Goal: Task Accomplishment & Management: Use online tool/utility

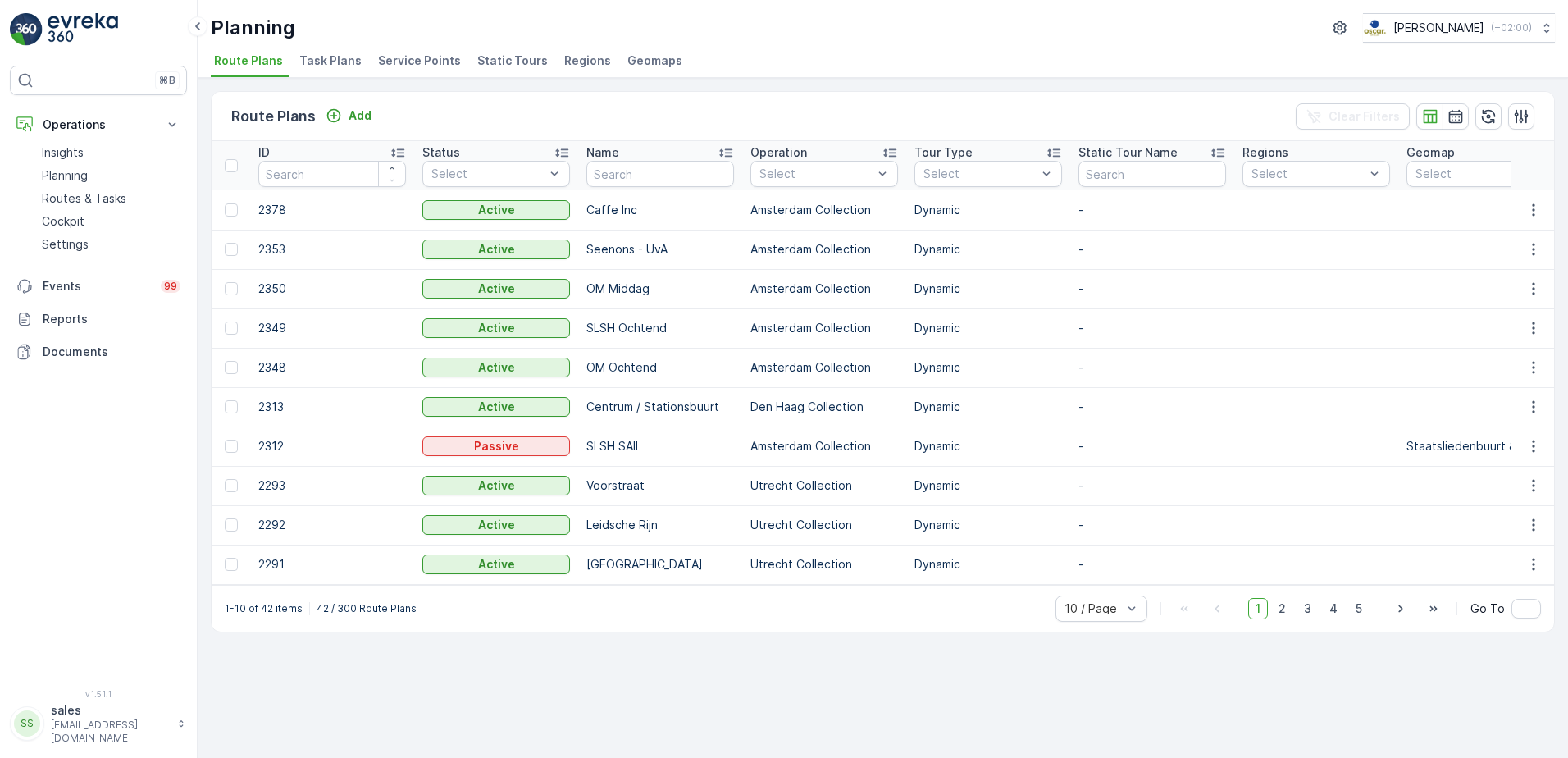
click at [347, 53] on span "Task Plans" at bounding box center [330, 60] width 62 height 16
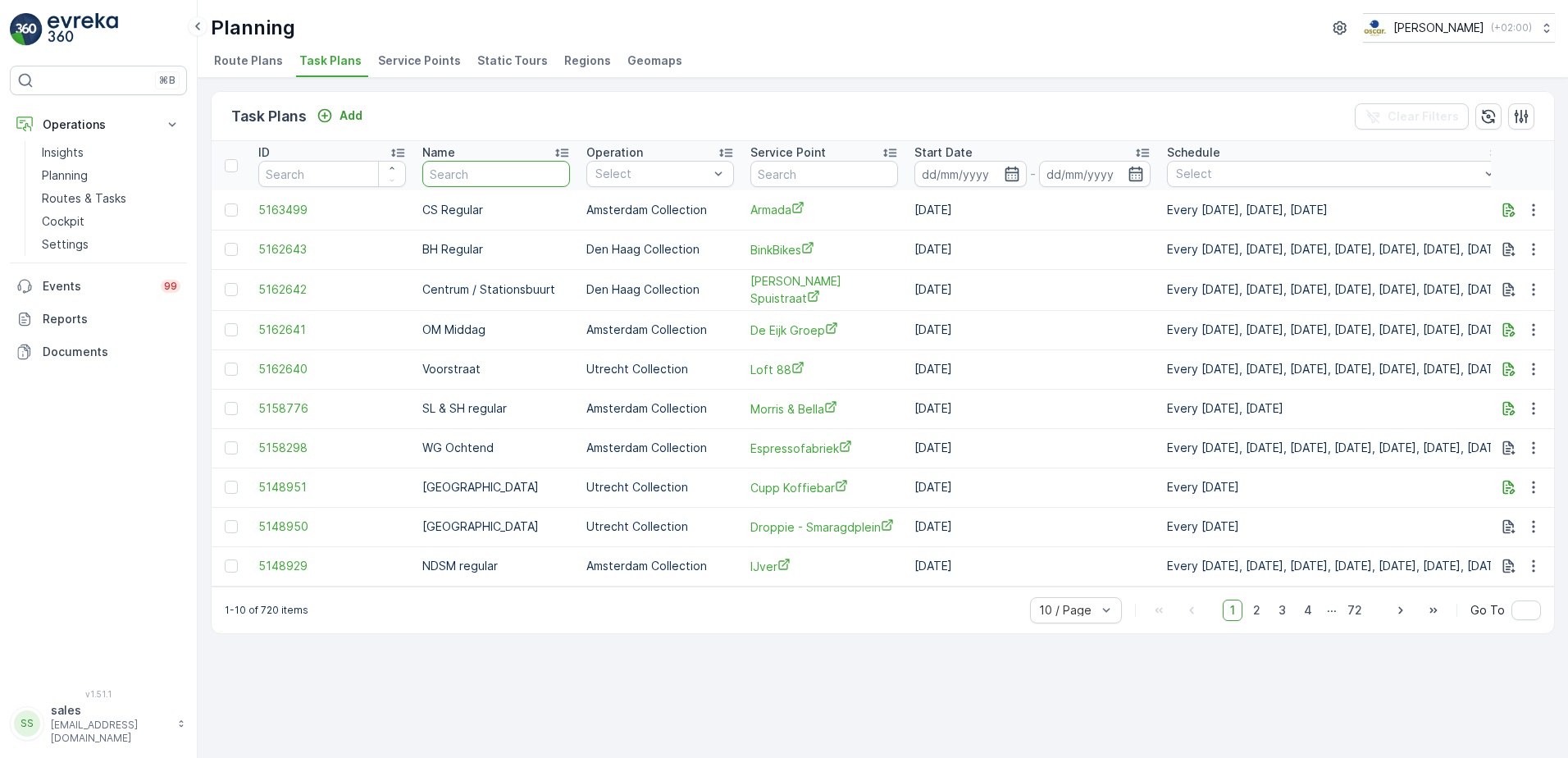
click at [487, 168] on input "text" at bounding box center [496, 174] width 148 height 26
click at [789, 175] on input "text" at bounding box center [824, 174] width 148 height 26
type input "pai"
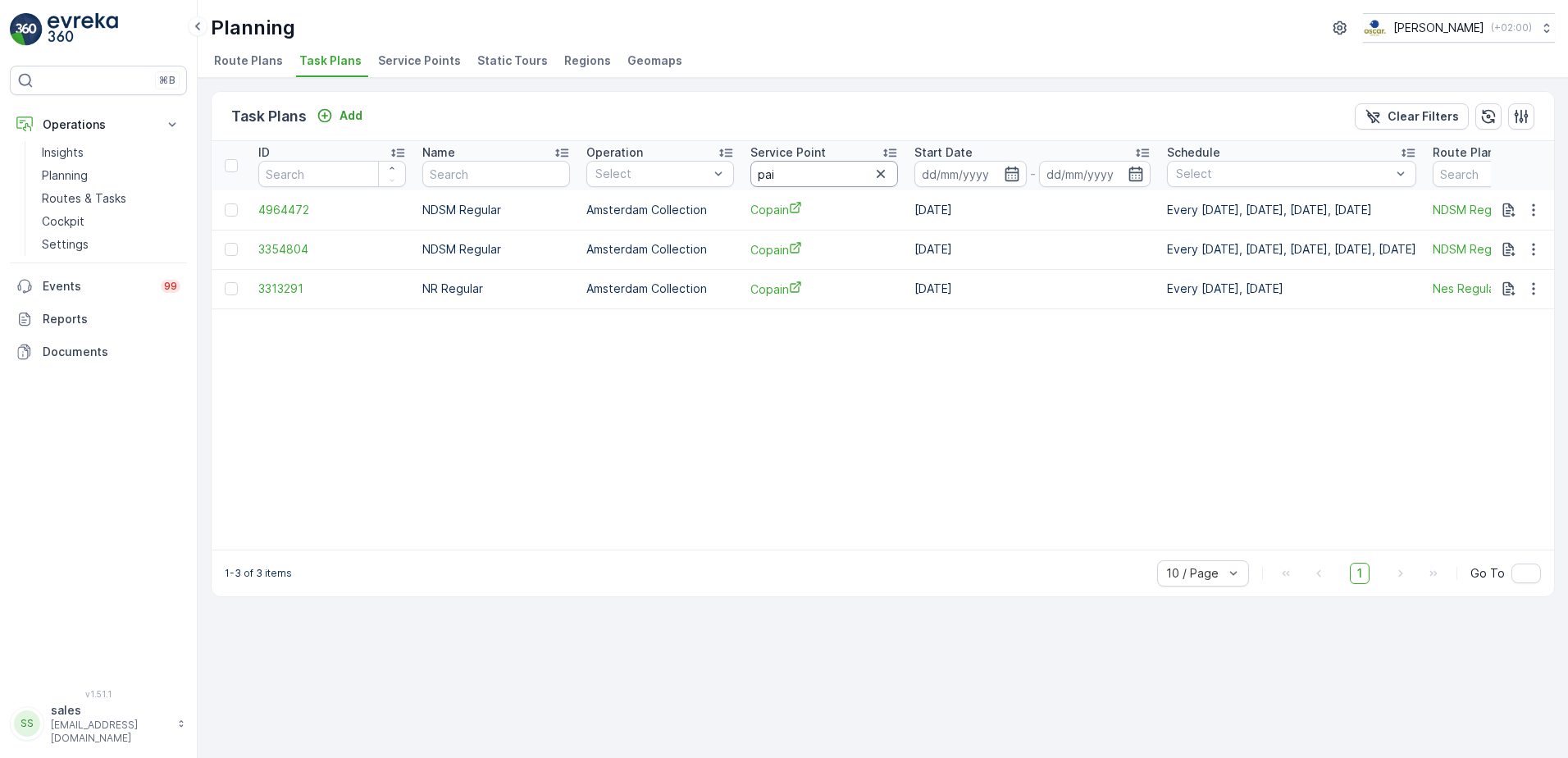
click at [796, 178] on input "pai" at bounding box center [824, 174] width 148 height 26
type input "pap"
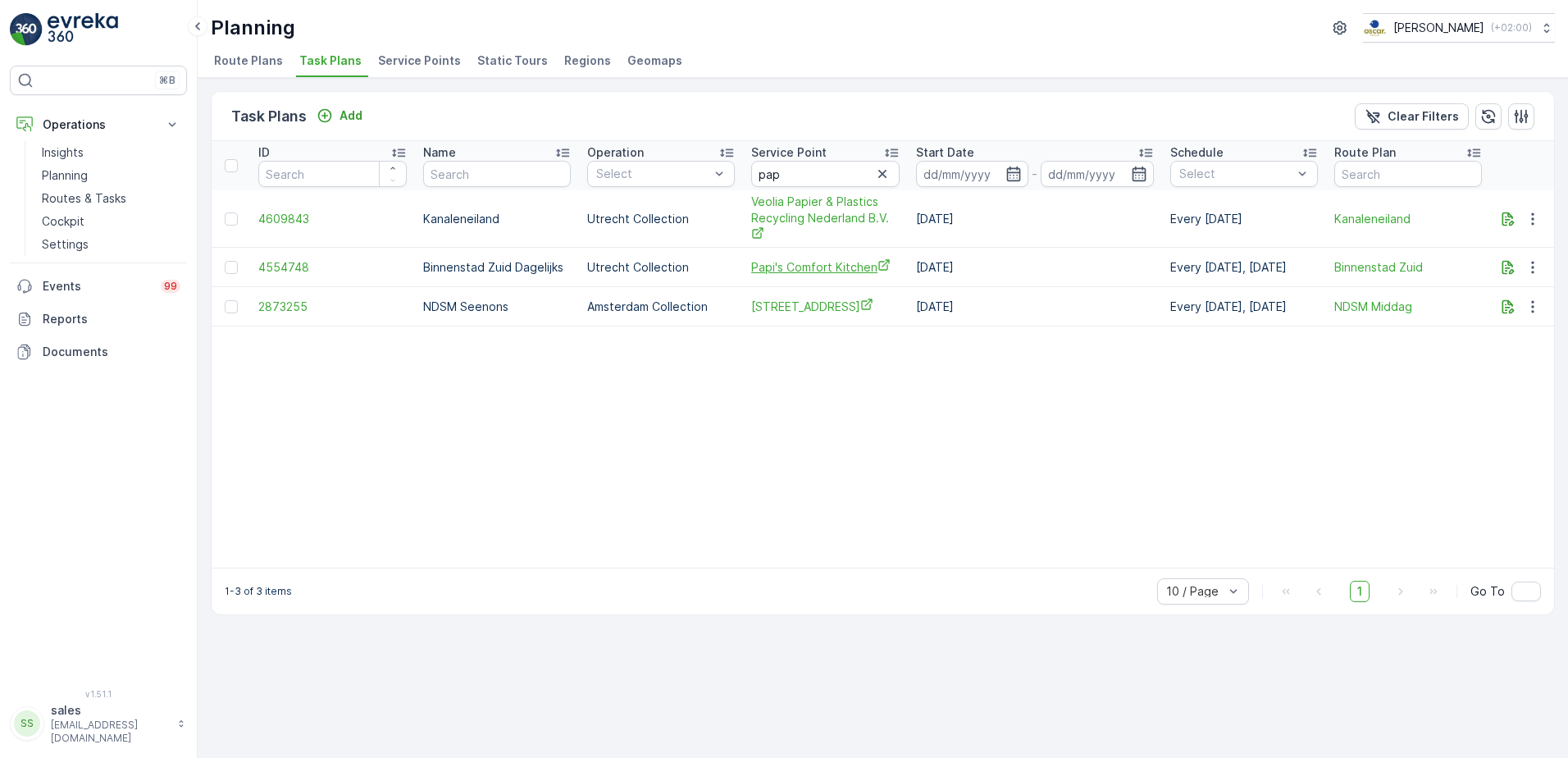
click at [804, 258] on span "Papi's Comfort Kitchen" at bounding box center [825, 267] width 149 height 17
click at [783, 167] on input "pap" at bounding box center [825, 174] width 149 height 26
click at [237, 62] on span "Route Plans" at bounding box center [248, 60] width 69 height 16
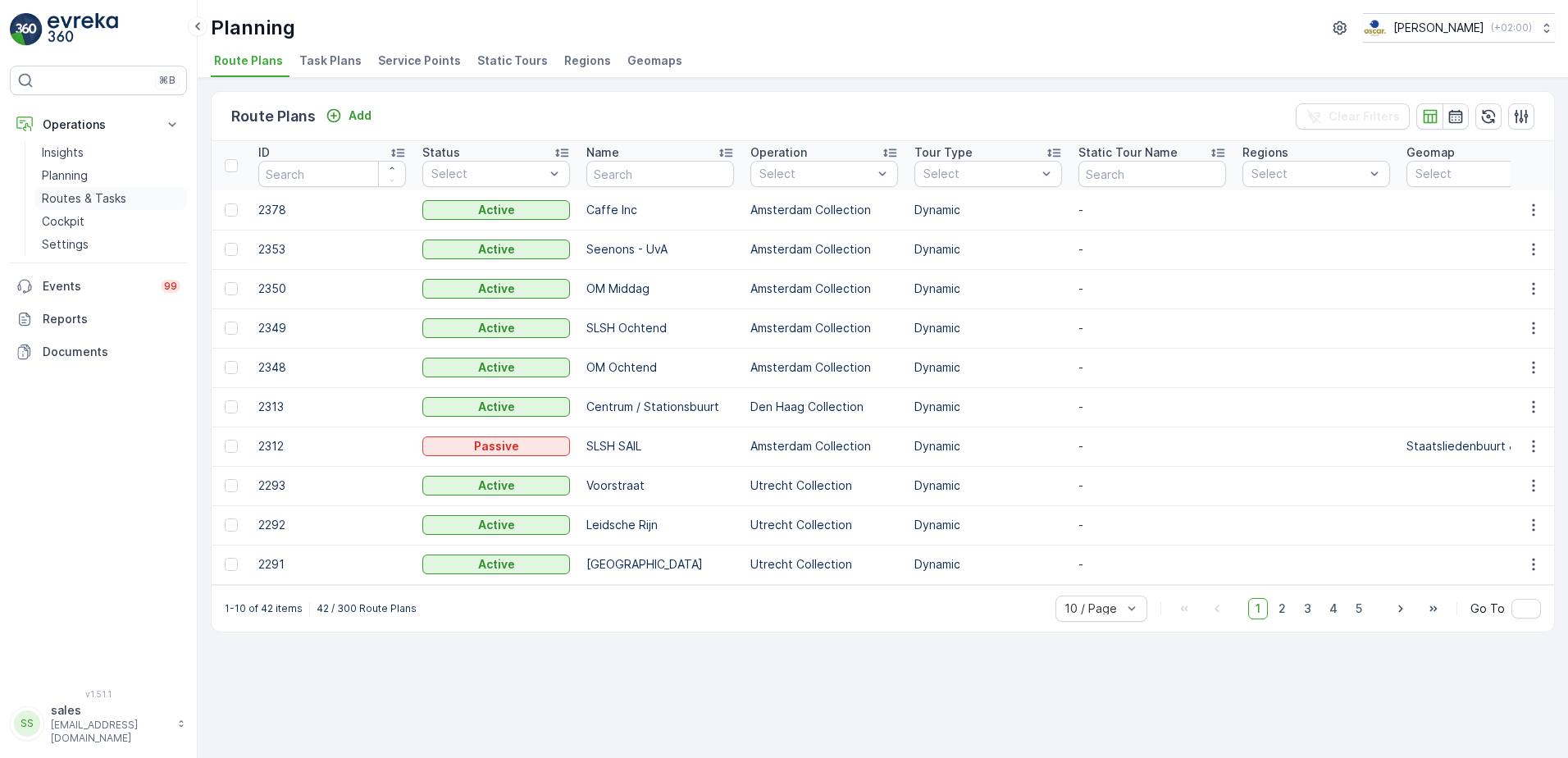
click at [82, 200] on p "Routes & Tasks" at bounding box center [83, 198] width 84 height 16
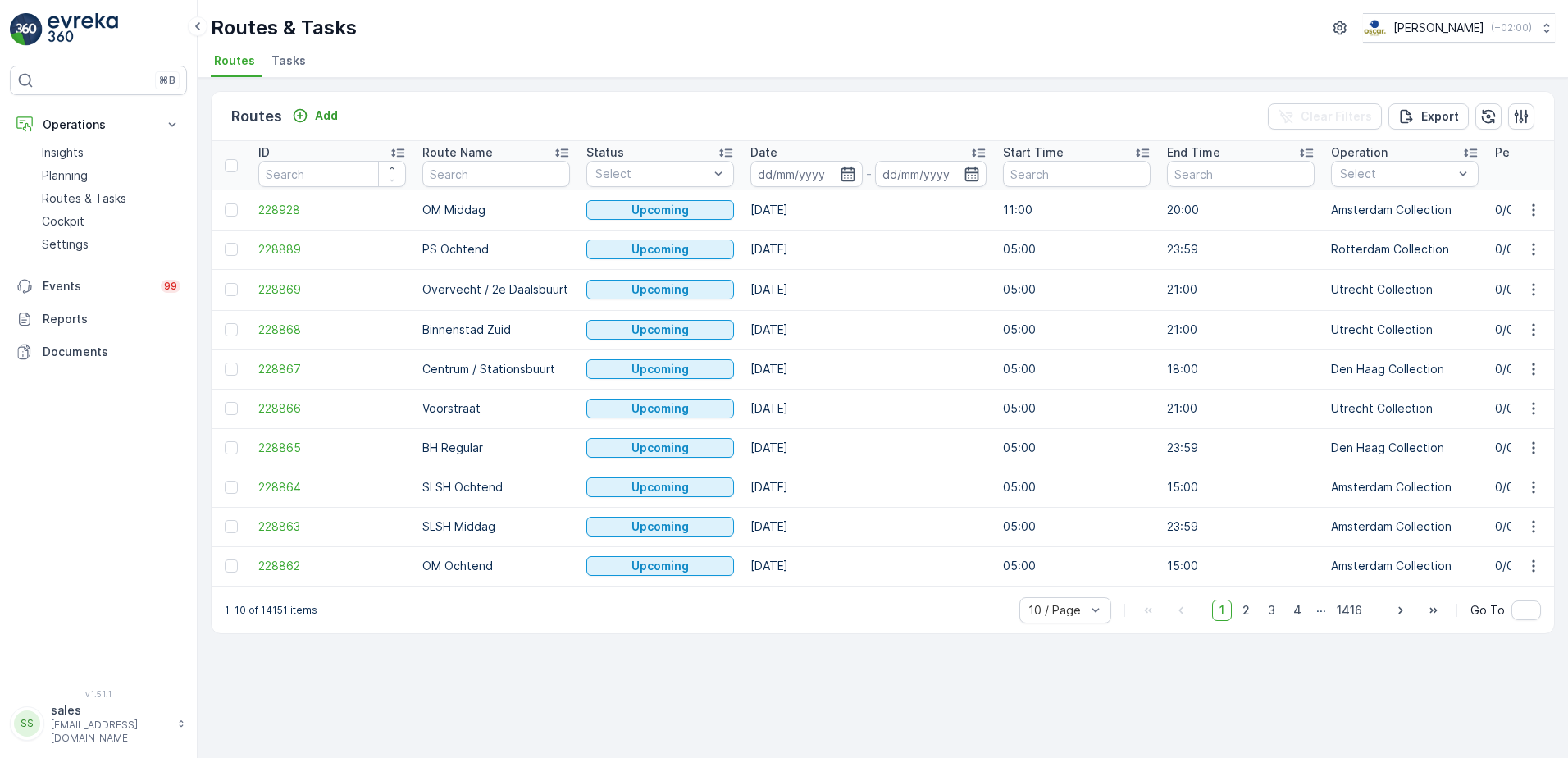
click at [977, 149] on icon at bounding box center [978, 152] width 16 height 16
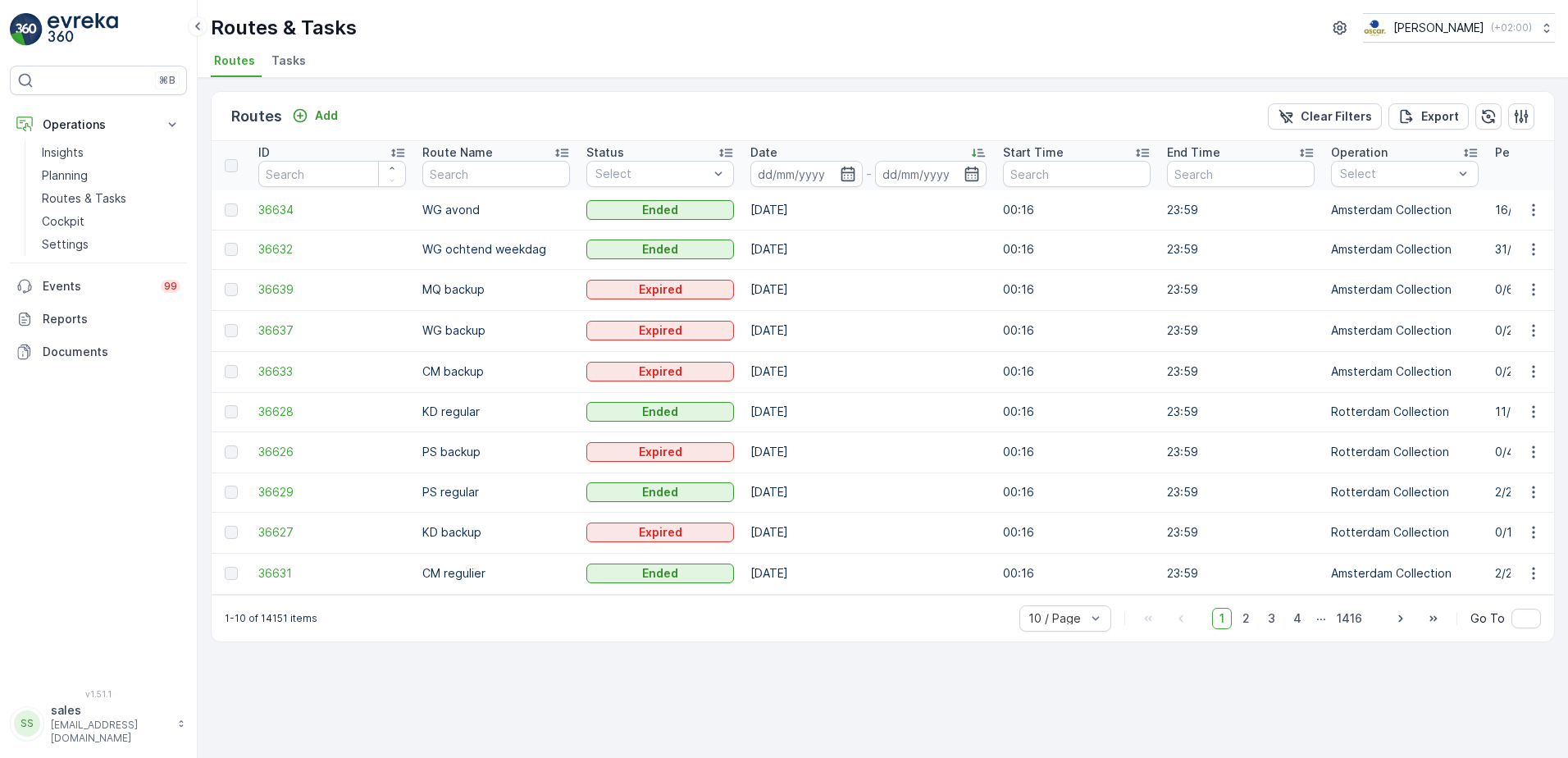
click at [982, 151] on icon at bounding box center [978, 152] width 16 height 16
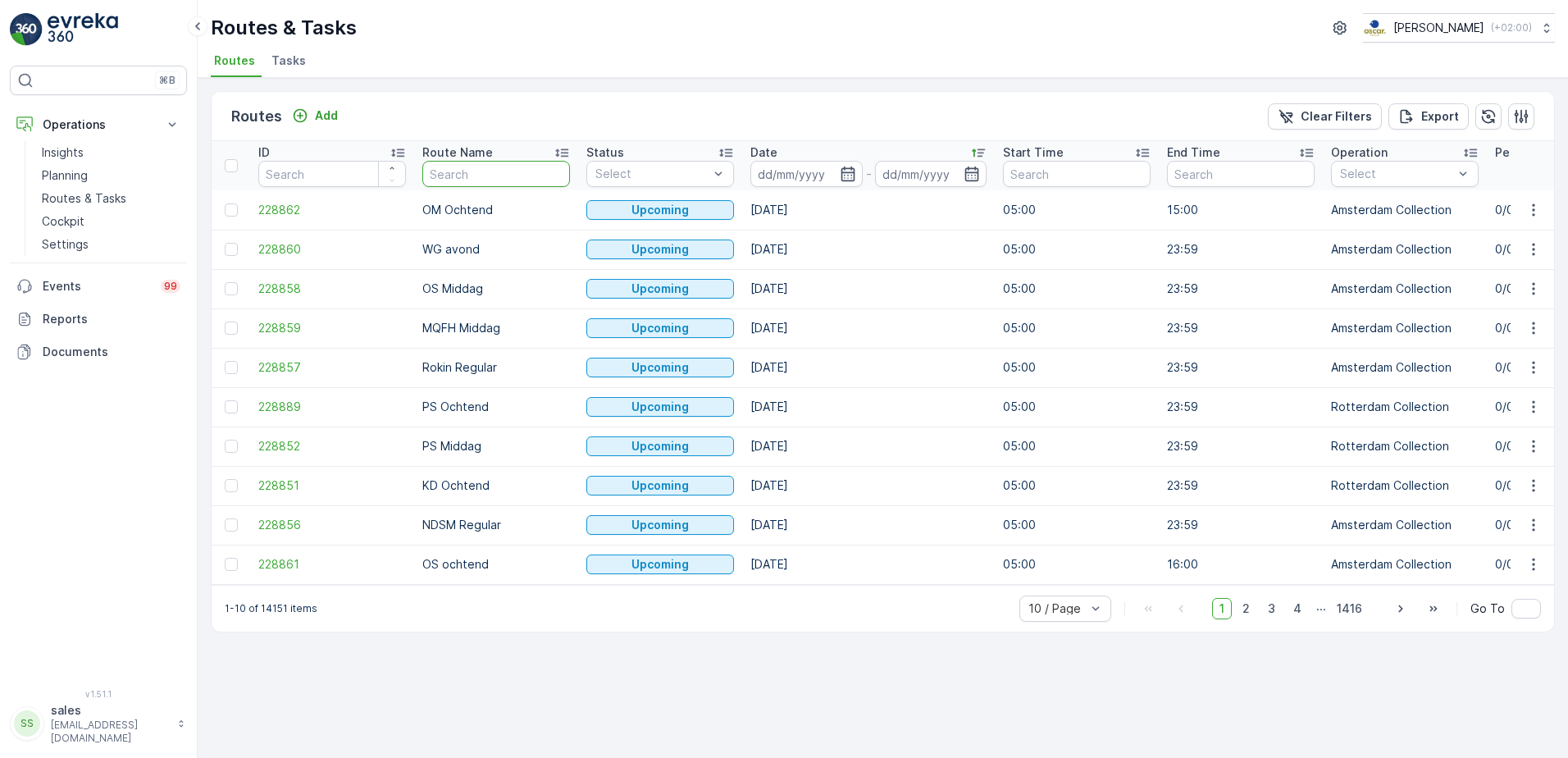
click at [512, 179] on input "text" at bounding box center [496, 174] width 148 height 26
type input "binnenstad"
click at [853, 174] on icon "button" at bounding box center [847, 174] width 14 height 15
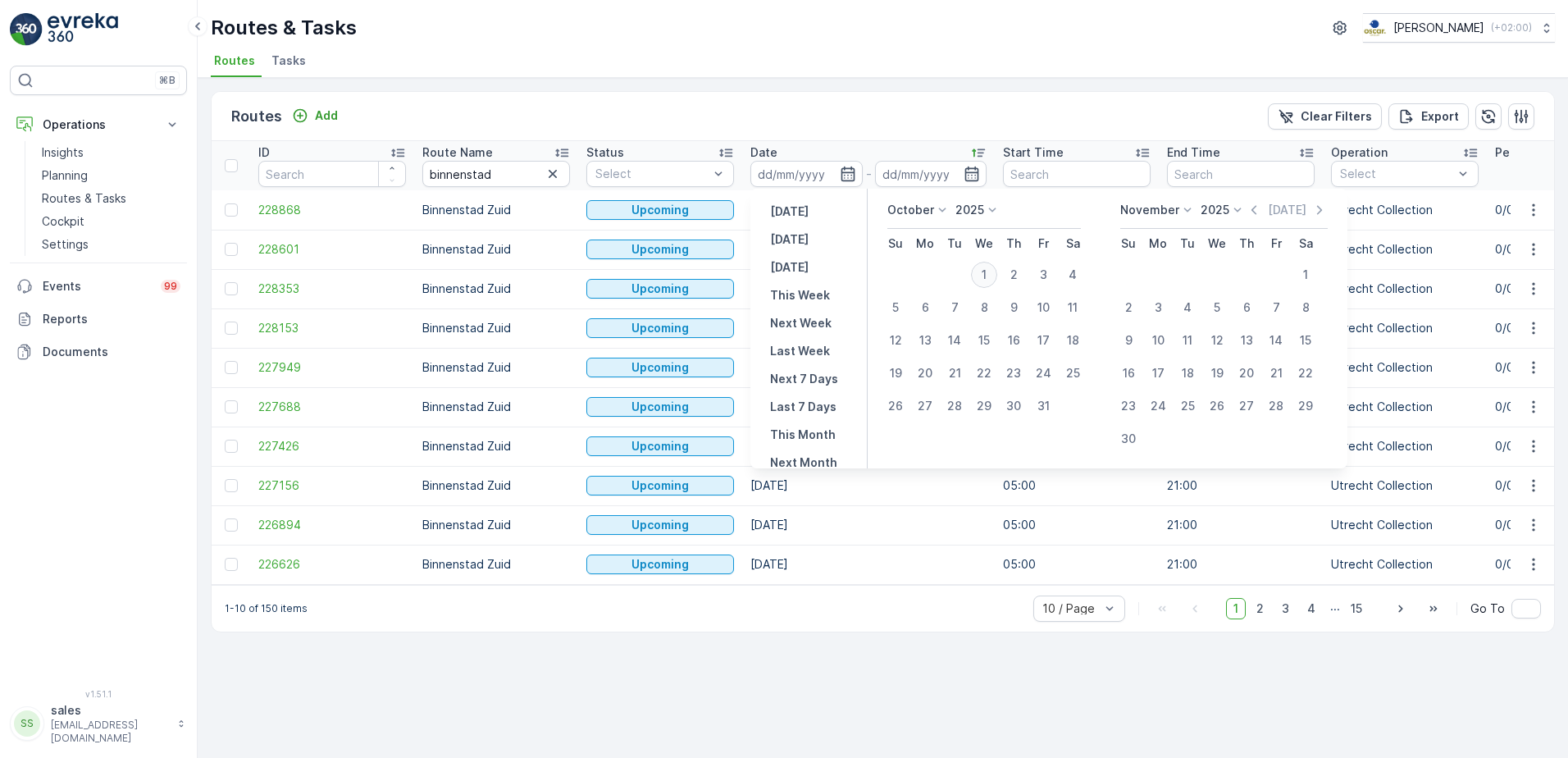
click at [990, 278] on div "1" at bounding box center [984, 274] width 26 height 26
type input "[DATE]"
click at [1066, 278] on div "4" at bounding box center [1073, 274] width 26 height 26
type input "04.10.2025"
click at [987, 273] on div "1" at bounding box center [984, 274] width 26 height 26
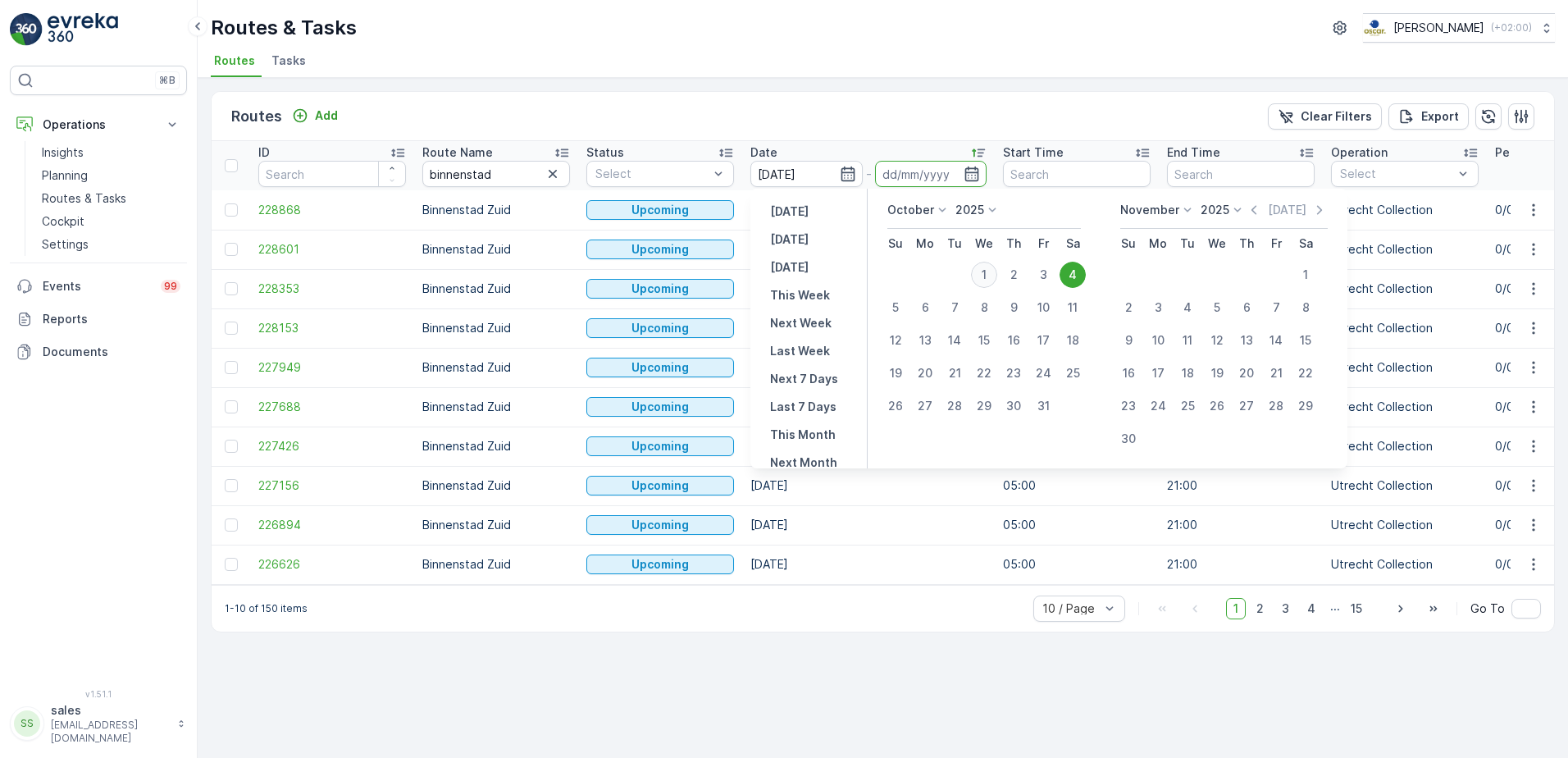
type input "[DATE]"
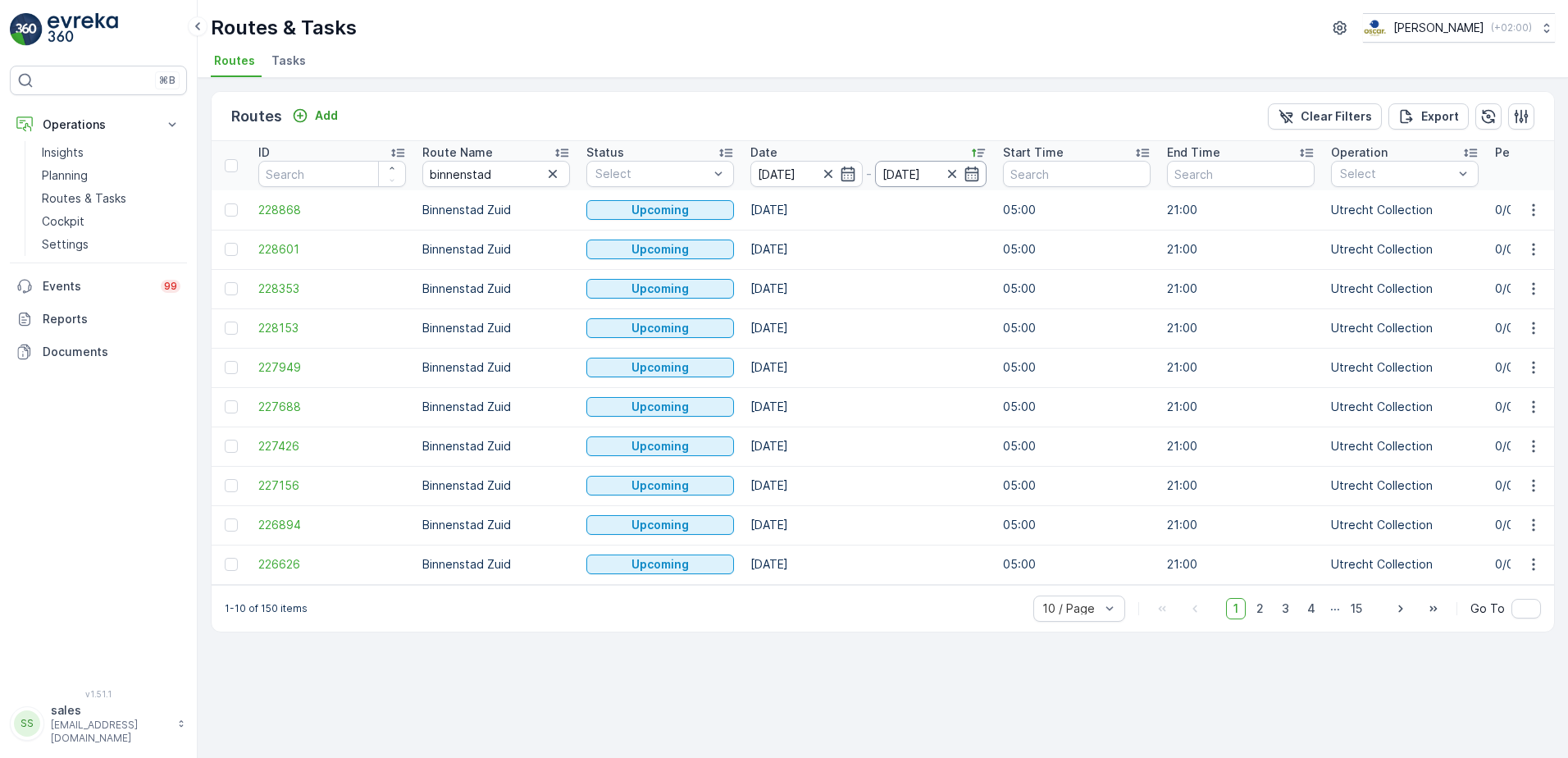
click at [943, 180] on input "[DATE]" at bounding box center [931, 174] width 113 height 26
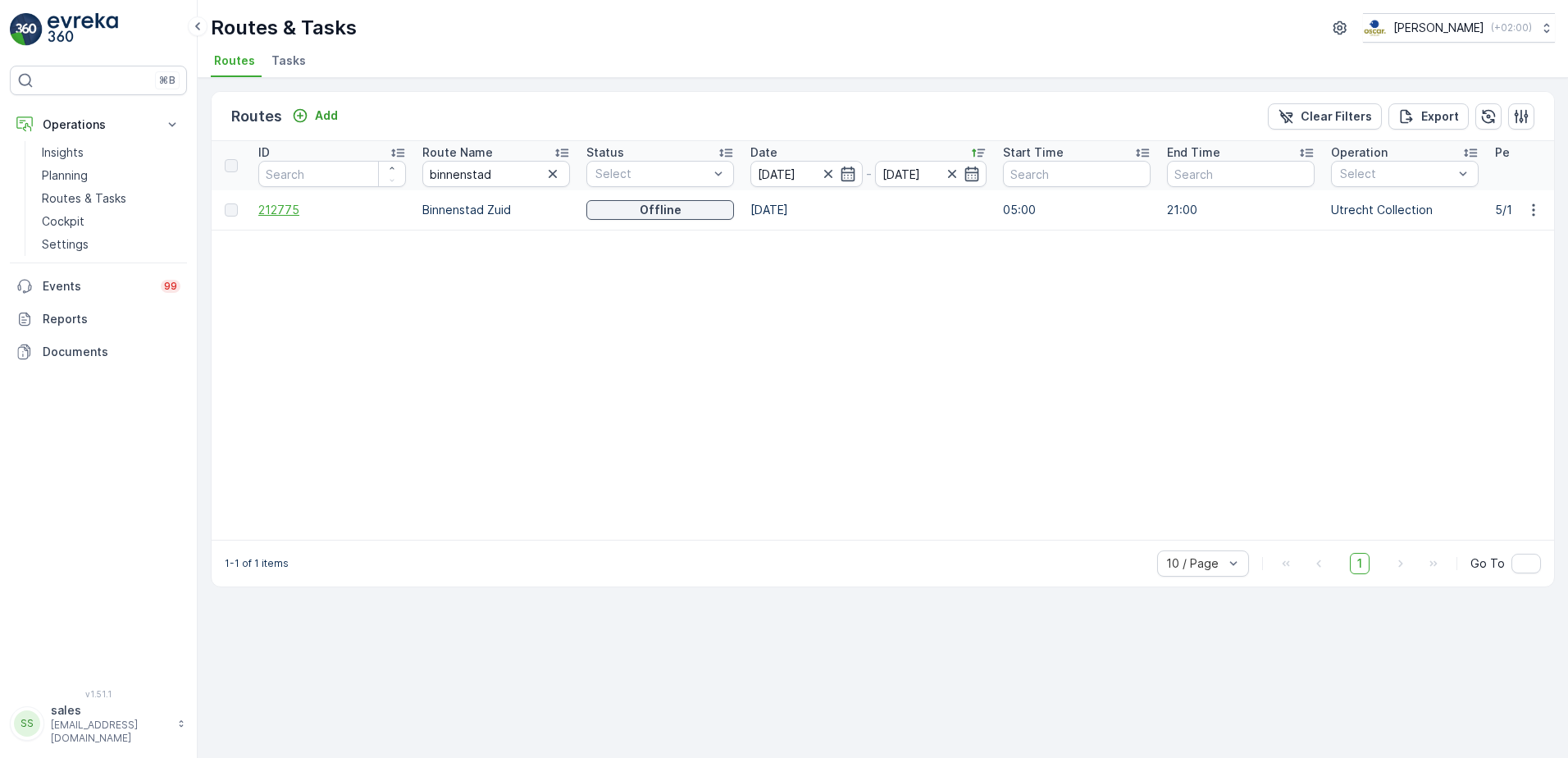
click at [281, 212] on span "212775" at bounding box center [332, 209] width 148 height 16
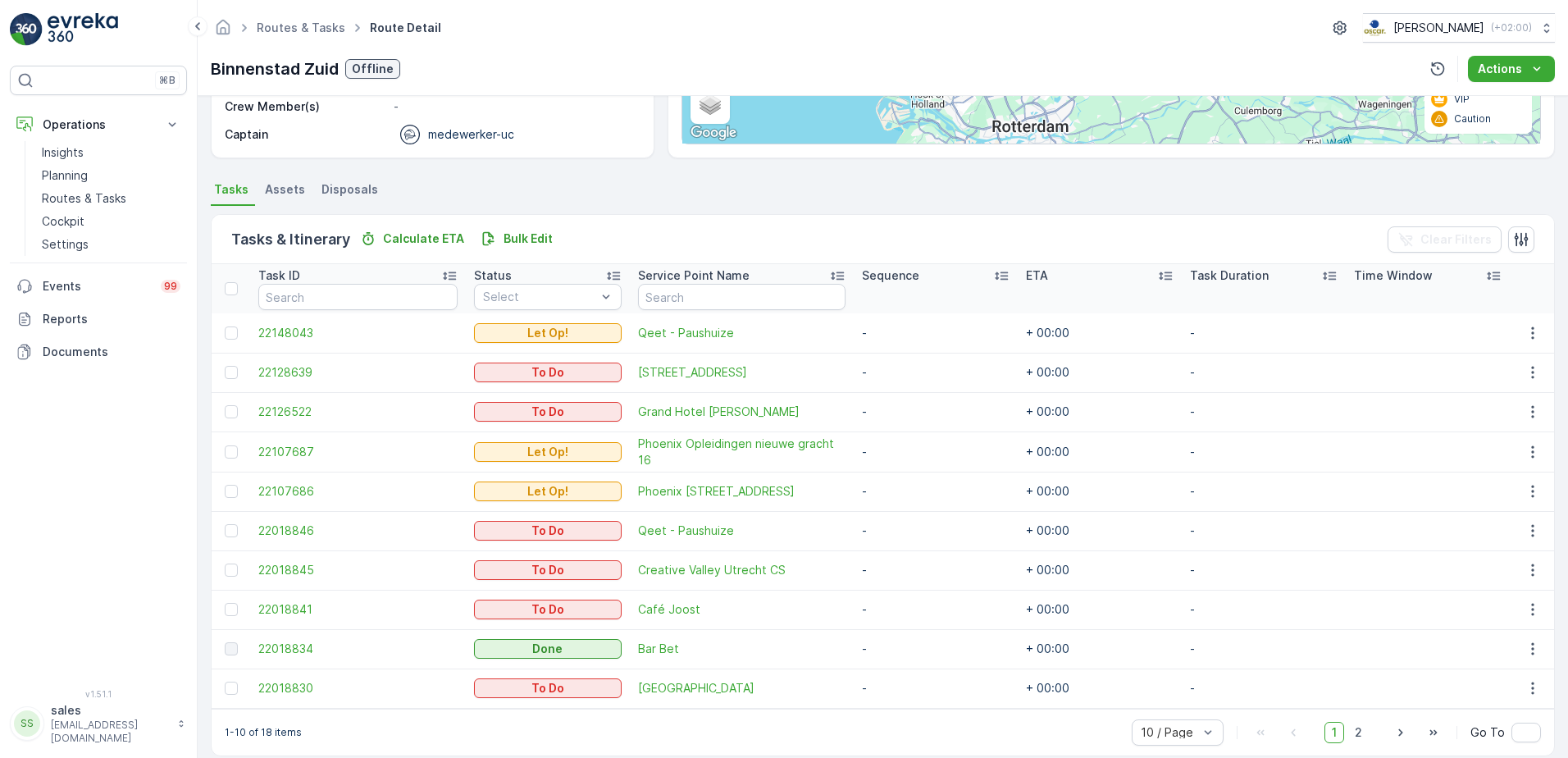
scroll to position [298, 0]
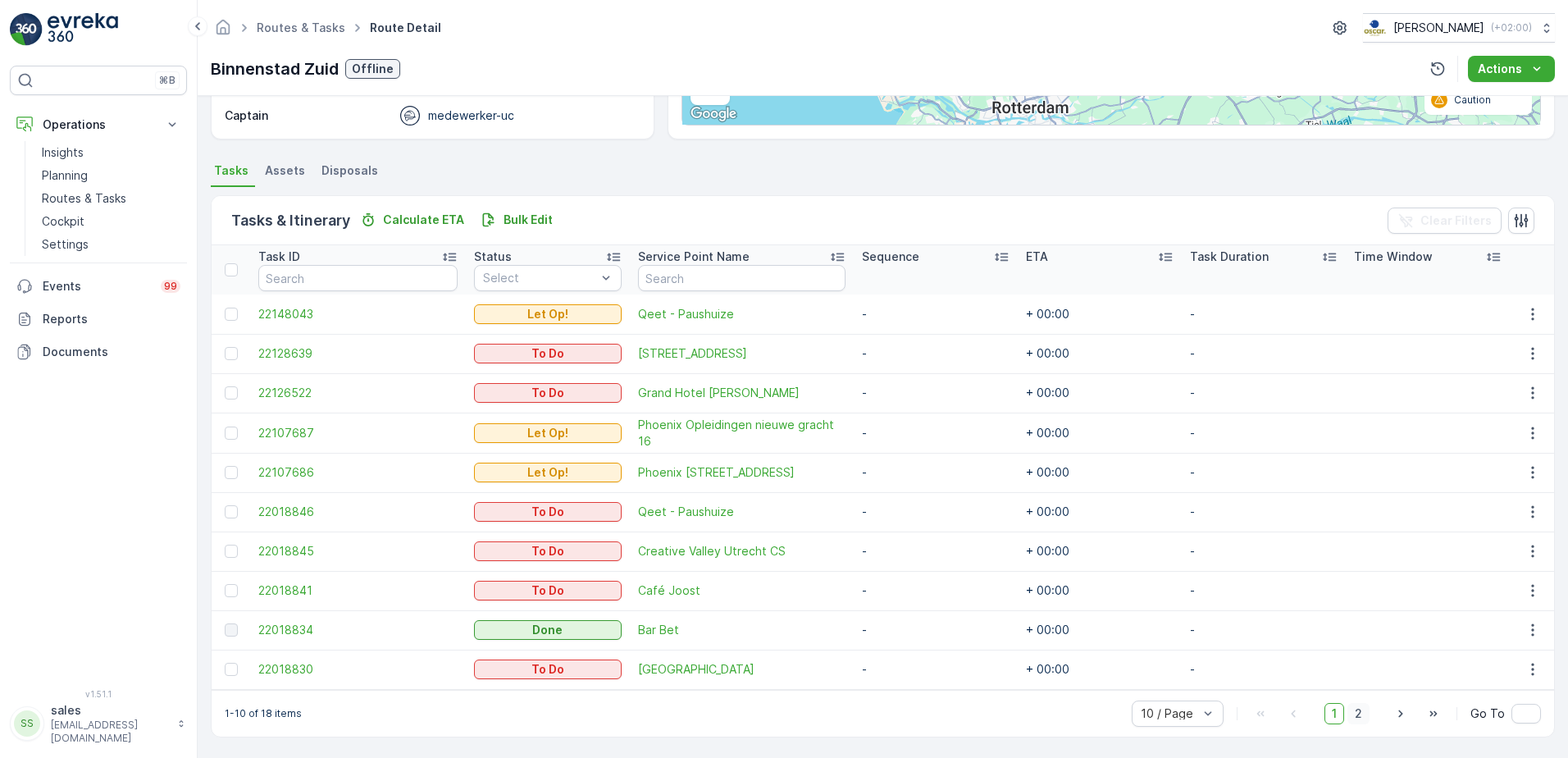
click at [1356, 716] on span "2" at bounding box center [1358, 714] width 22 height 22
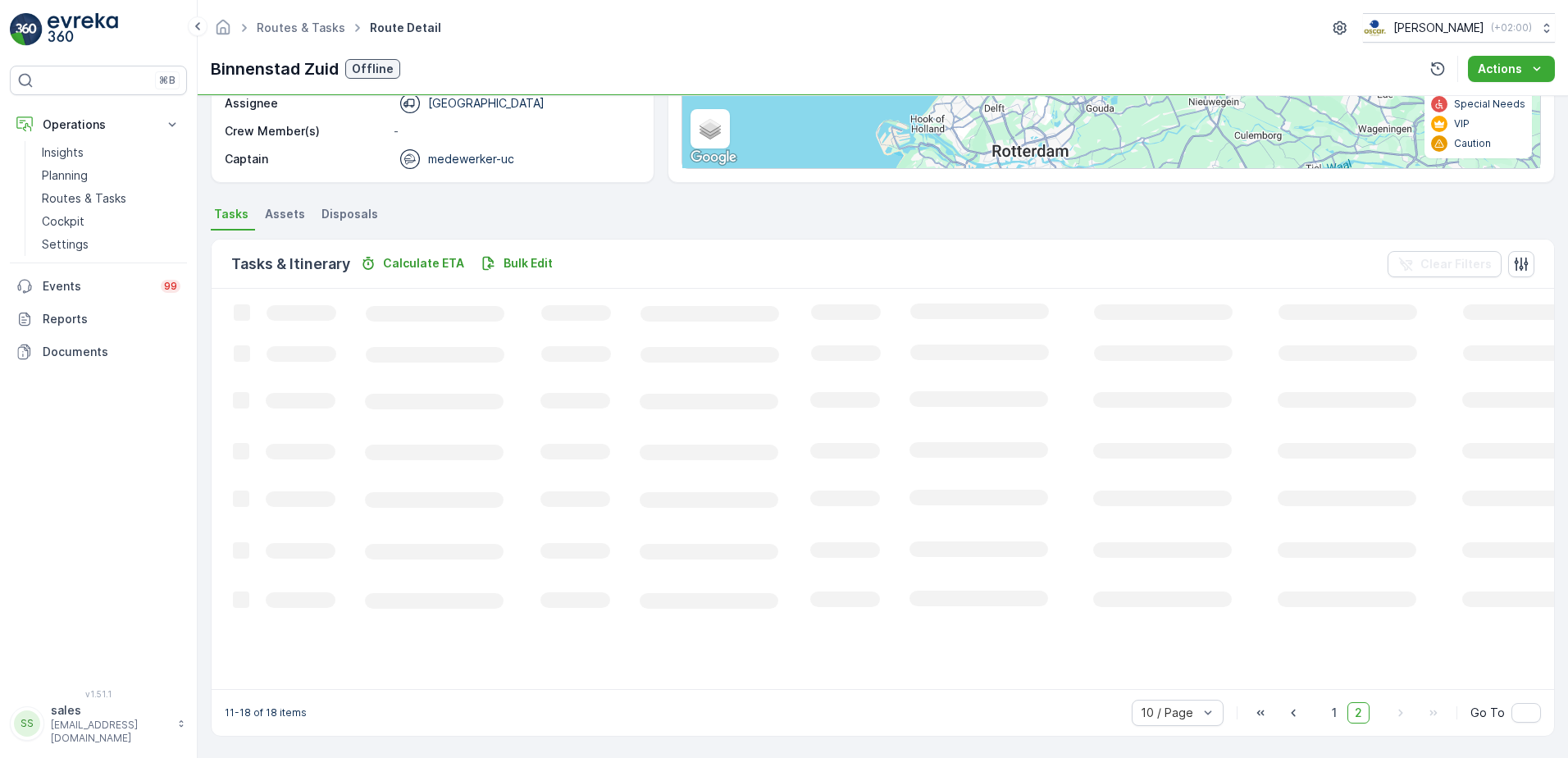
scroll to position [287, 0]
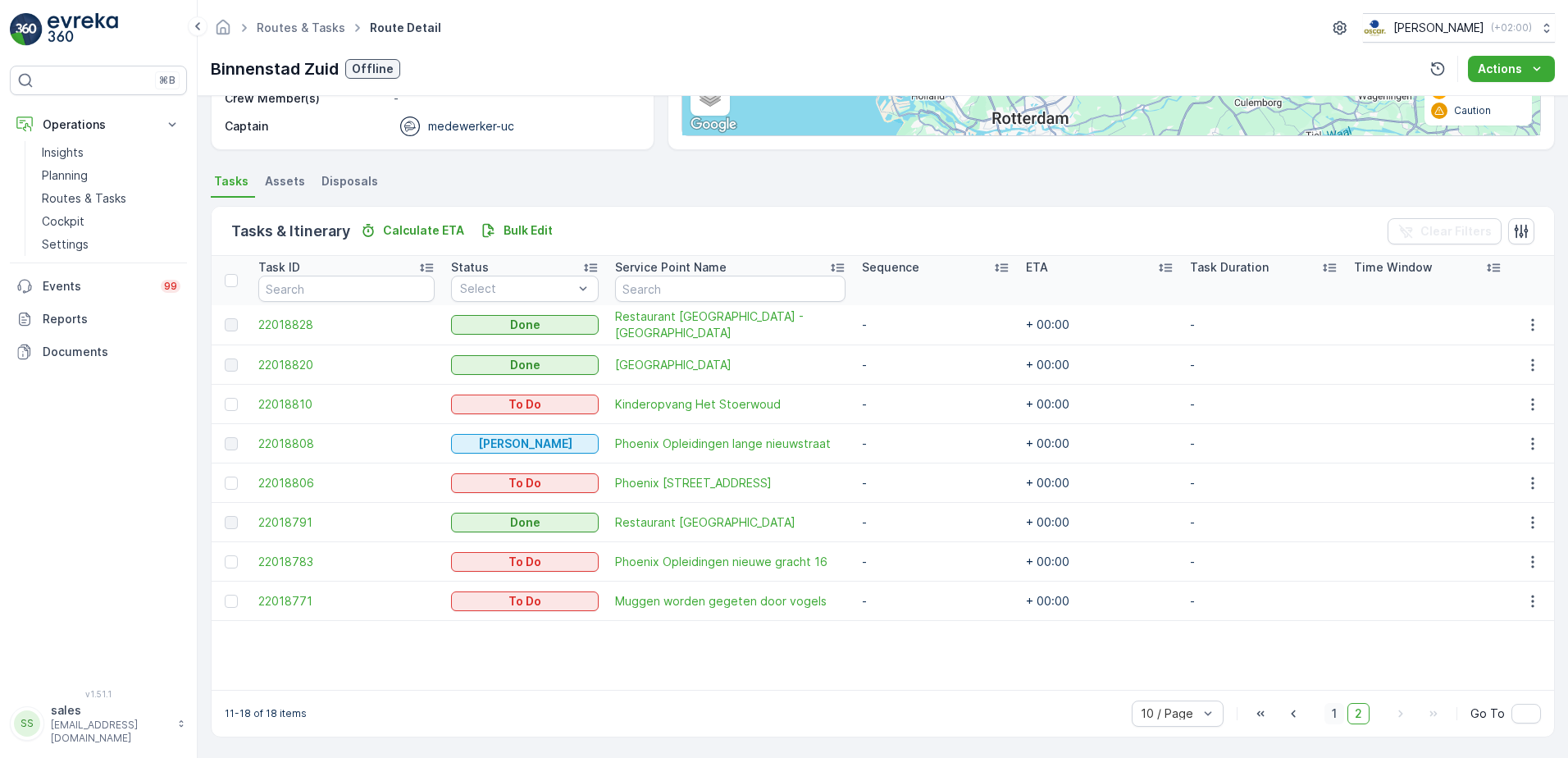
click at [1330, 713] on span "1" at bounding box center [1334, 714] width 20 height 22
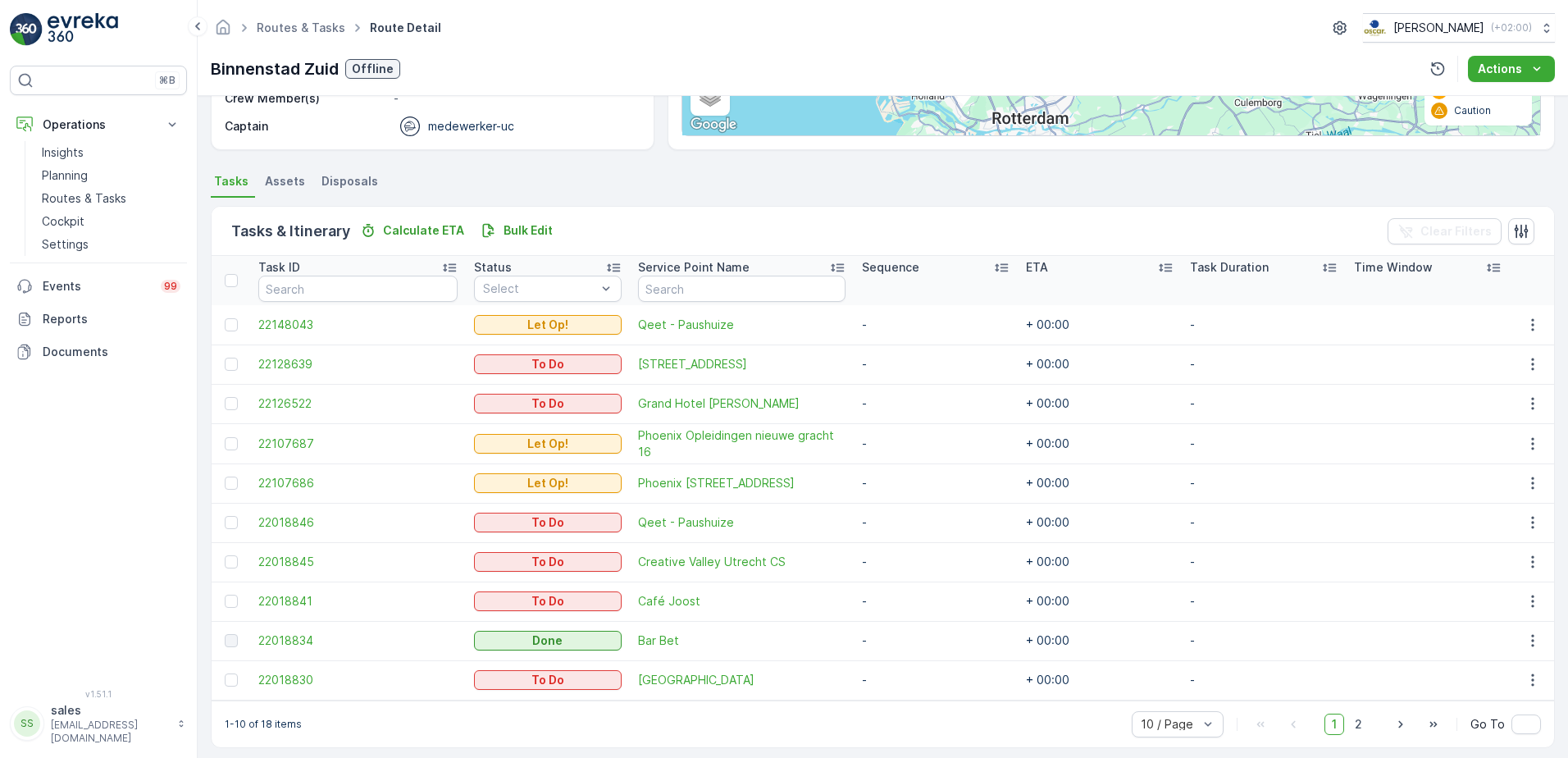
scroll to position [298, 0]
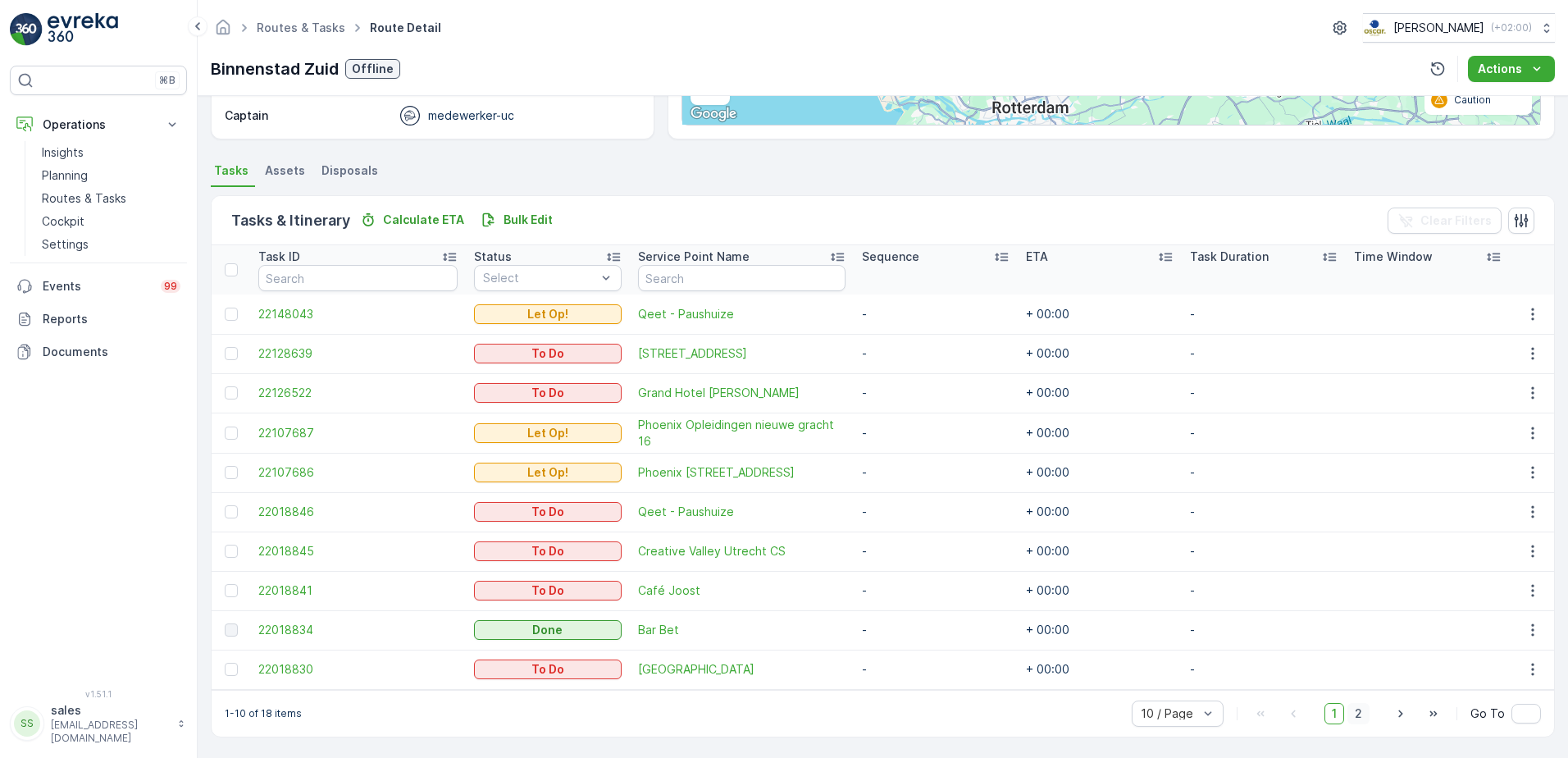
click at [1356, 714] on span "2" at bounding box center [1358, 714] width 22 height 22
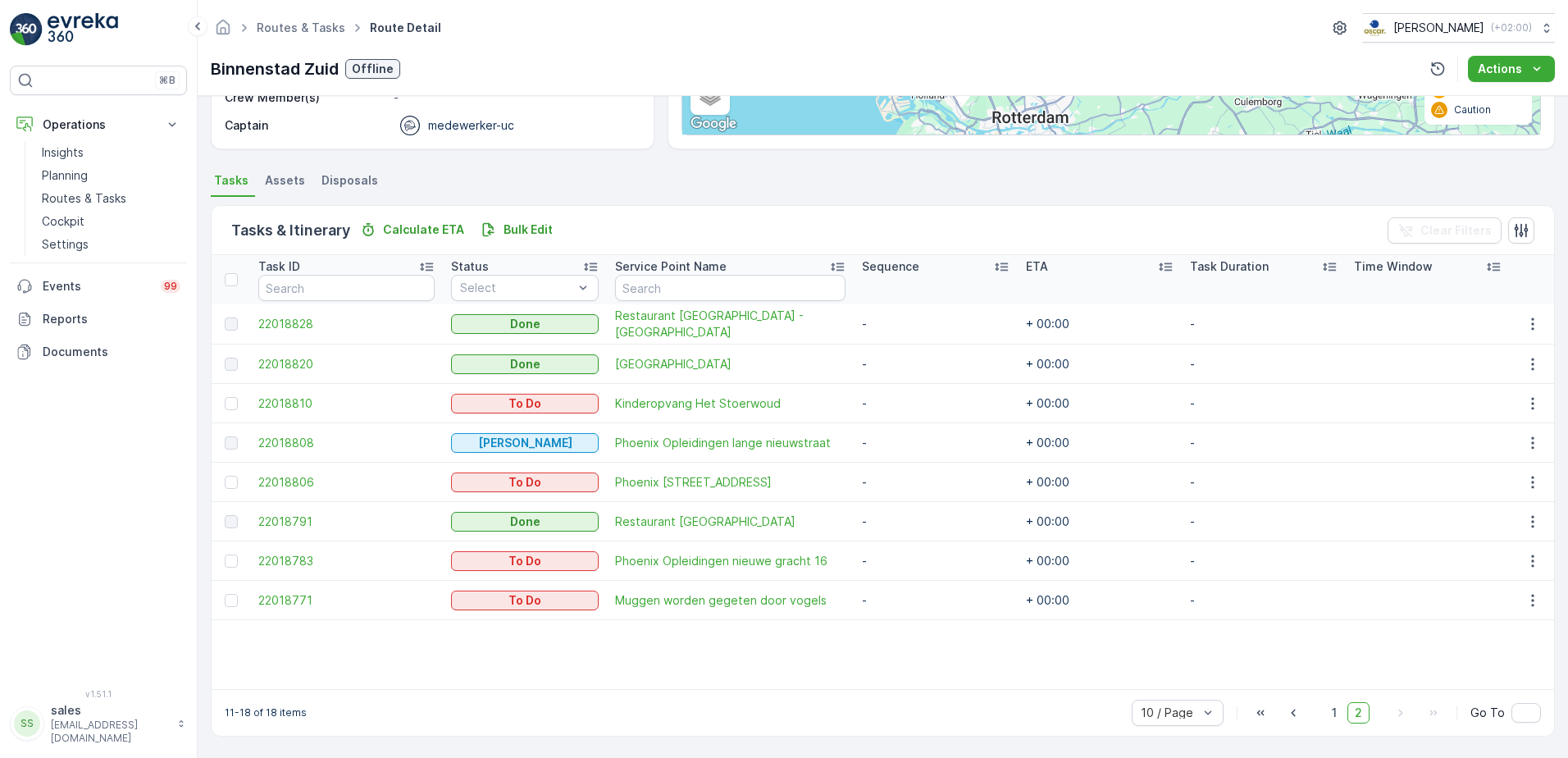
scroll to position [287, 0]
click at [289, 405] on span "22018810" at bounding box center [346, 404] width 176 height 16
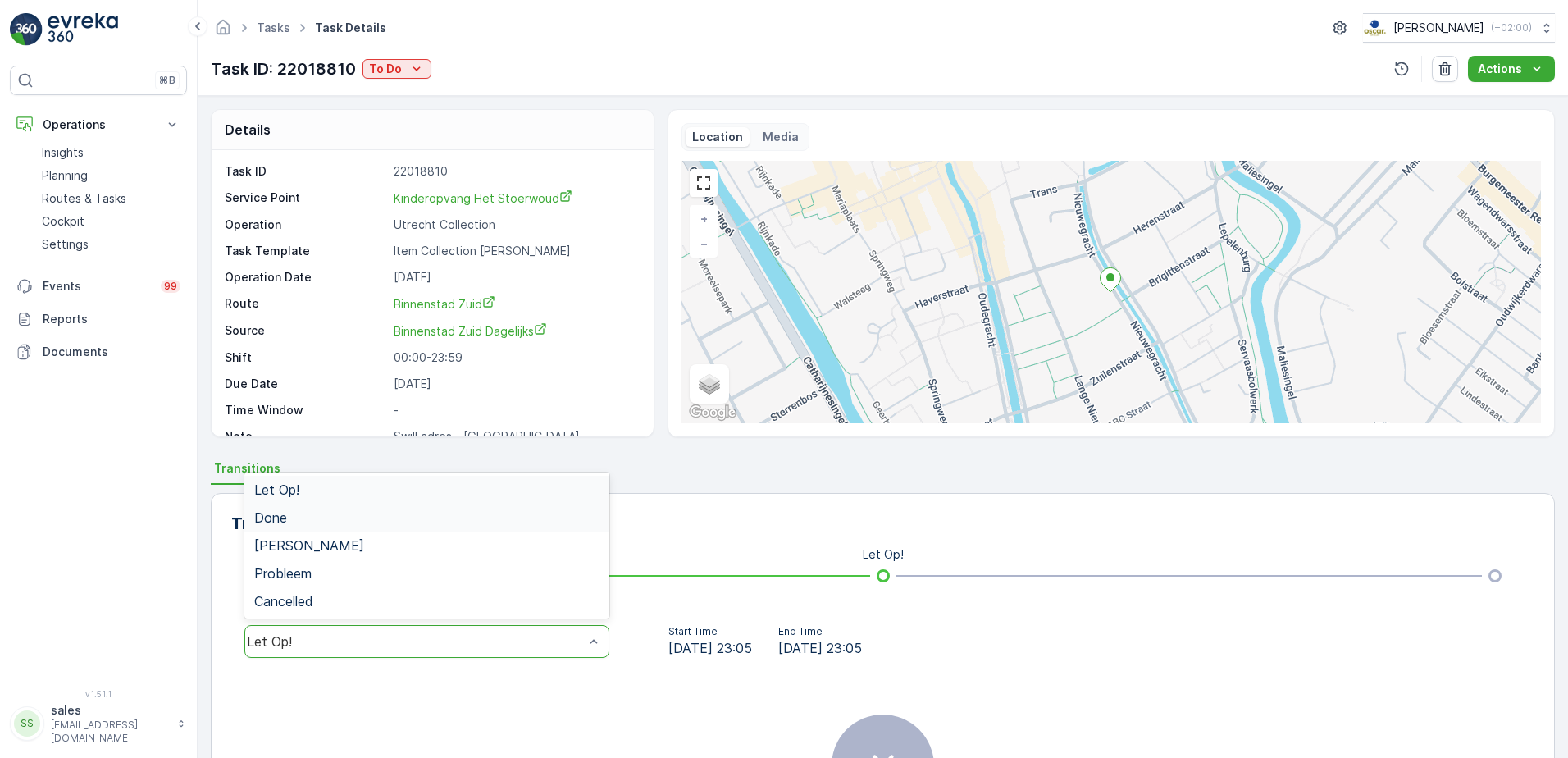
click at [364, 522] on div "Done" at bounding box center [427, 518] width 345 height 15
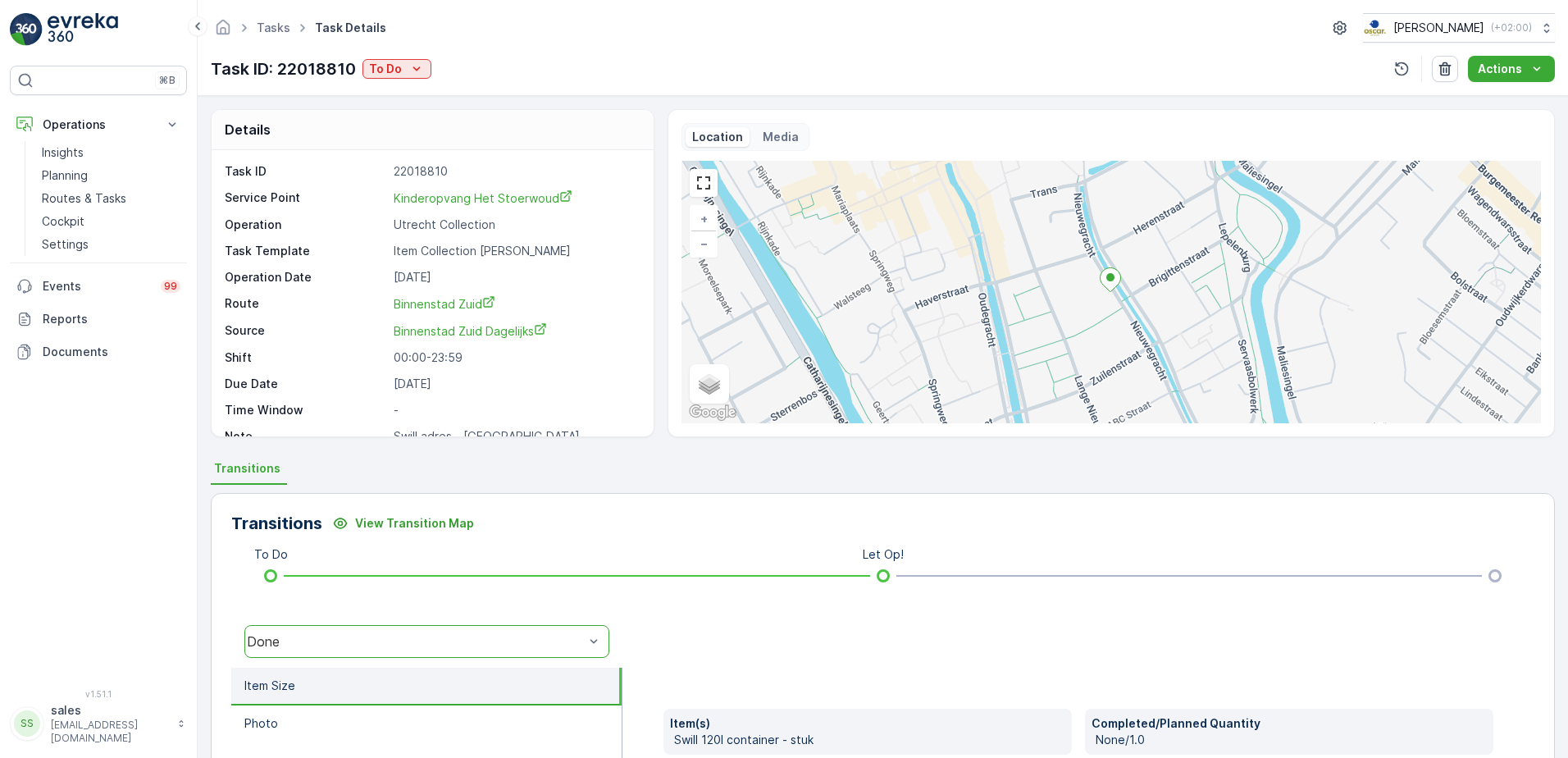
click at [453, 205] on link "Kinderopvang Het Stoerwoud" at bounding box center [515, 198] width 243 height 17
click at [432, 308] on span "Binnenstad Zuid" at bounding box center [444, 304] width 101 height 14
click at [273, 32] on link "Tasks" at bounding box center [273, 27] width 34 height 14
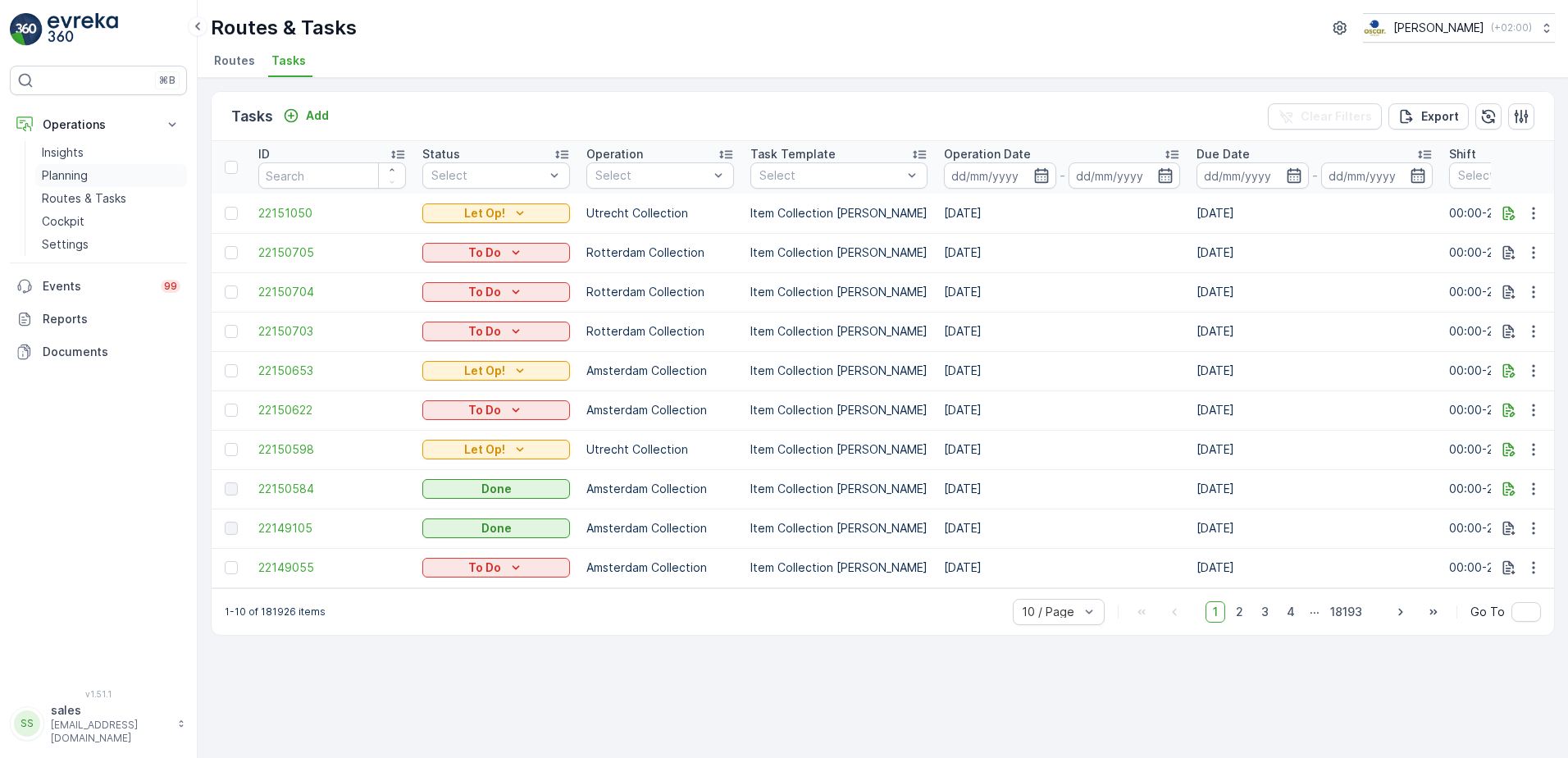
drag, startPoint x: 79, startPoint y: 169, endPoint x: 75, endPoint y: 182, distance: 13.6
click at [78, 169] on p "Planning" at bounding box center [64, 175] width 46 height 16
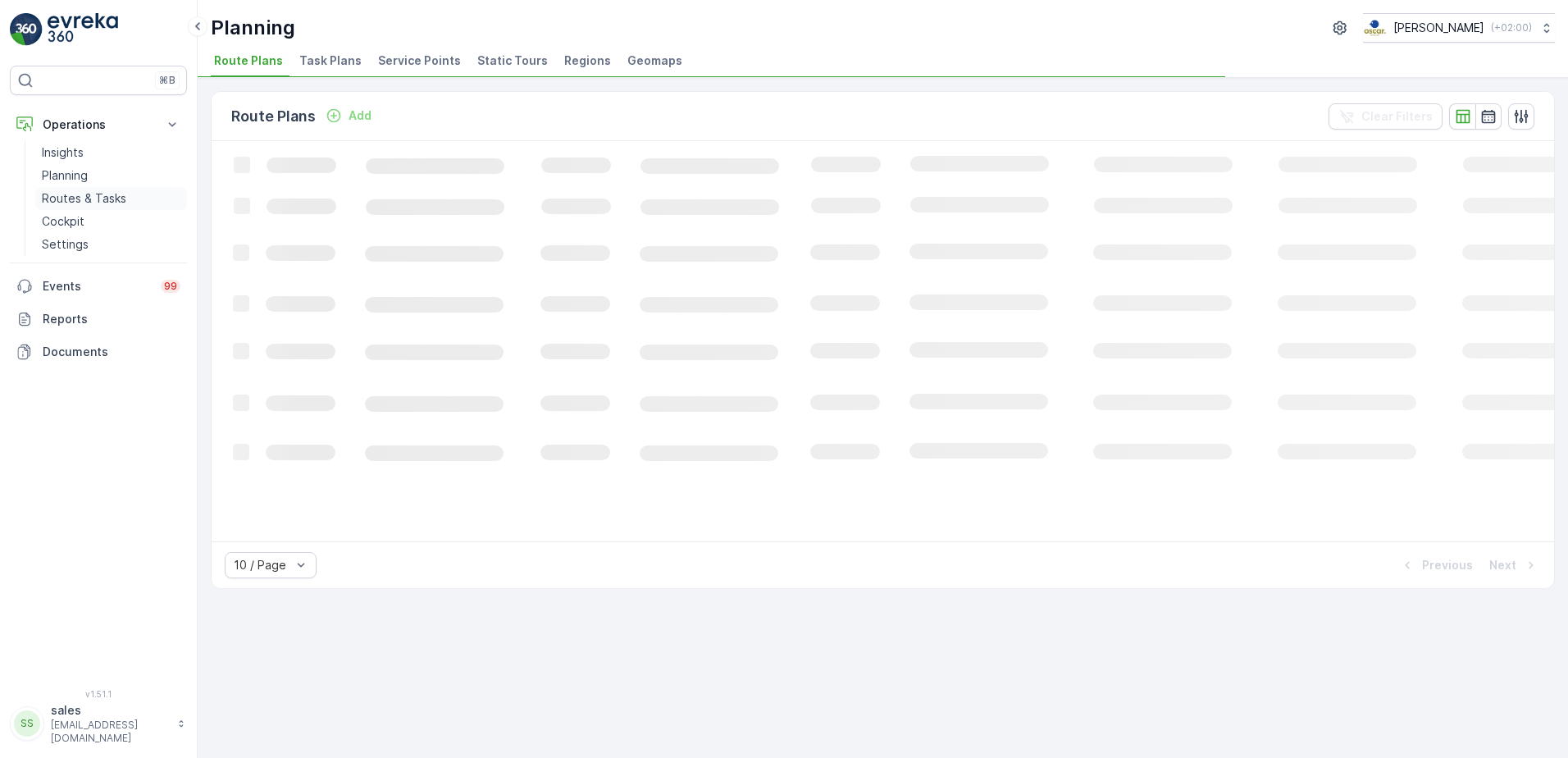
click at [73, 200] on p "Routes & Tasks" at bounding box center [83, 198] width 84 height 16
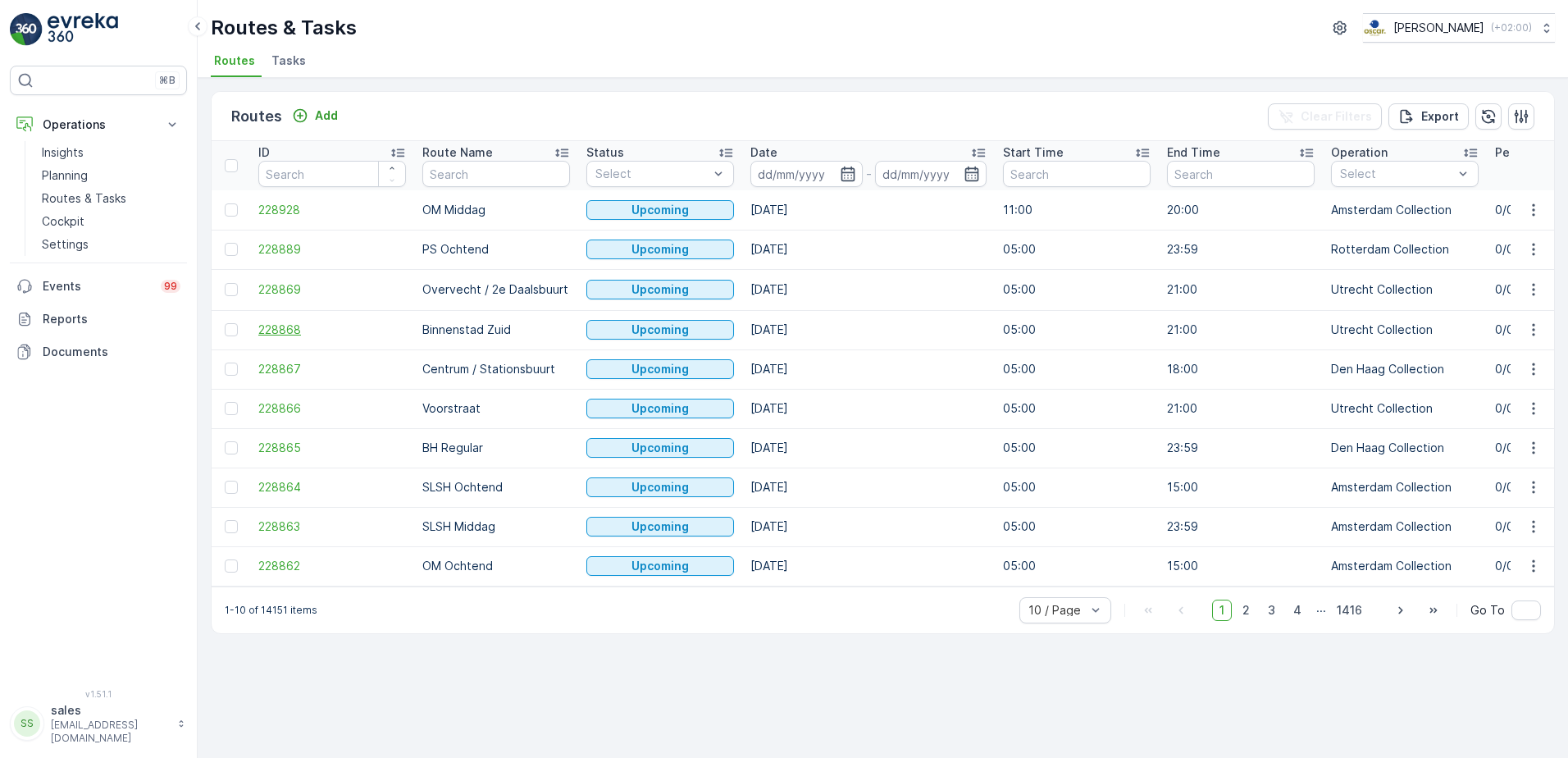
click at [285, 330] on span "228868" at bounding box center [332, 329] width 148 height 16
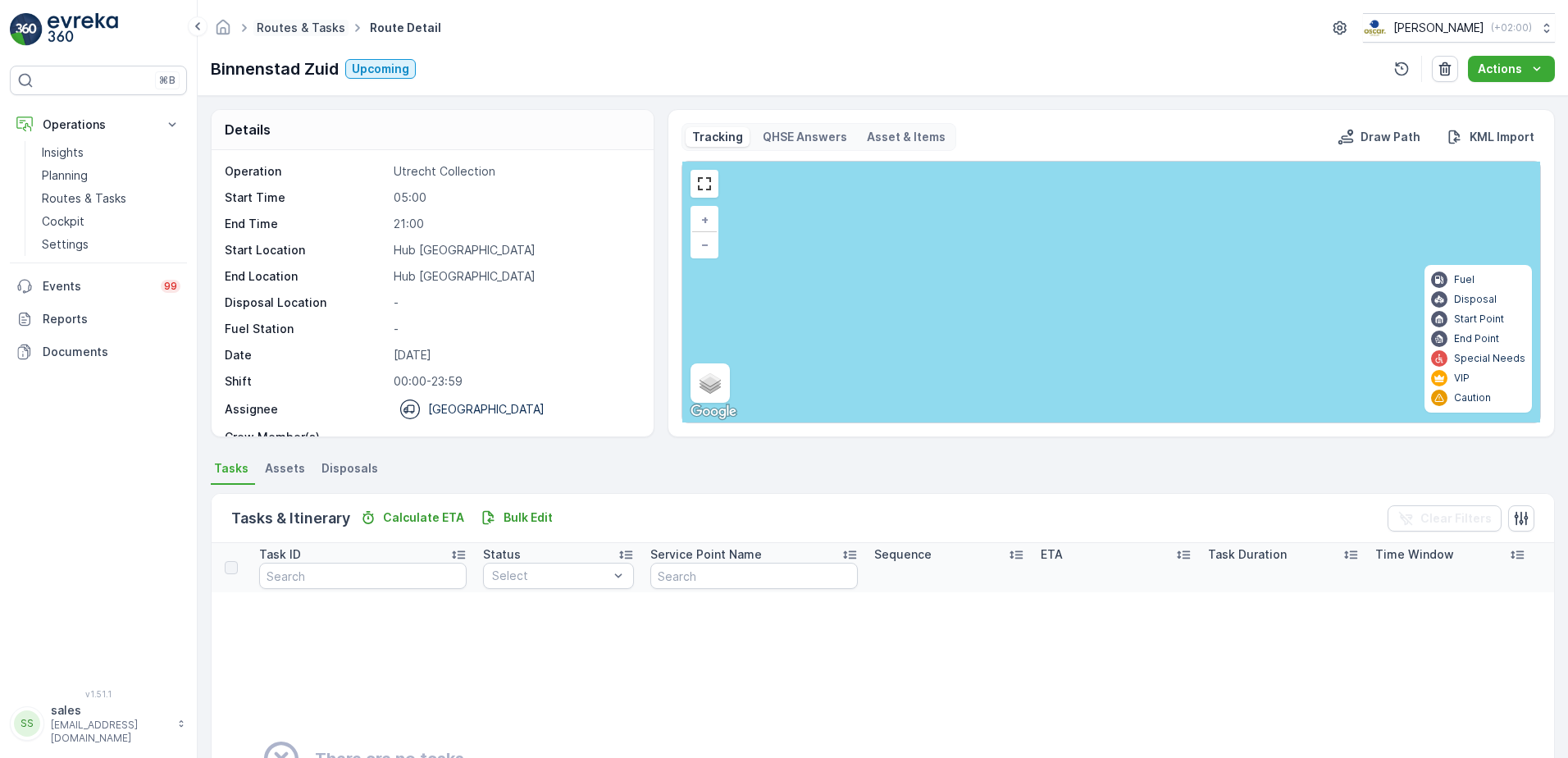
click at [280, 27] on link "Routes & Tasks" at bounding box center [301, 27] width 89 height 14
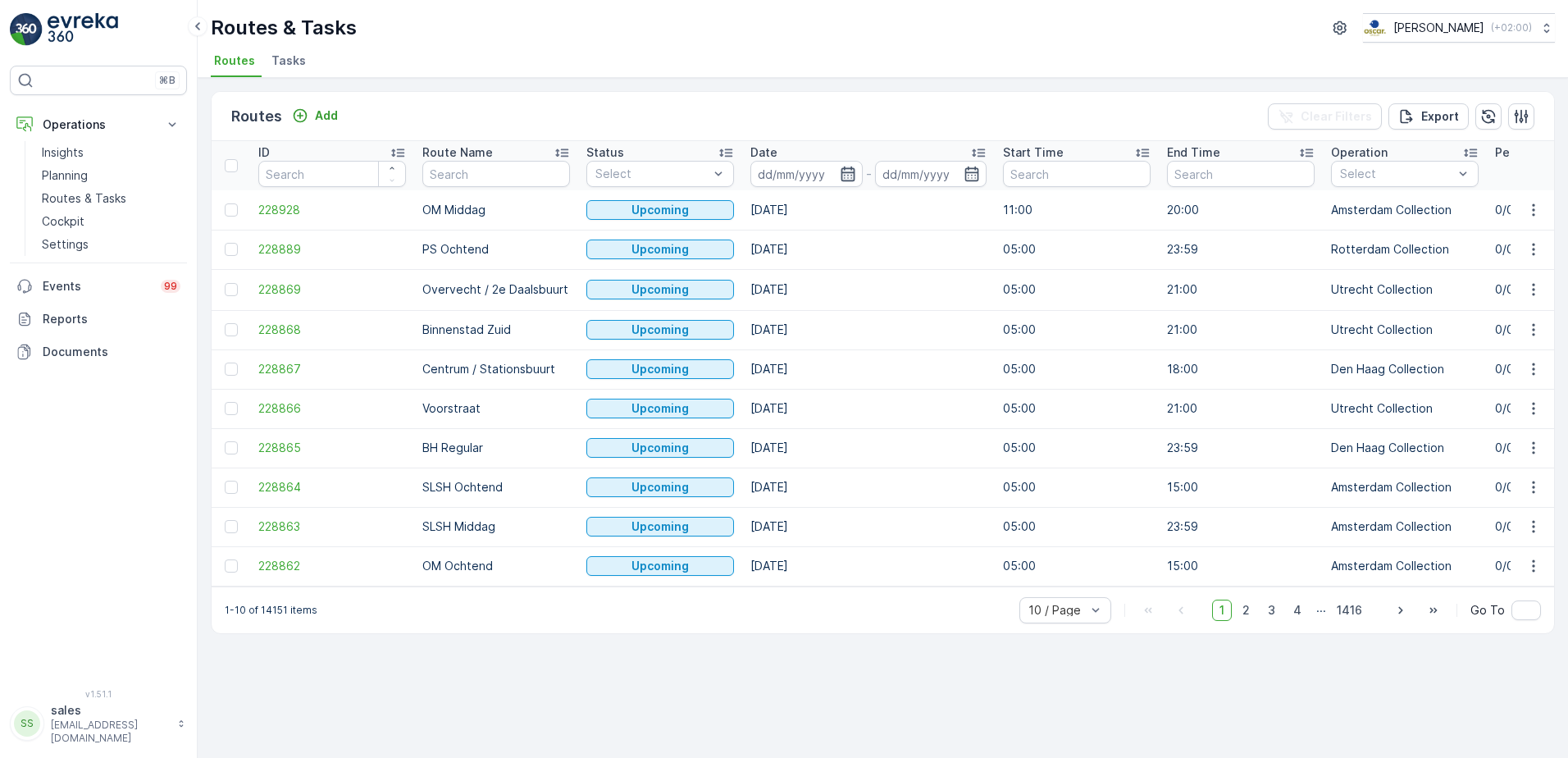
click at [852, 171] on icon "button" at bounding box center [847, 173] width 16 height 16
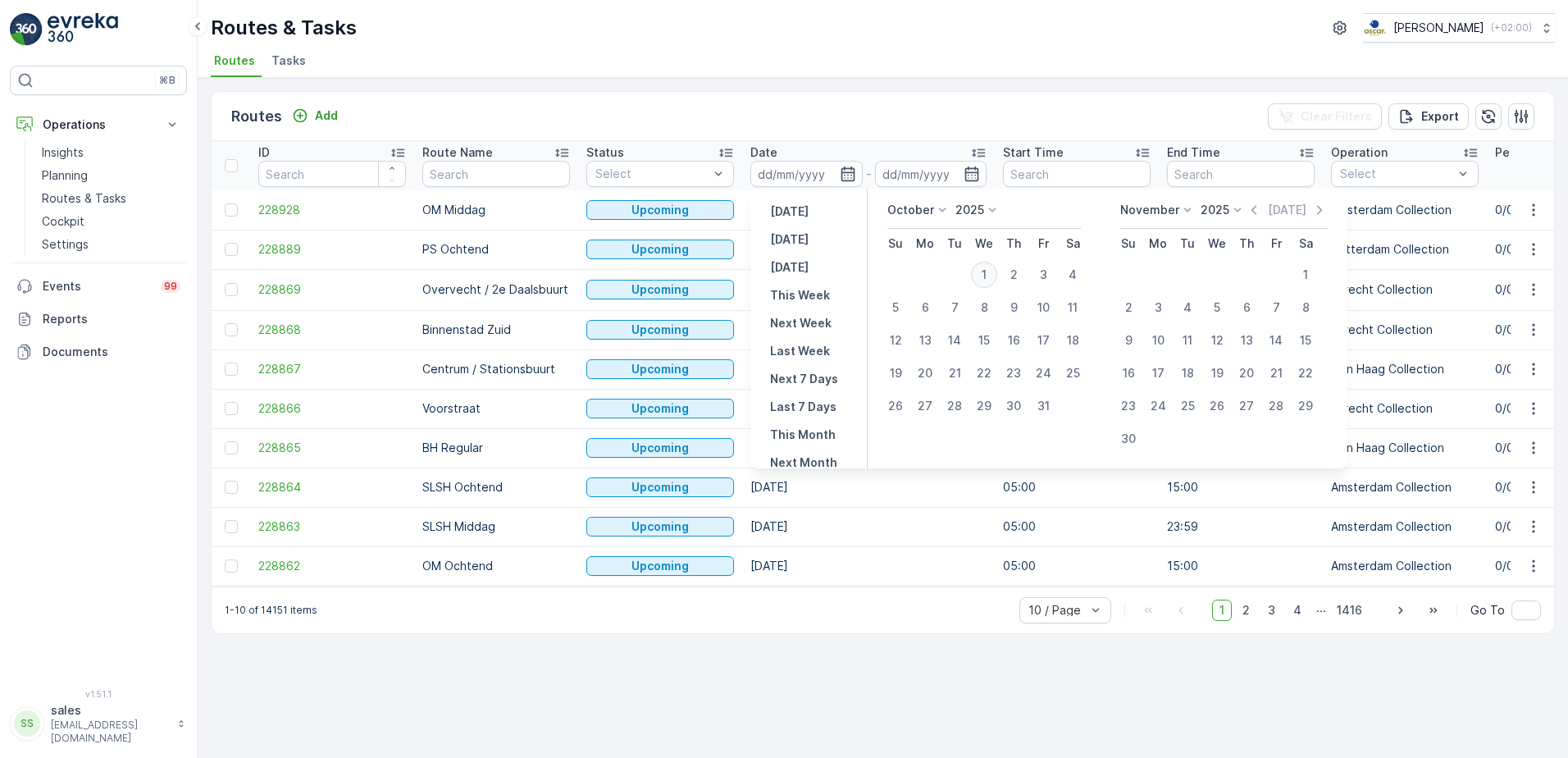
click at [988, 274] on div "1" at bounding box center [984, 274] width 26 height 26
type input "[DATE]"
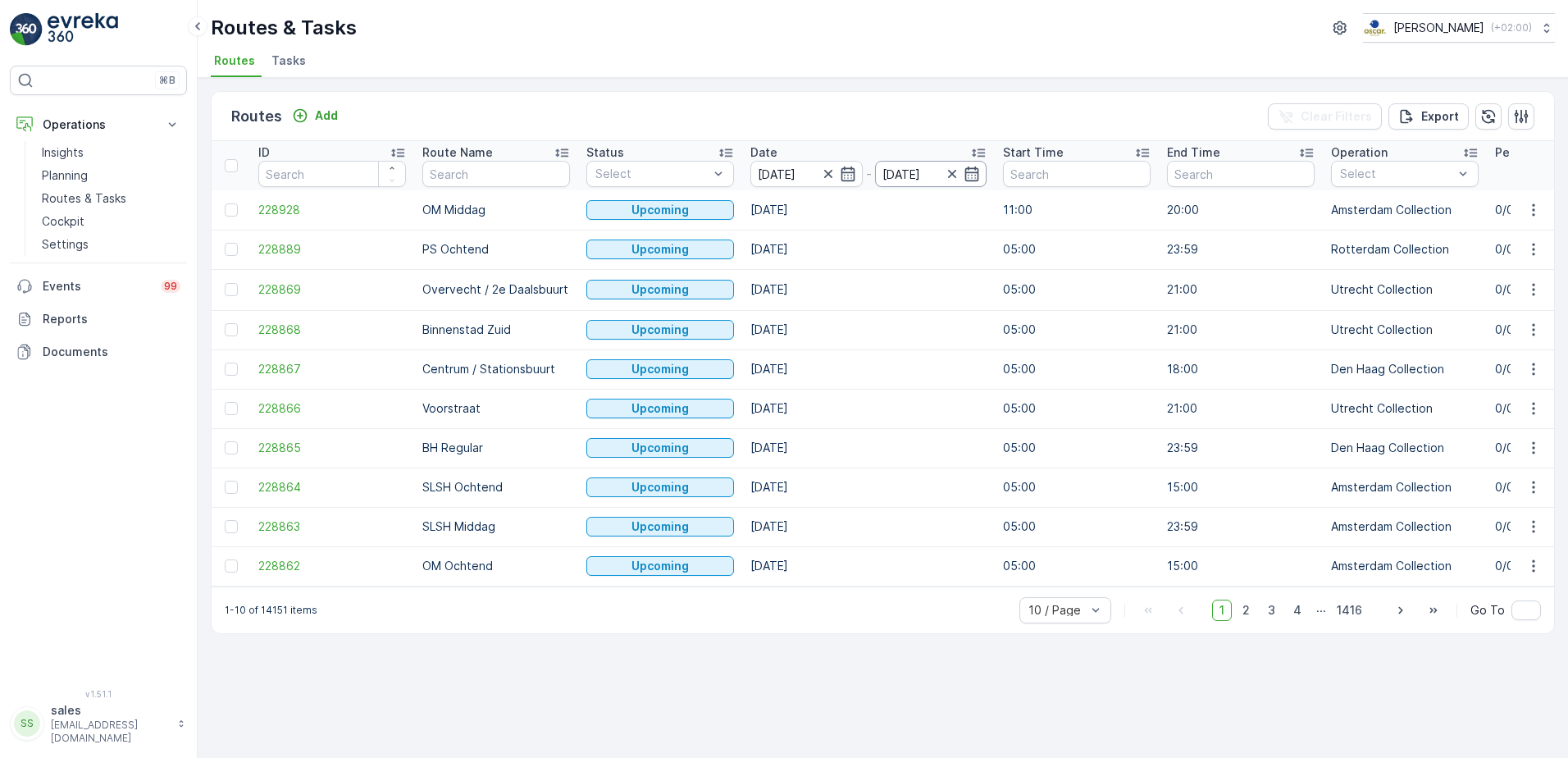
click at [948, 185] on input "[DATE]" at bounding box center [931, 174] width 113 height 26
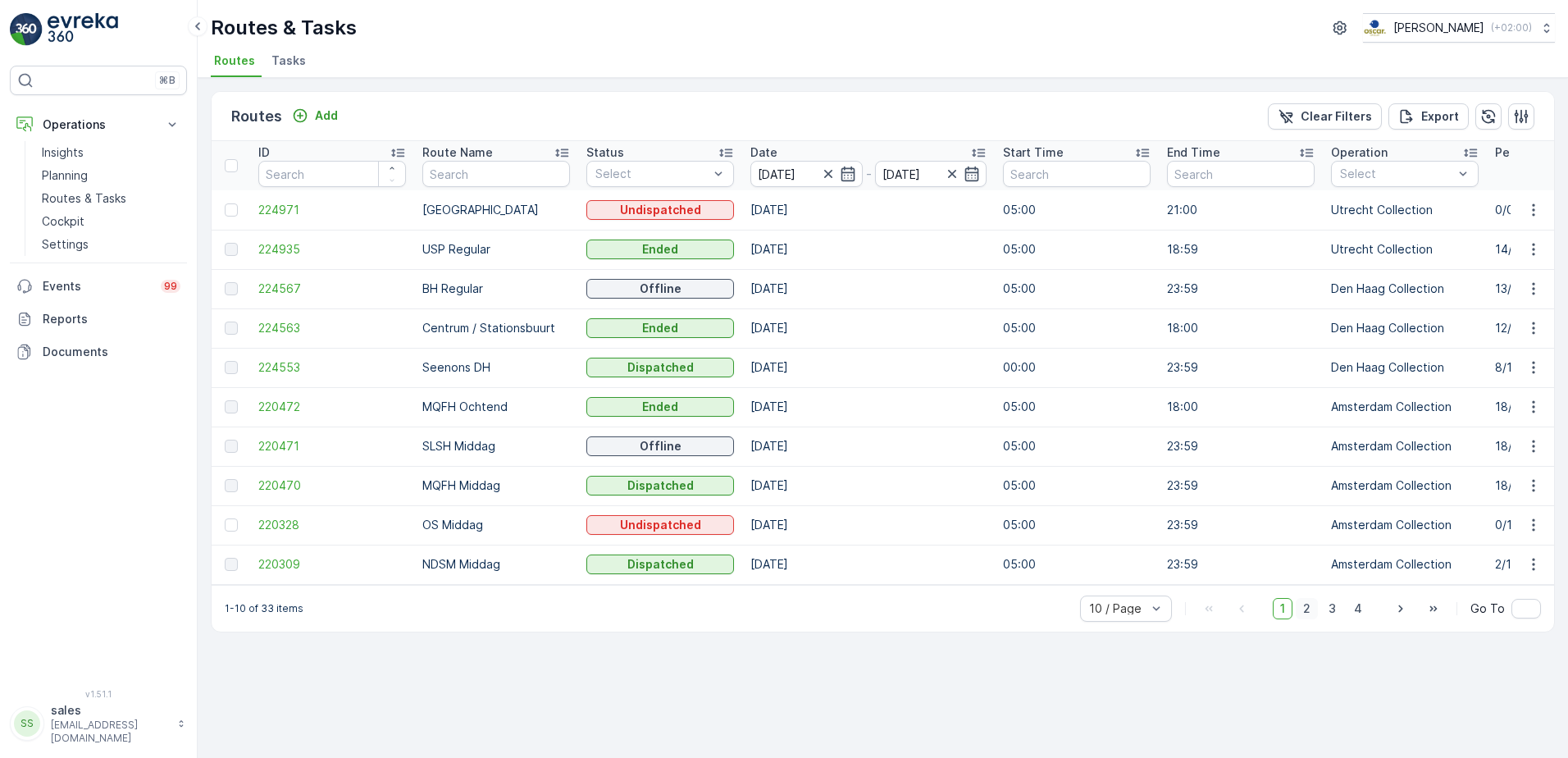
click at [1314, 617] on span "2" at bounding box center [1306, 608] width 22 height 22
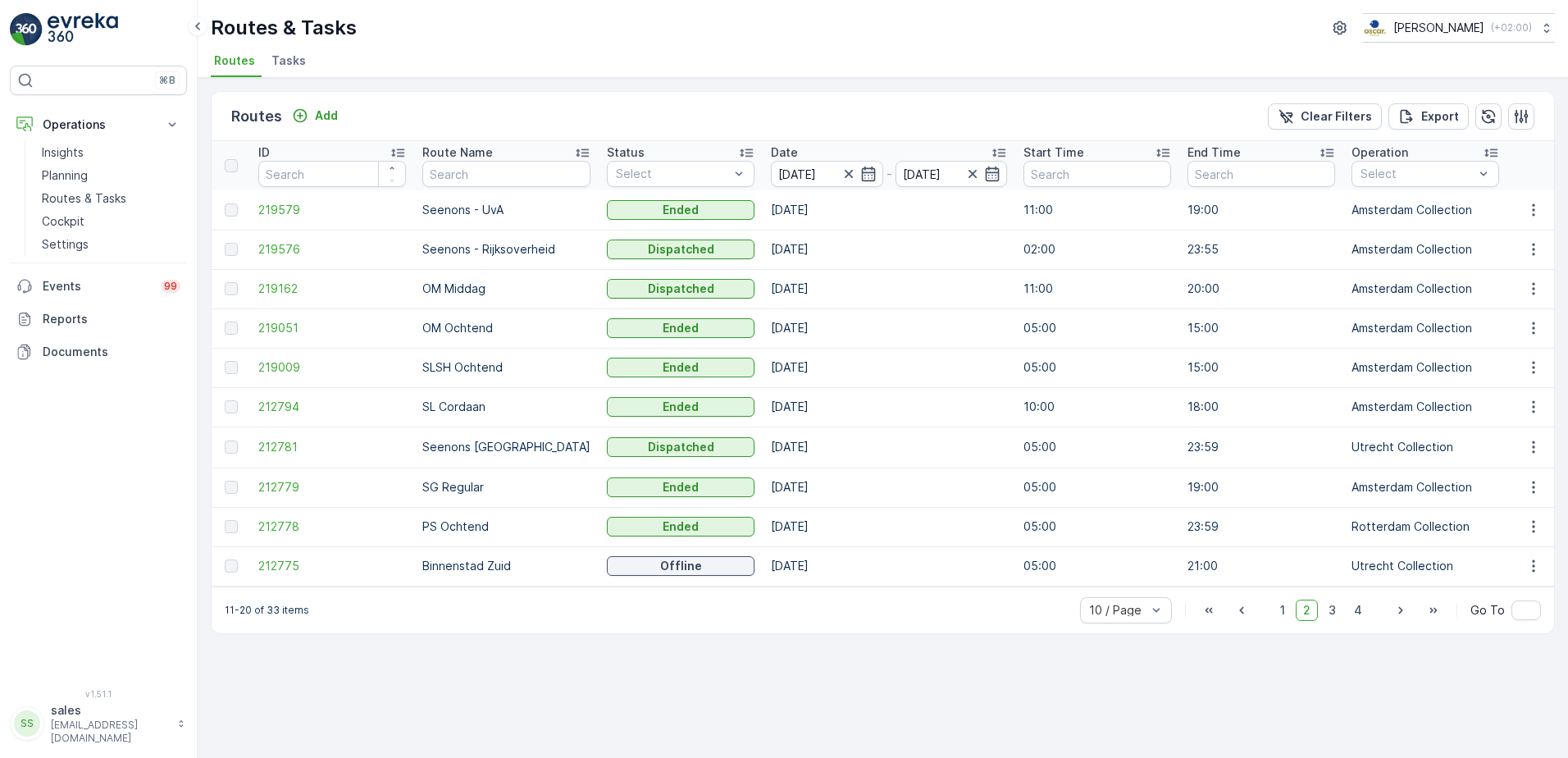
click at [286, 555] on td "212775" at bounding box center [331, 566] width 164 height 40
click at [283, 562] on span "212775" at bounding box center [332, 565] width 148 height 16
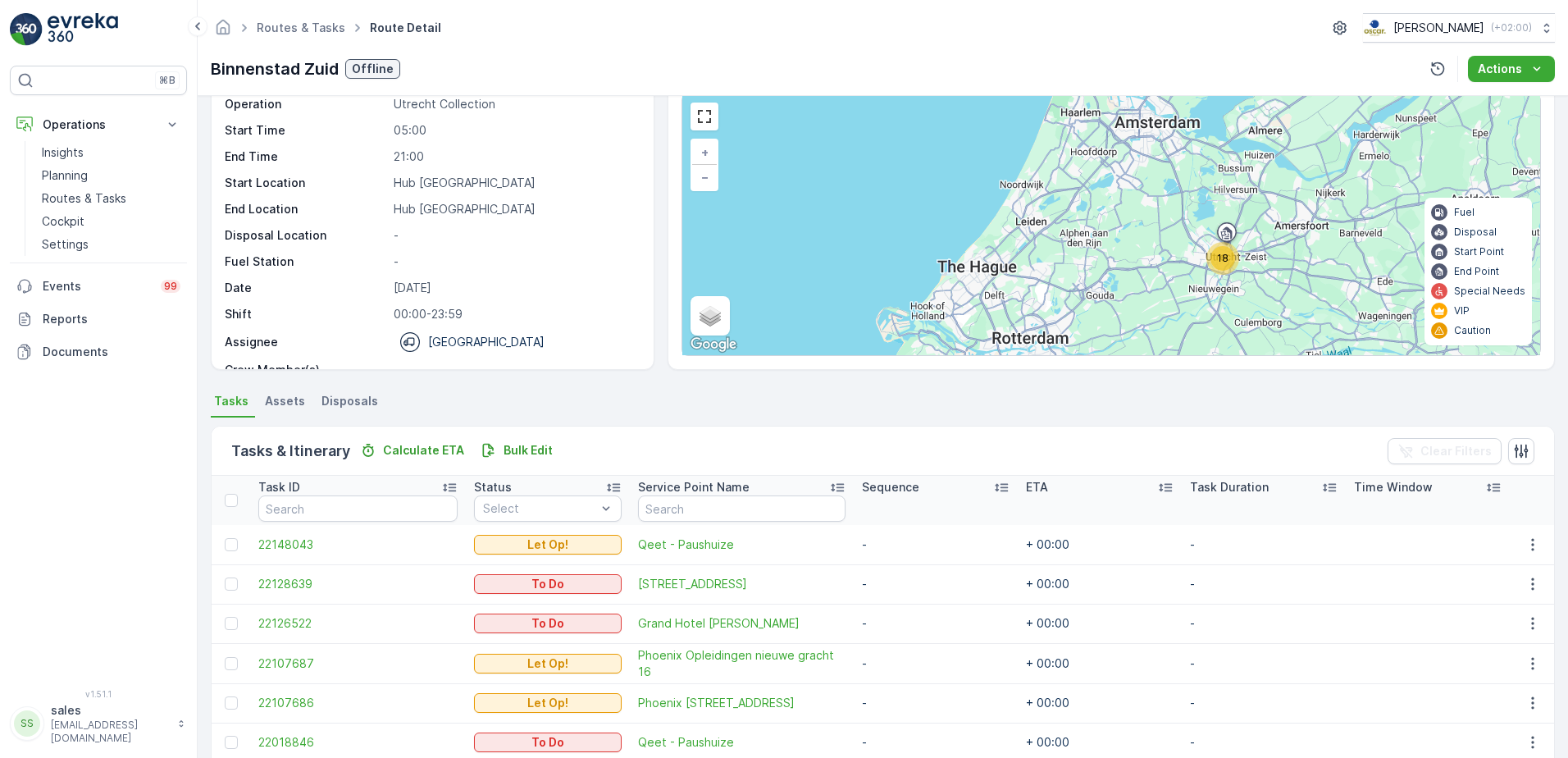
scroll to position [298, 0]
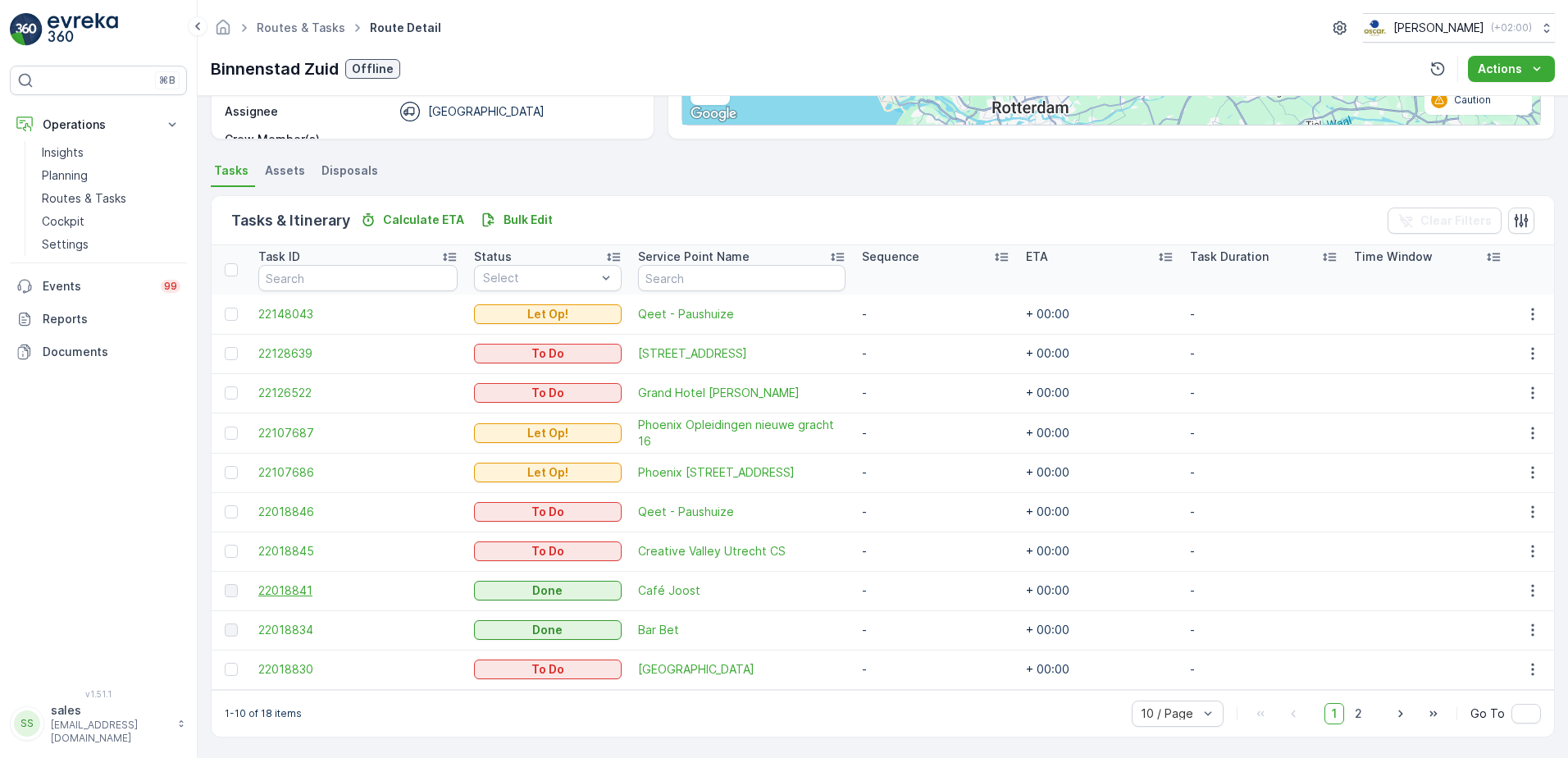
click at [287, 591] on span "22018841" at bounding box center [358, 590] width 200 height 16
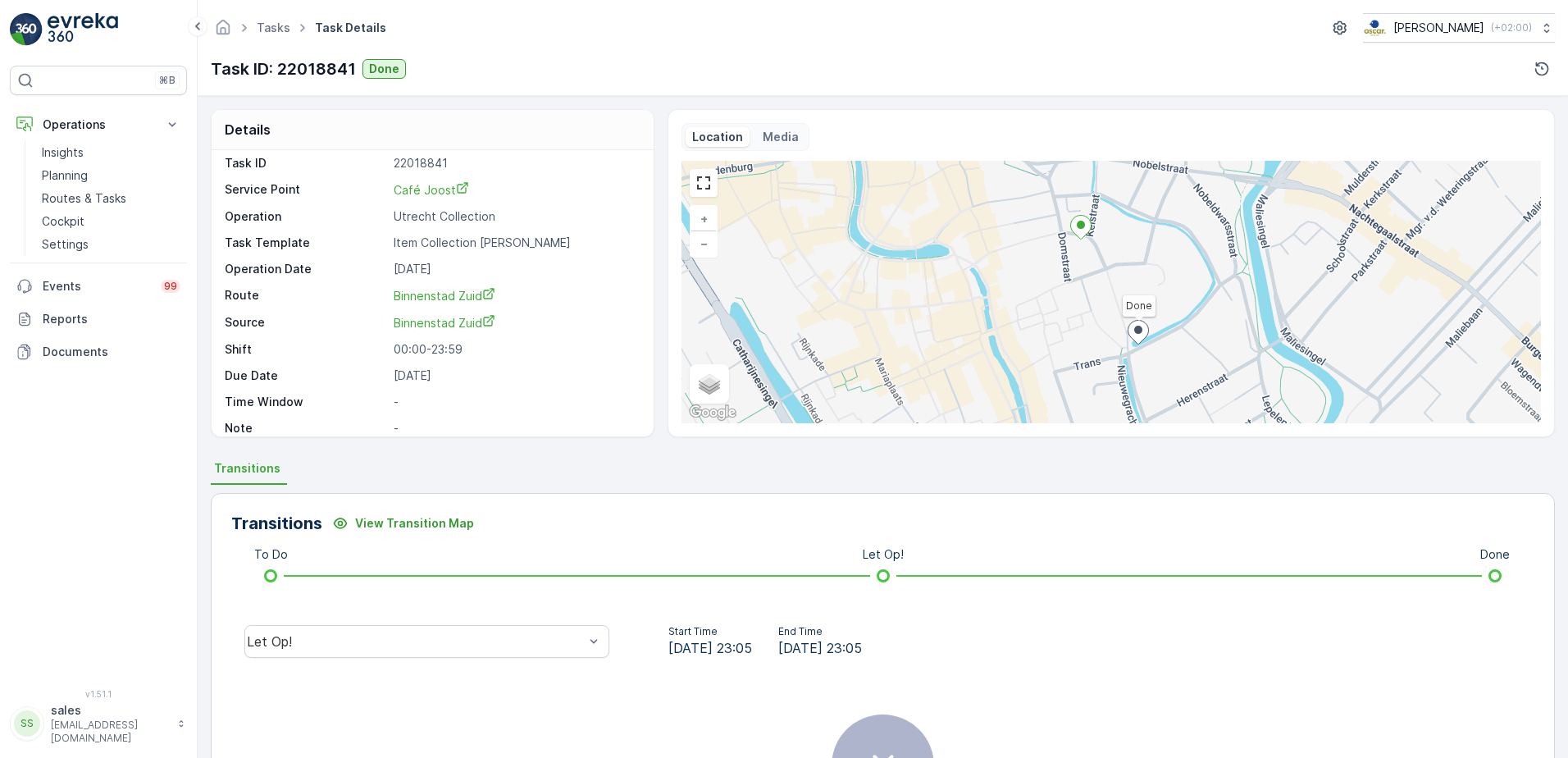
scroll to position [22, 0]
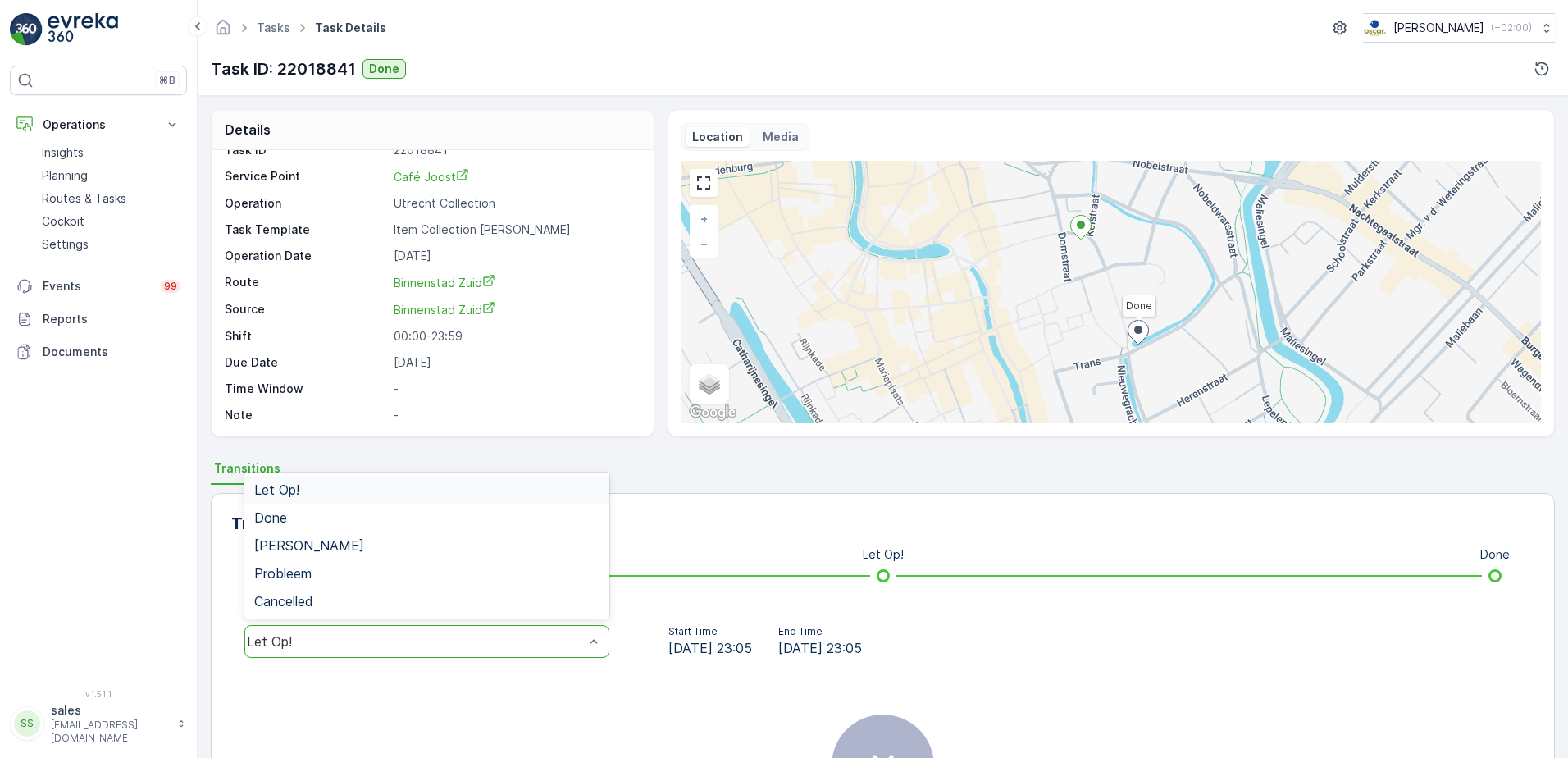
click at [421, 649] on div "Let Op!" at bounding box center [427, 641] width 365 height 33
click at [326, 513] on div "Done" at bounding box center [427, 518] width 345 height 15
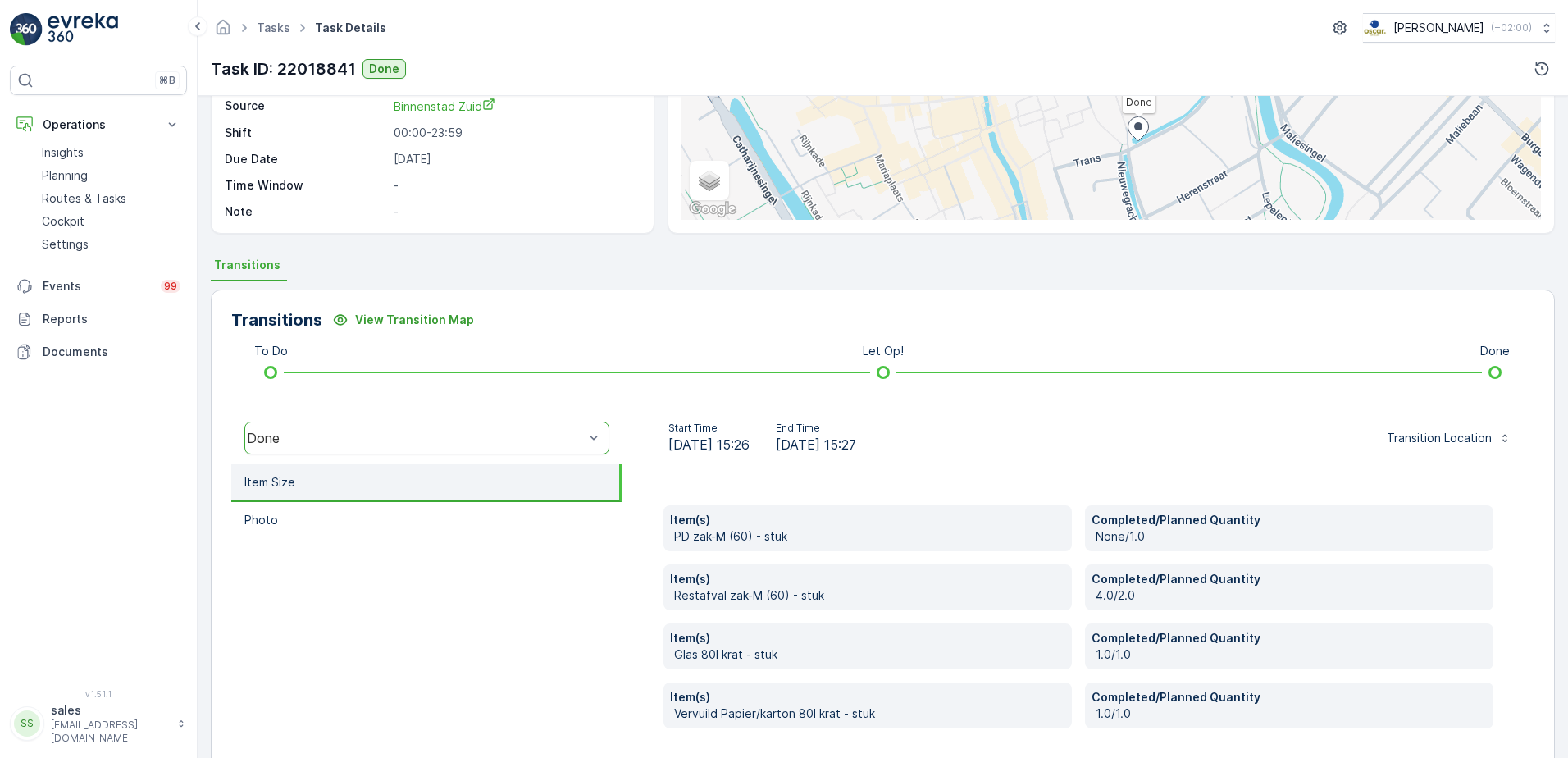
scroll to position [246, 0]
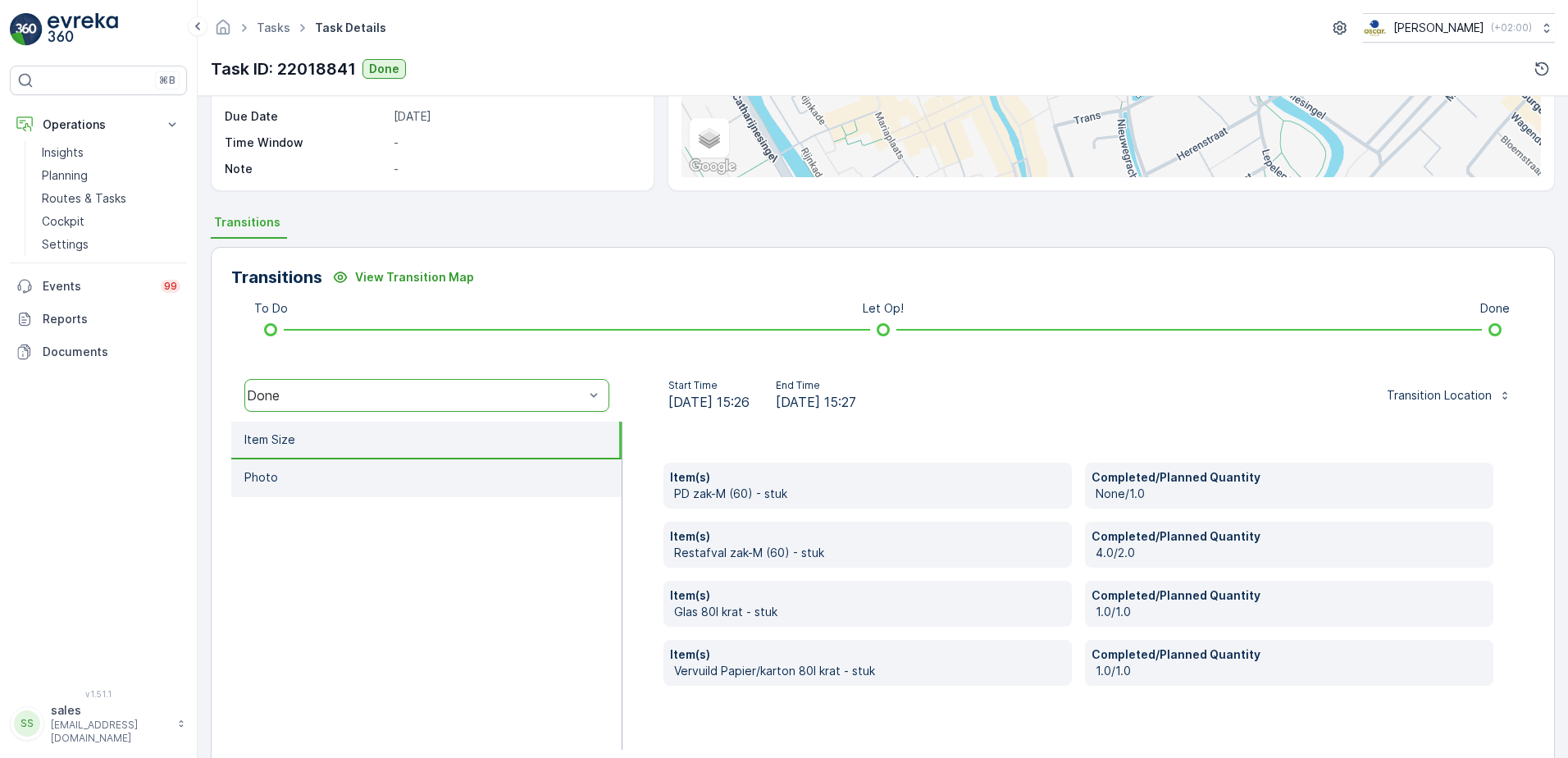
click at [274, 482] on p "Photo" at bounding box center [261, 477] width 34 height 16
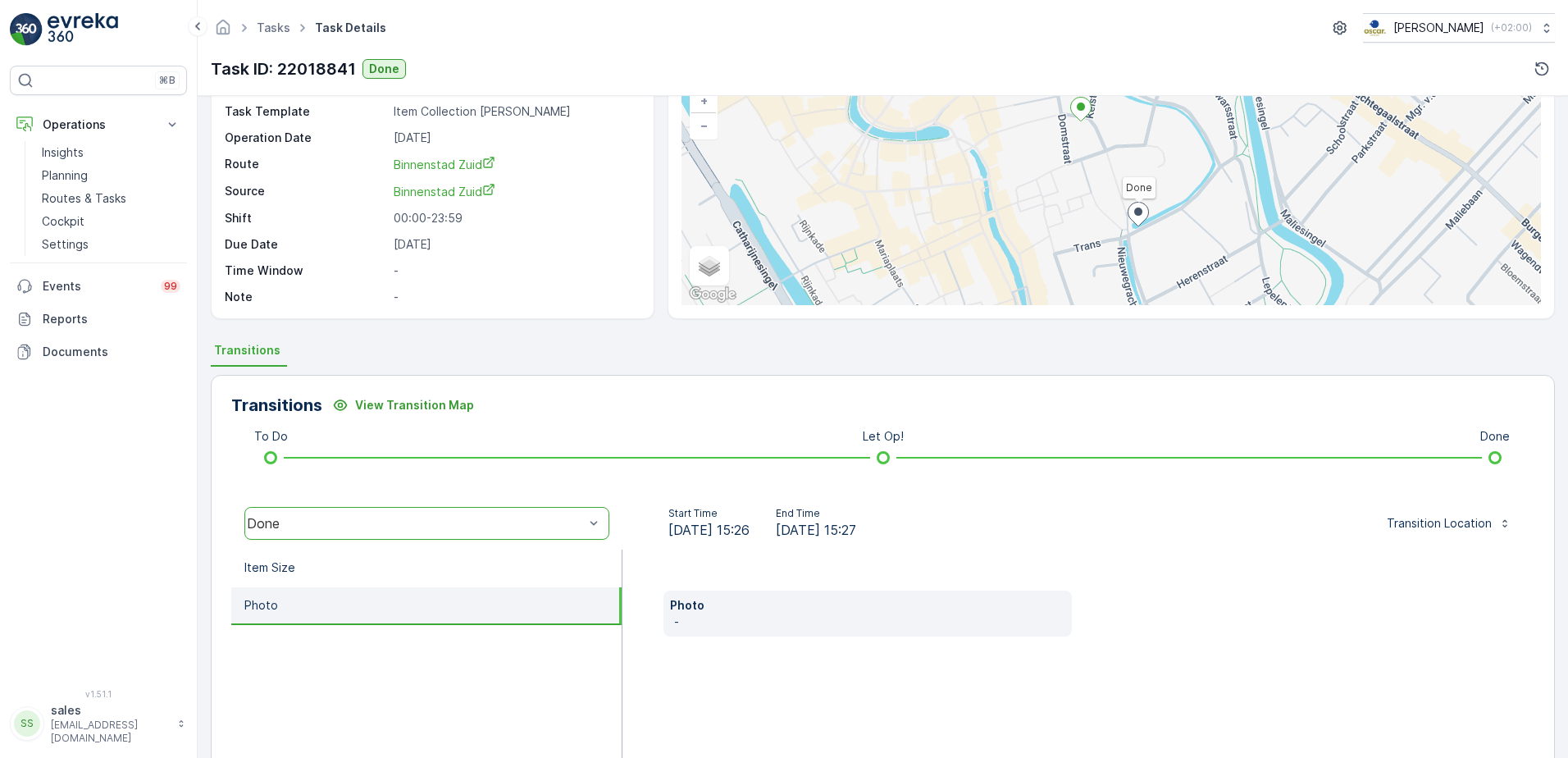
scroll to position [0, 0]
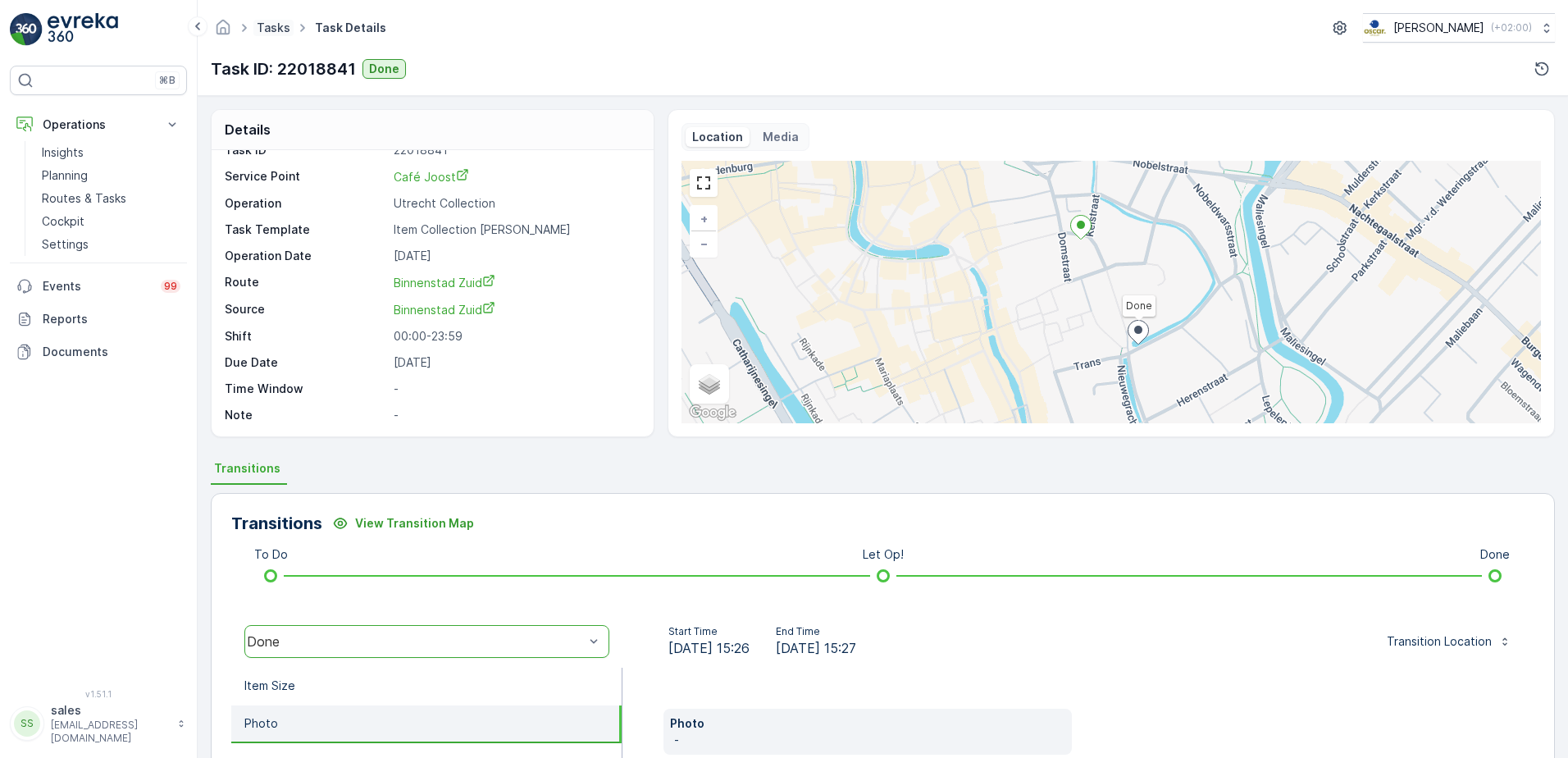
click at [277, 30] on link "Tasks" at bounding box center [273, 27] width 34 height 14
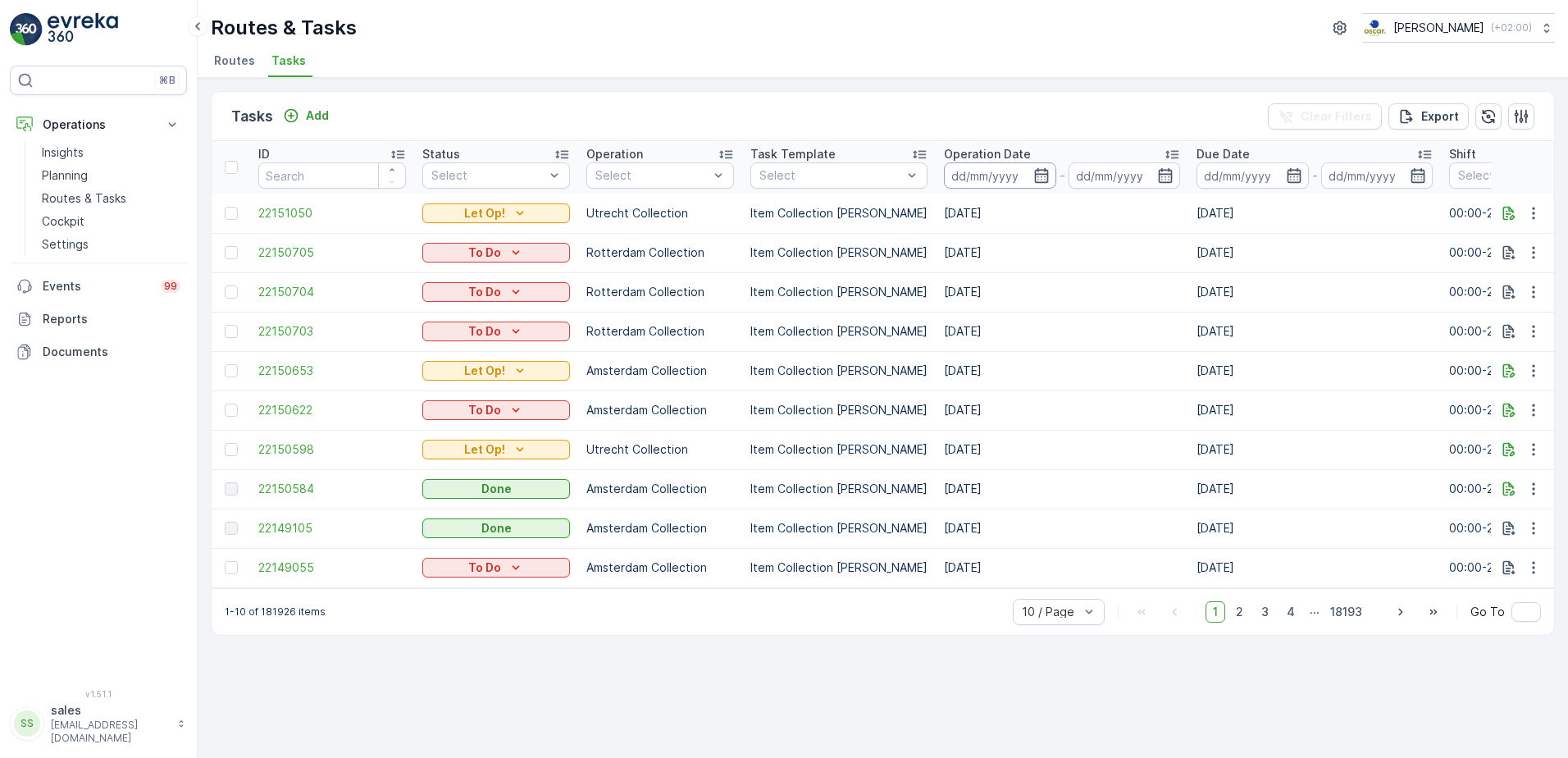
click at [952, 170] on input at bounding box center [999, 176] width 113 height 26
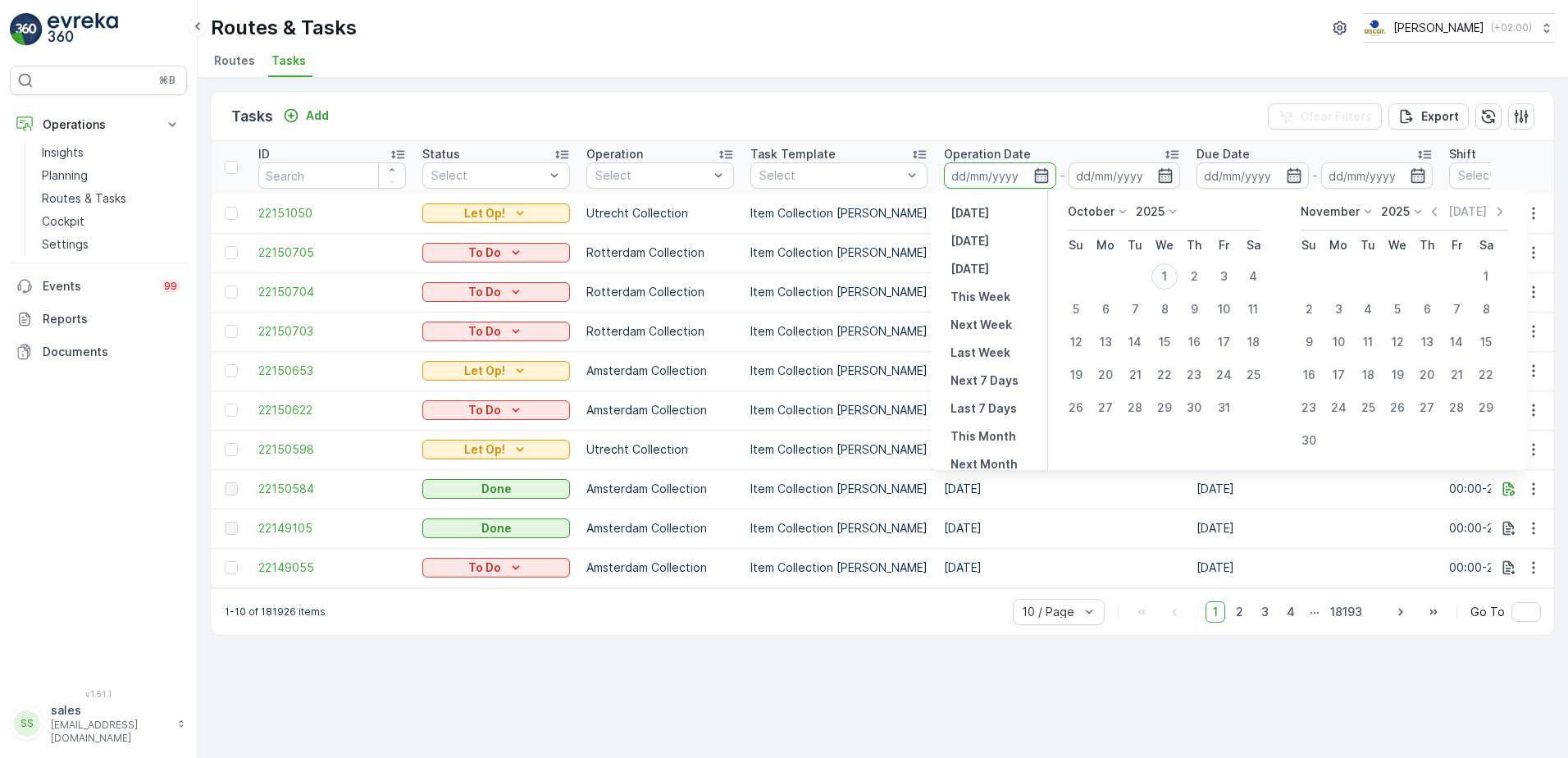
click at [1165, 274] on div "1" at bounding box center [1165, 276] width 26 height 26
type input "[DATE]"
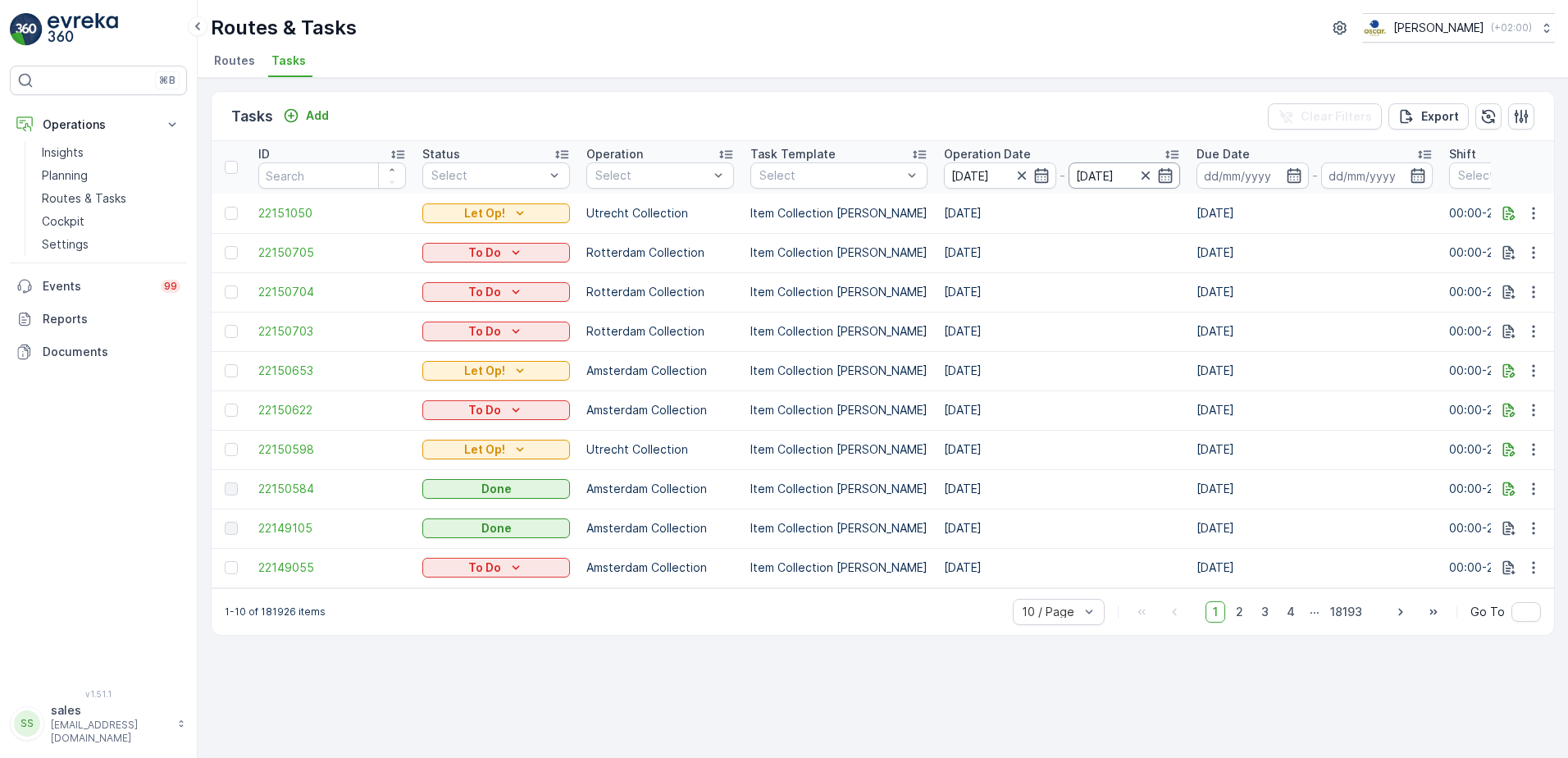
click at [1118, 178] on input "[DATE]" at bounding box center [1124, 176] width 113 height 26
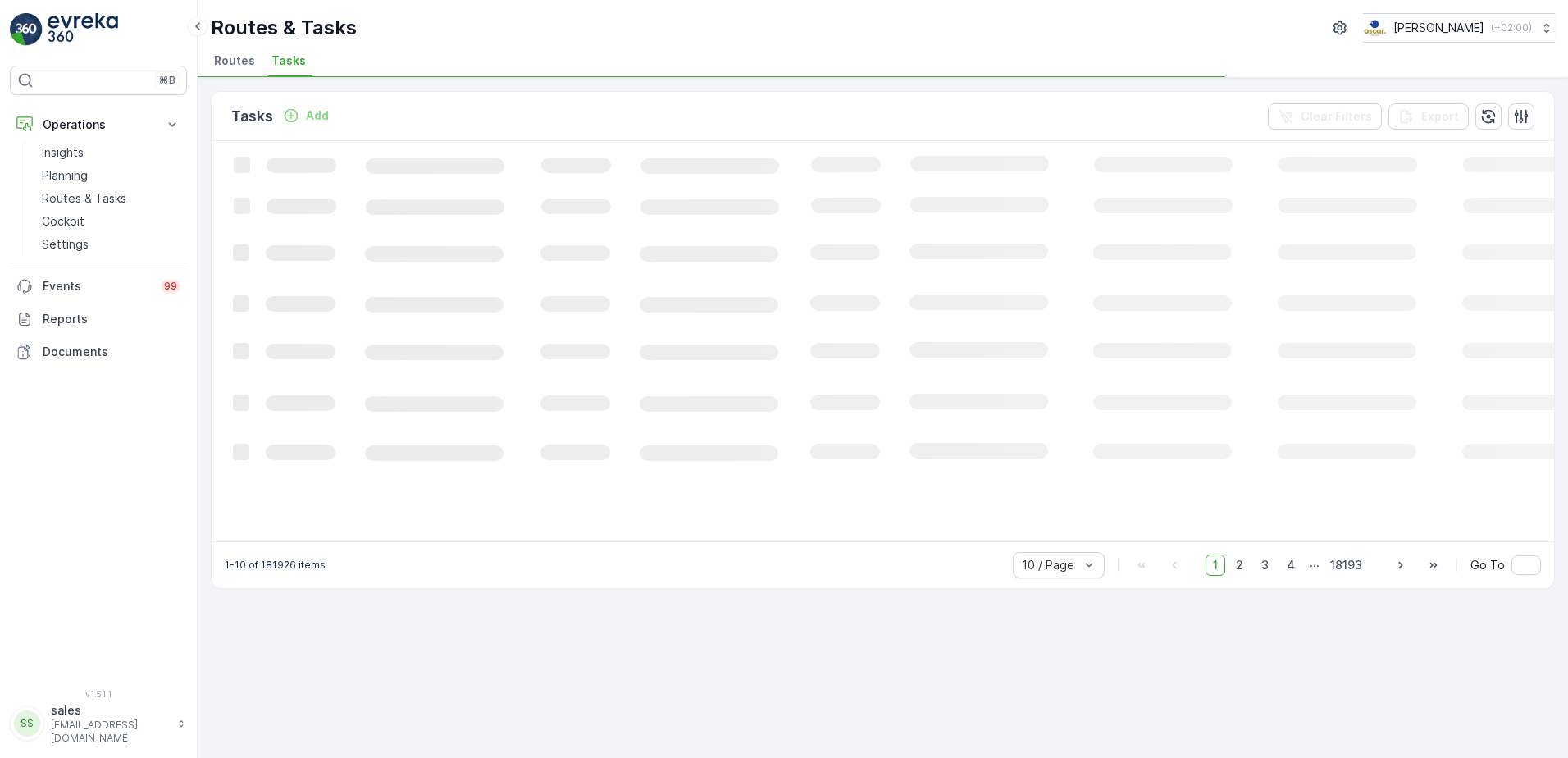
click at [1170, 273] on icon "Loading..." at bounding box center [999, 340] width 1575 height 397
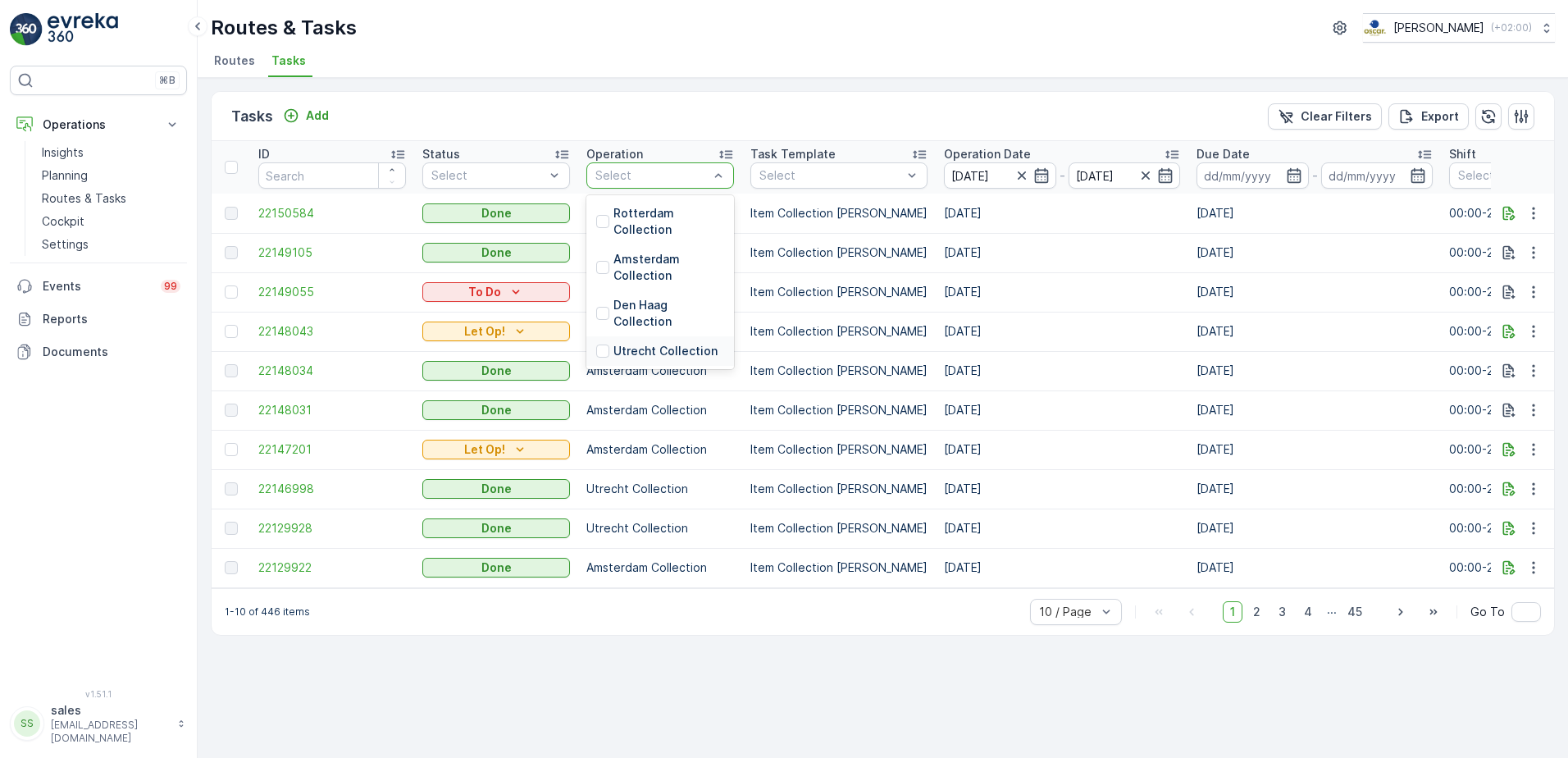
click at [612, 354] on div "Utrecht Collection" at bounding box center [657, 350] width 121 height 16
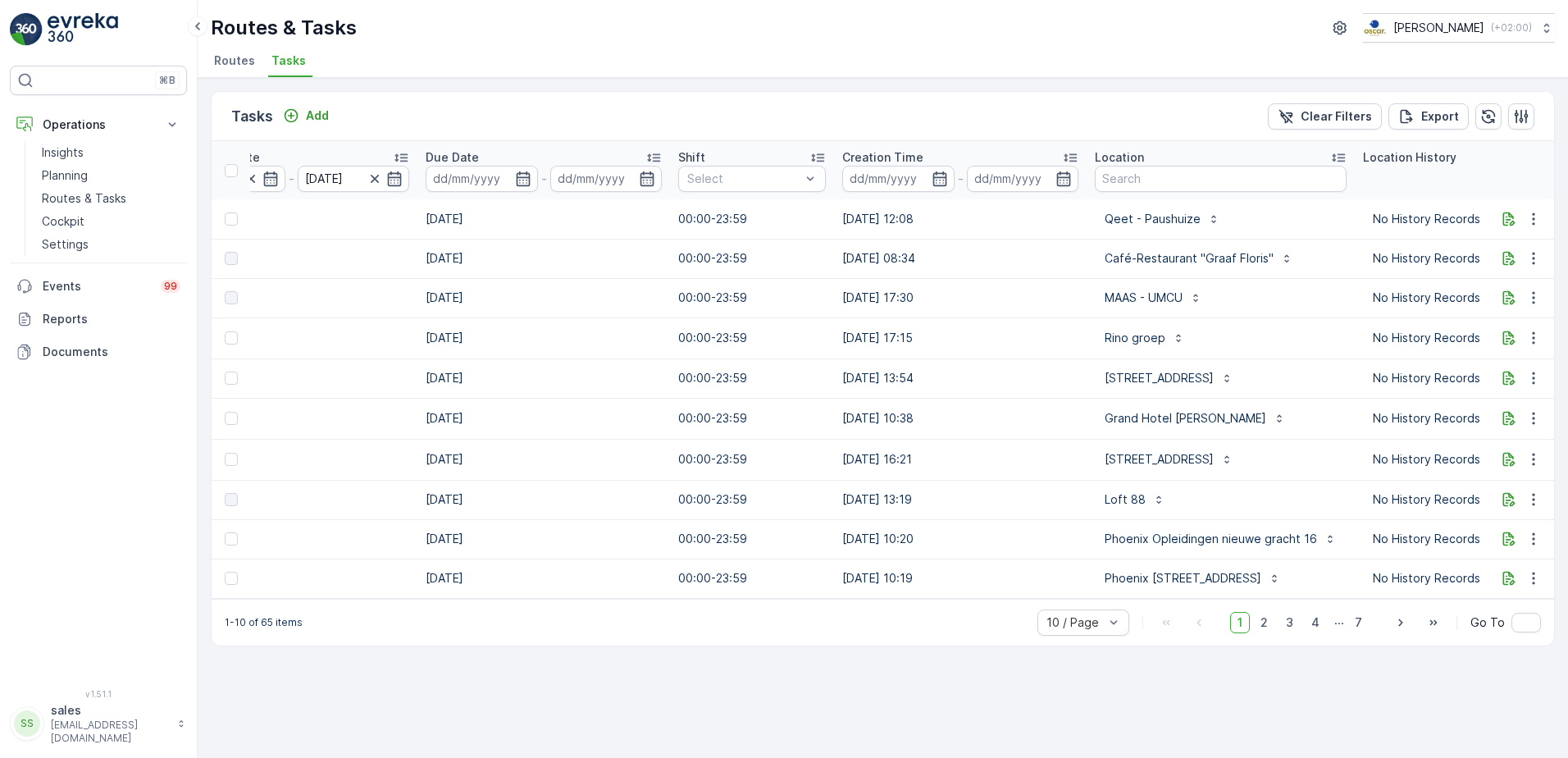
scroll to position [0, 771]
click at [1269, 633] on span "2" at bounding box center [1263, 622] width 22 height 22
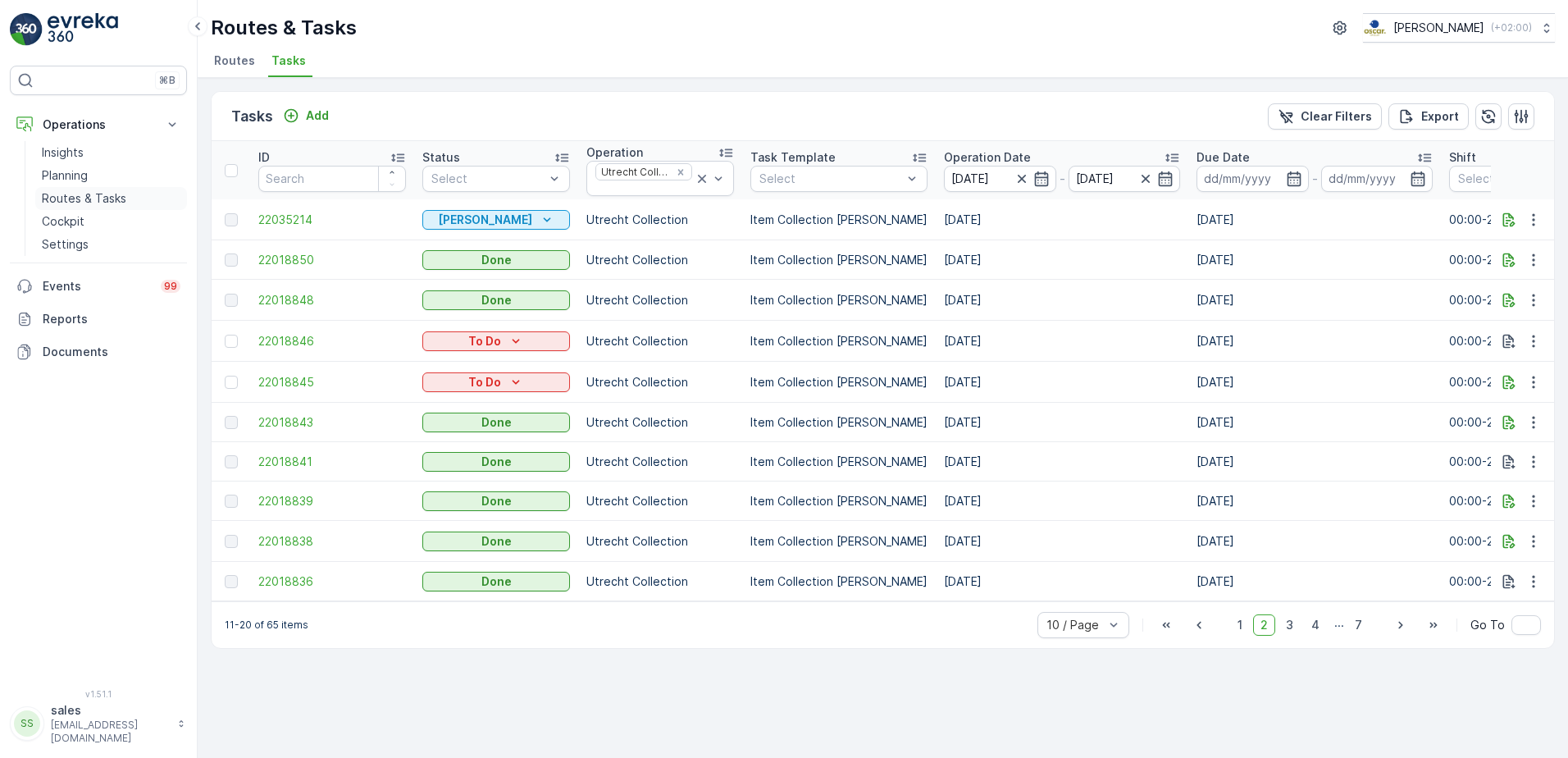
click at [54, 194] on p "Routes & Tasks" at bounding box center [83, 198] width 84 height 16
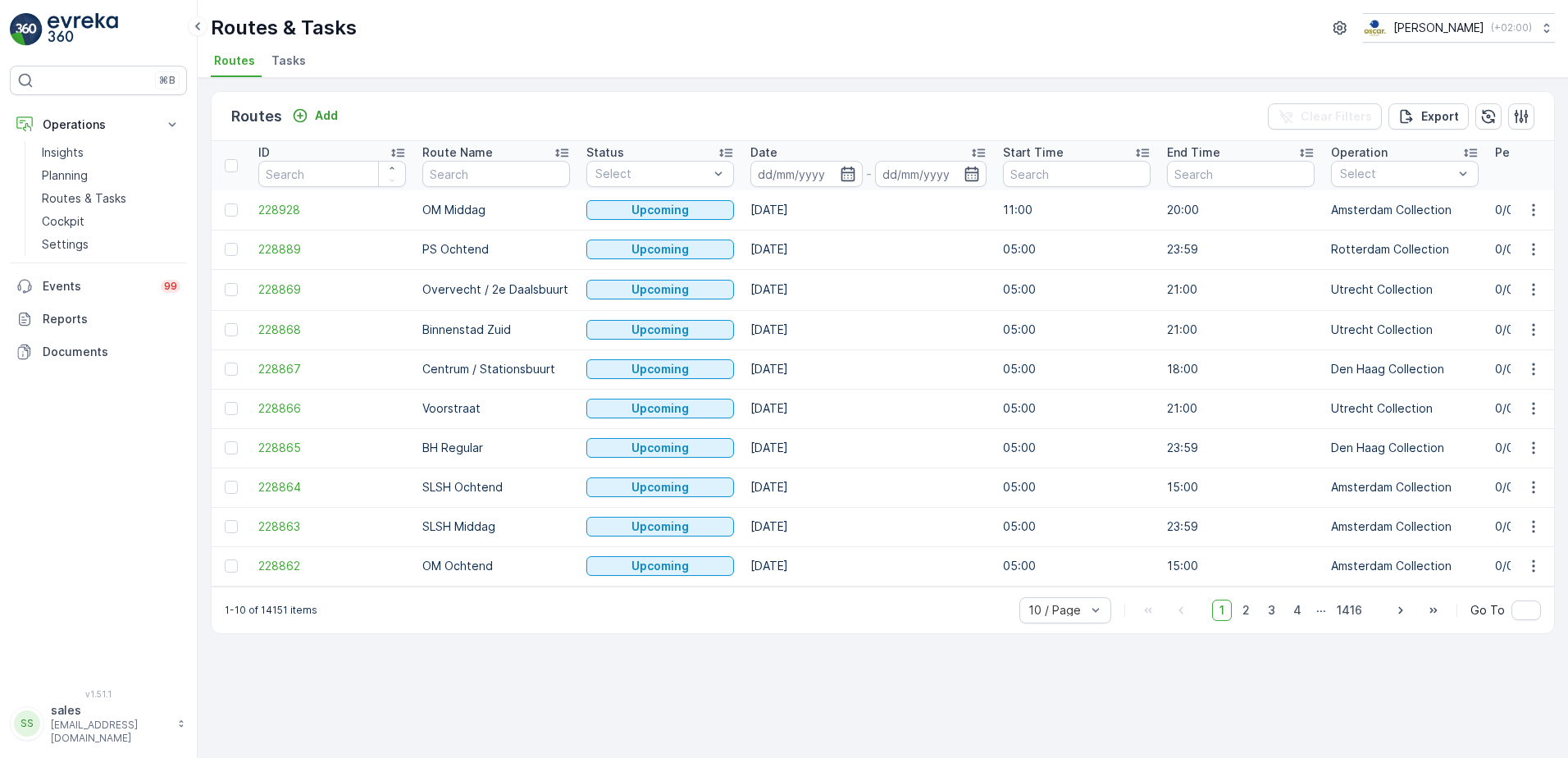
click at [290, 65] on span "Tasks" at bounding box center [289, 60] width 34 height 16
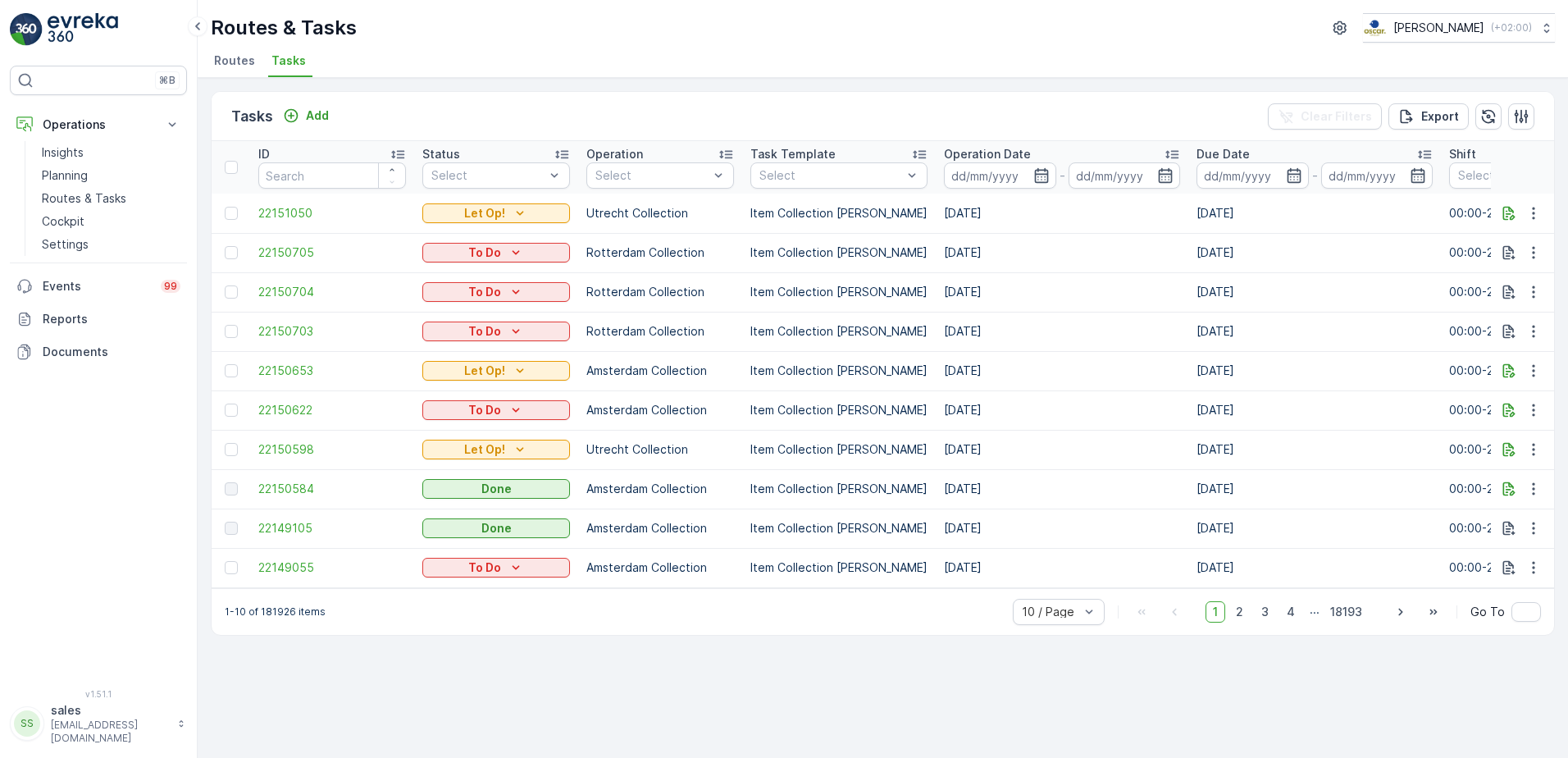
drag, startPoint x: 734, startPoint y: 596, endPoint x: 806, endPoint y: 613, distance: 74.0
click at [806, 613] on div "1-10 of 181926 items 10 / Page 1 2 3 4 ... 18193 Go To" at bounding box center [883, 610] width 1343 height 46
drag, startPoint x: 776, startPoint y: 597, endPoint x: 852, endPoint y: 608, distance: 76.8
click at [852, 608] on div "1-10 of 181926 items 10 / Page 1 2 3 4 ... 18193 Go To" at bounding box center [883, 610] width 1343 height 46
click at [615, 353] on p "Utrecht Collection" at bounding box center [665, 350] width 104 height 16
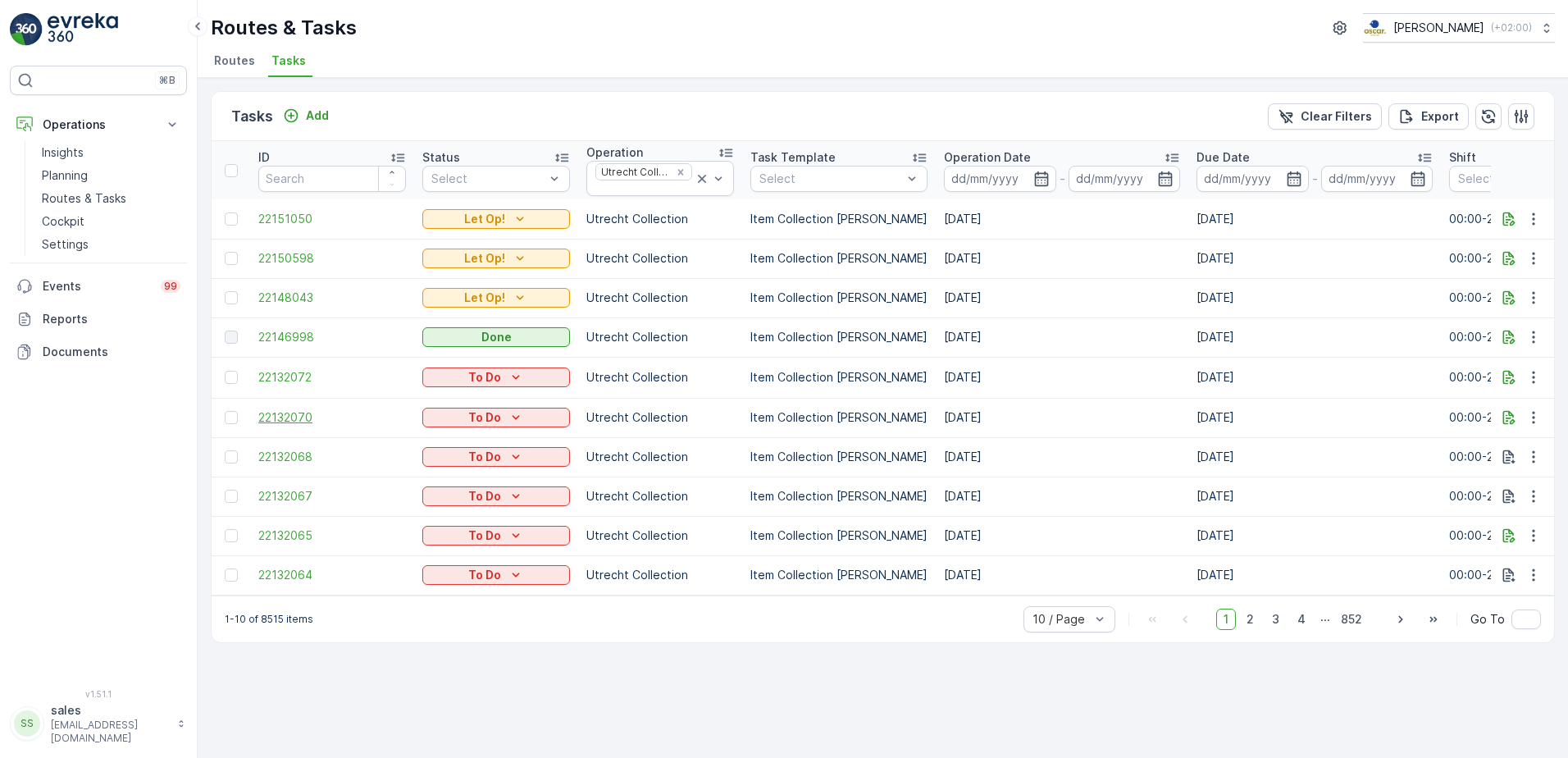
click at [283, 419] on span "22132070" at bounding box center [332, 416] width 148 height 16
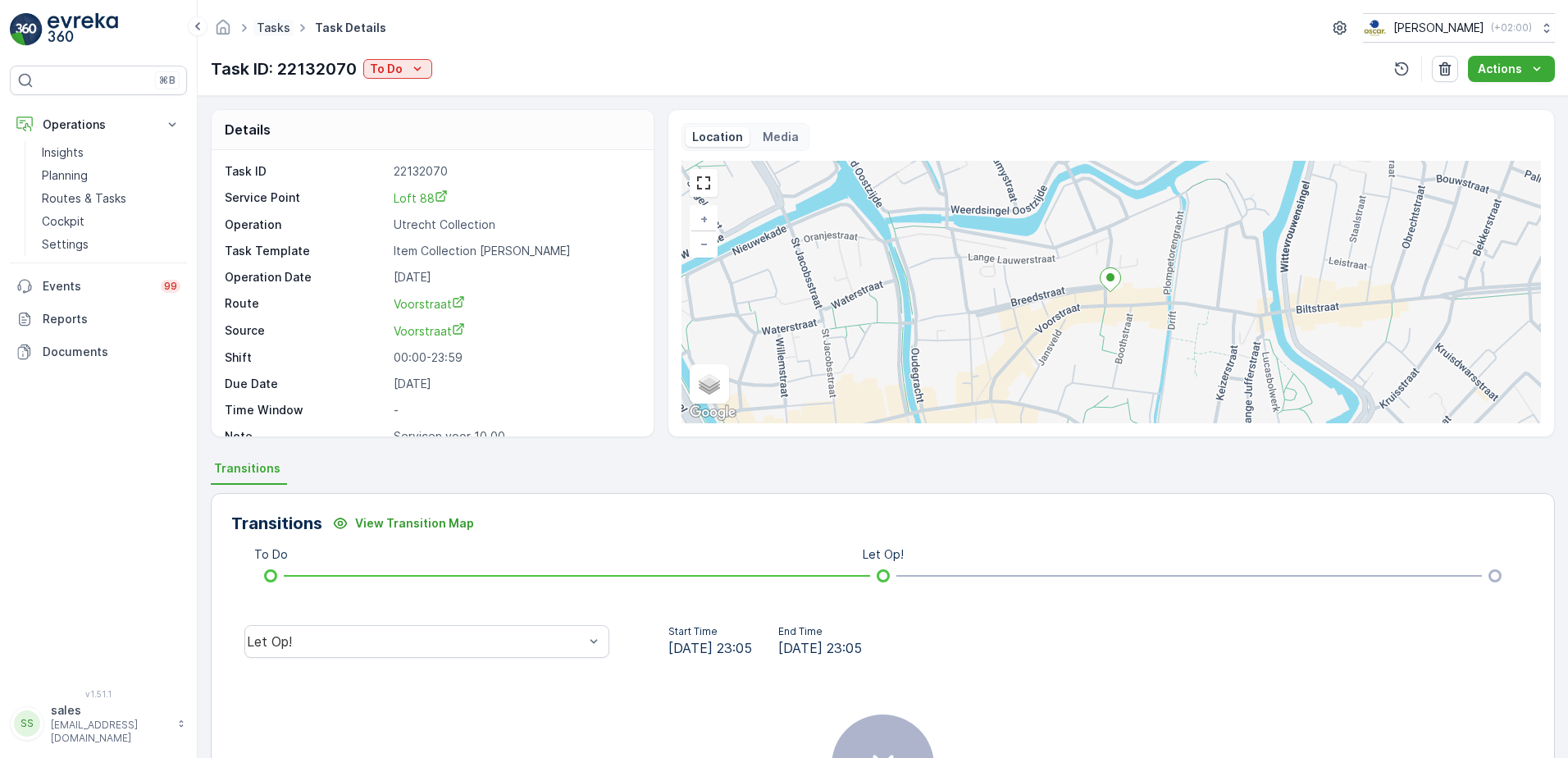
click at [277, 27] on link "Tasks" at bounding box center [273, 27] width 34 height 14
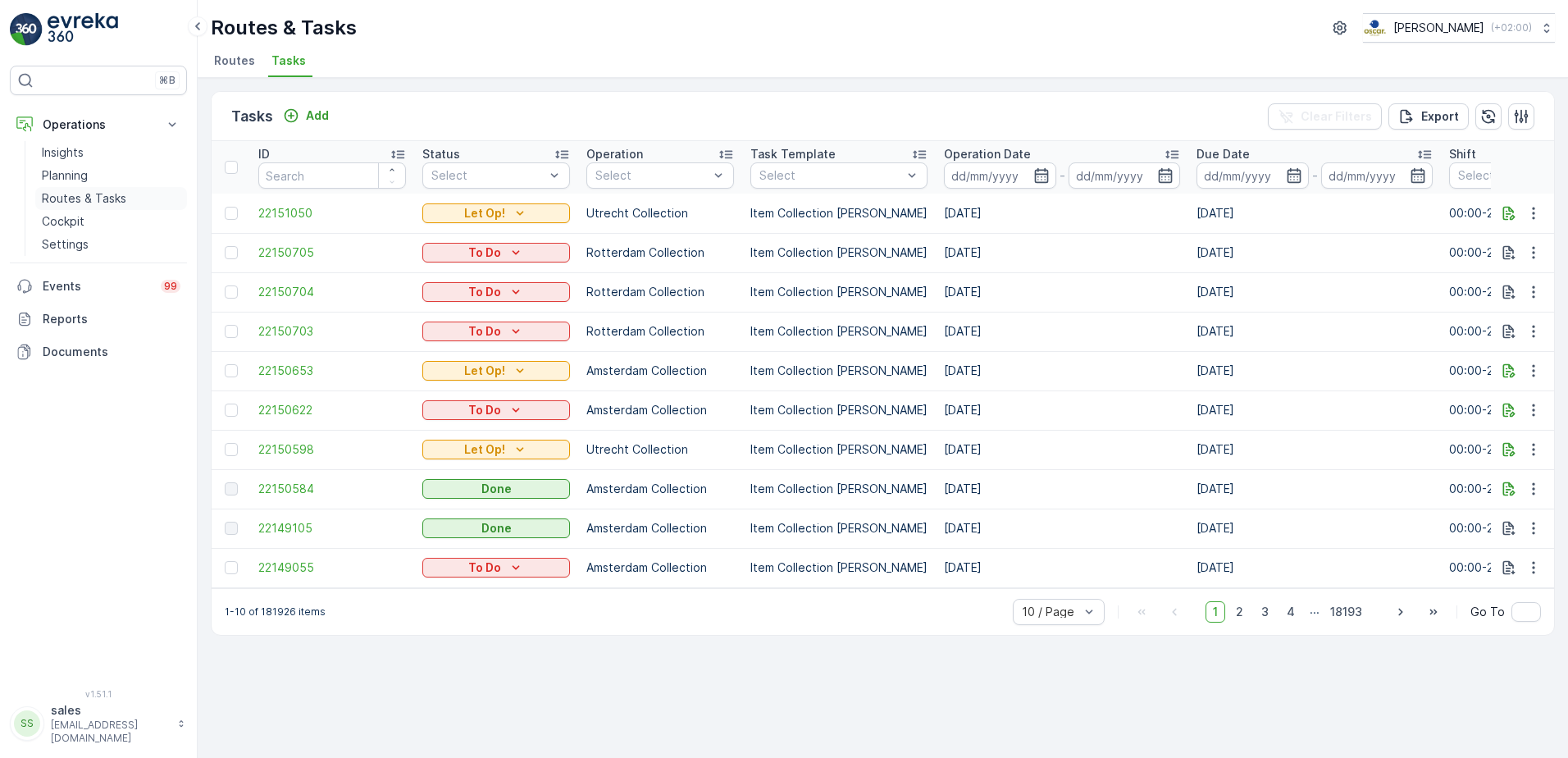
click at [68, 203] on p "Routes & Tasks" at bounding box center [83, 198] width 84 height 16
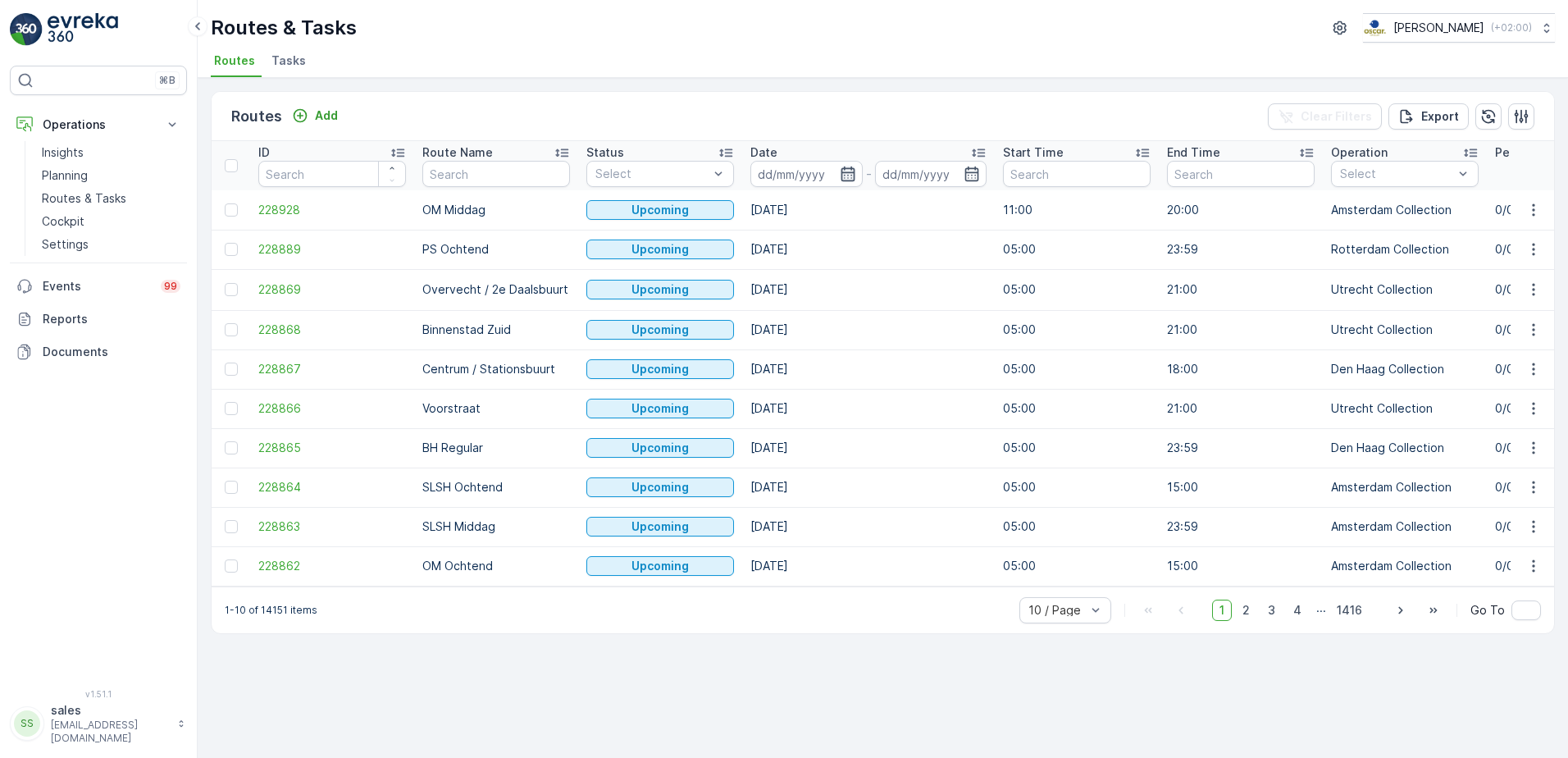
click at [840, 166] on icon "button" at bounding box center [847, 173] width 16 height 16
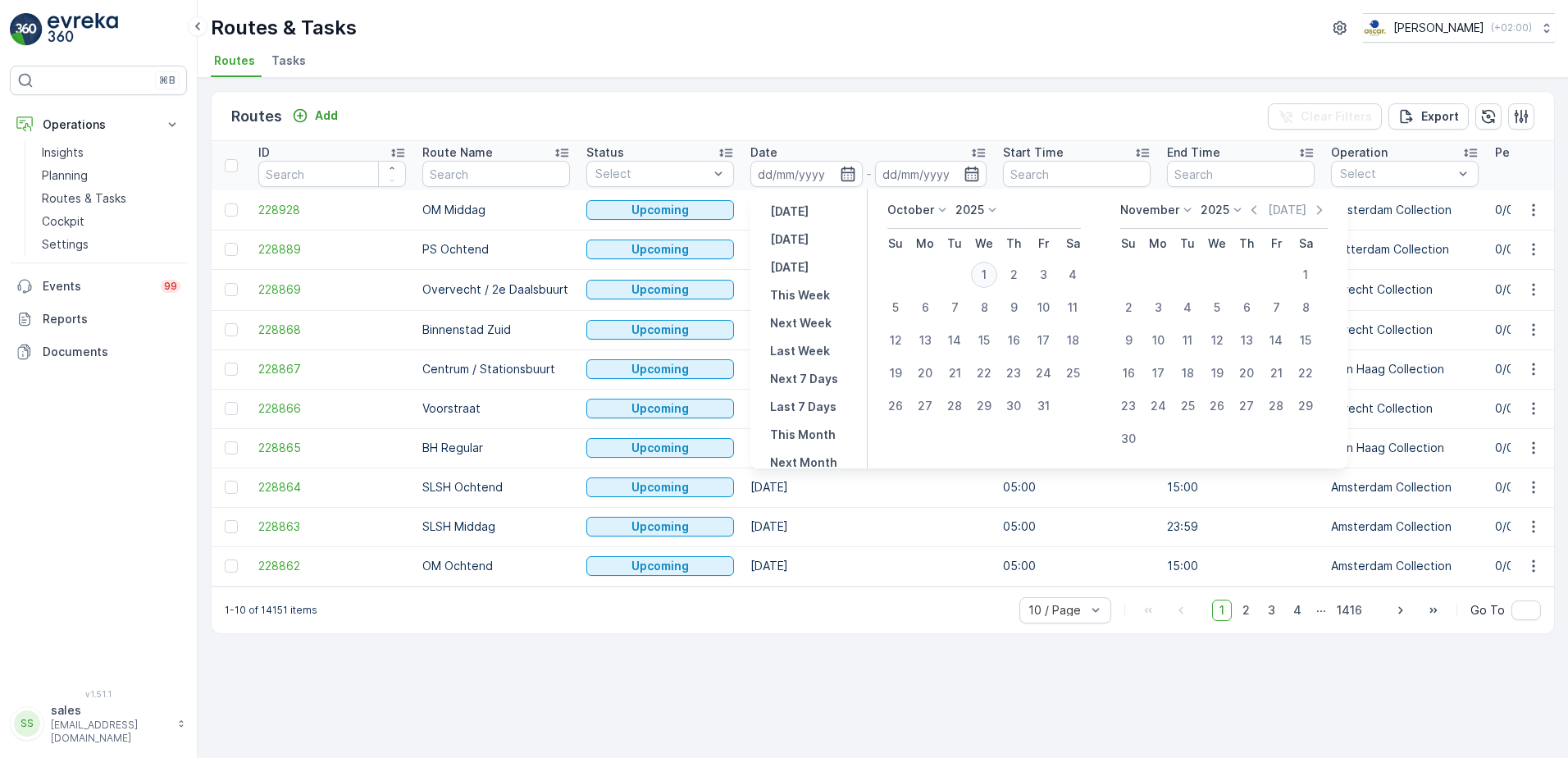
click at [991, 278] on div "1" at bounding box center [984, 274] width 26 height 26
type input "[DATE]"
click at [956, 177] on div "[DATE]" at bounding box center [931, 174] width 113 height 26
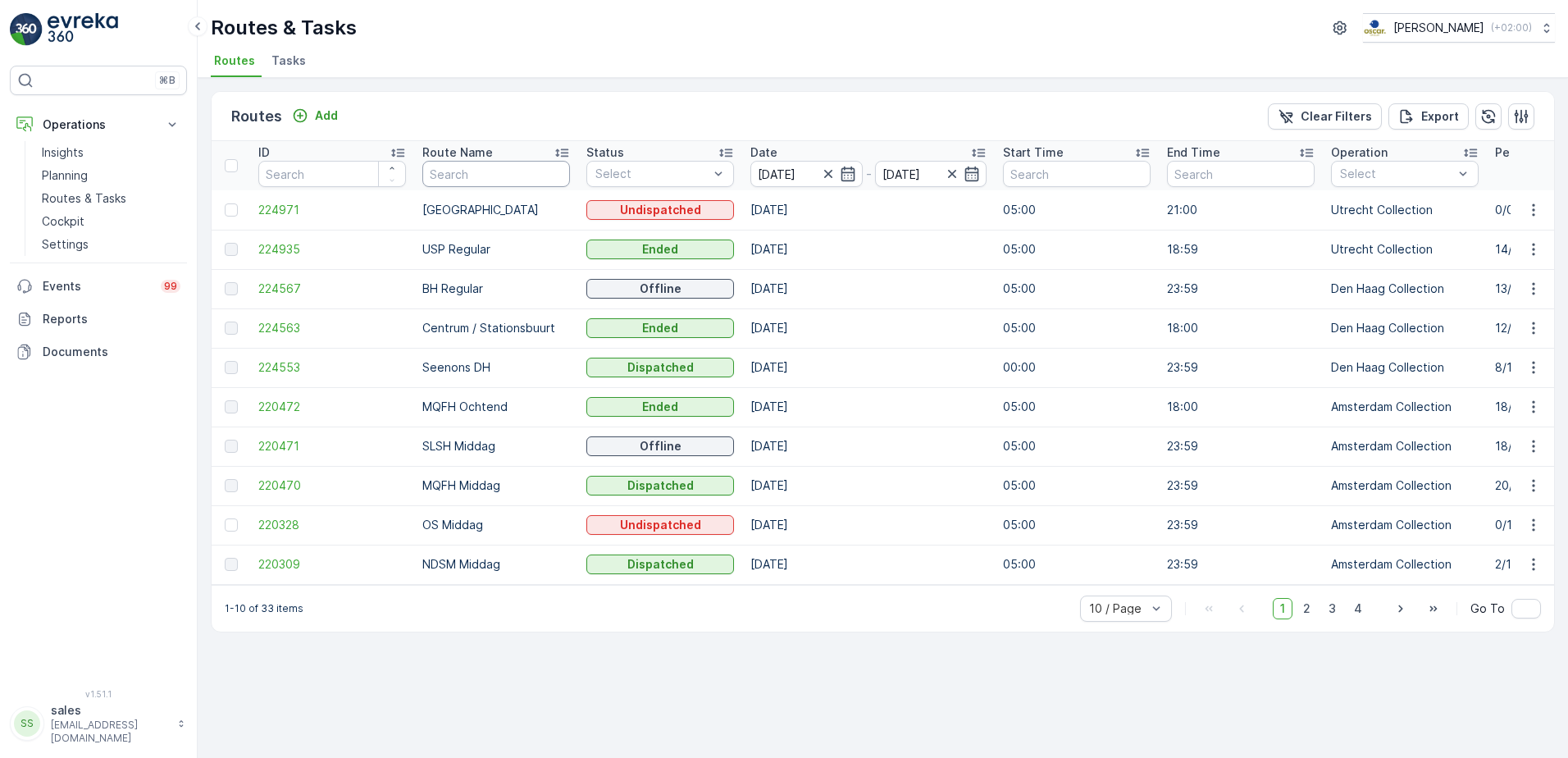
click at [542, 177] on input "text" at bounding box center [496, 174] width 148 height 26
type input "2"
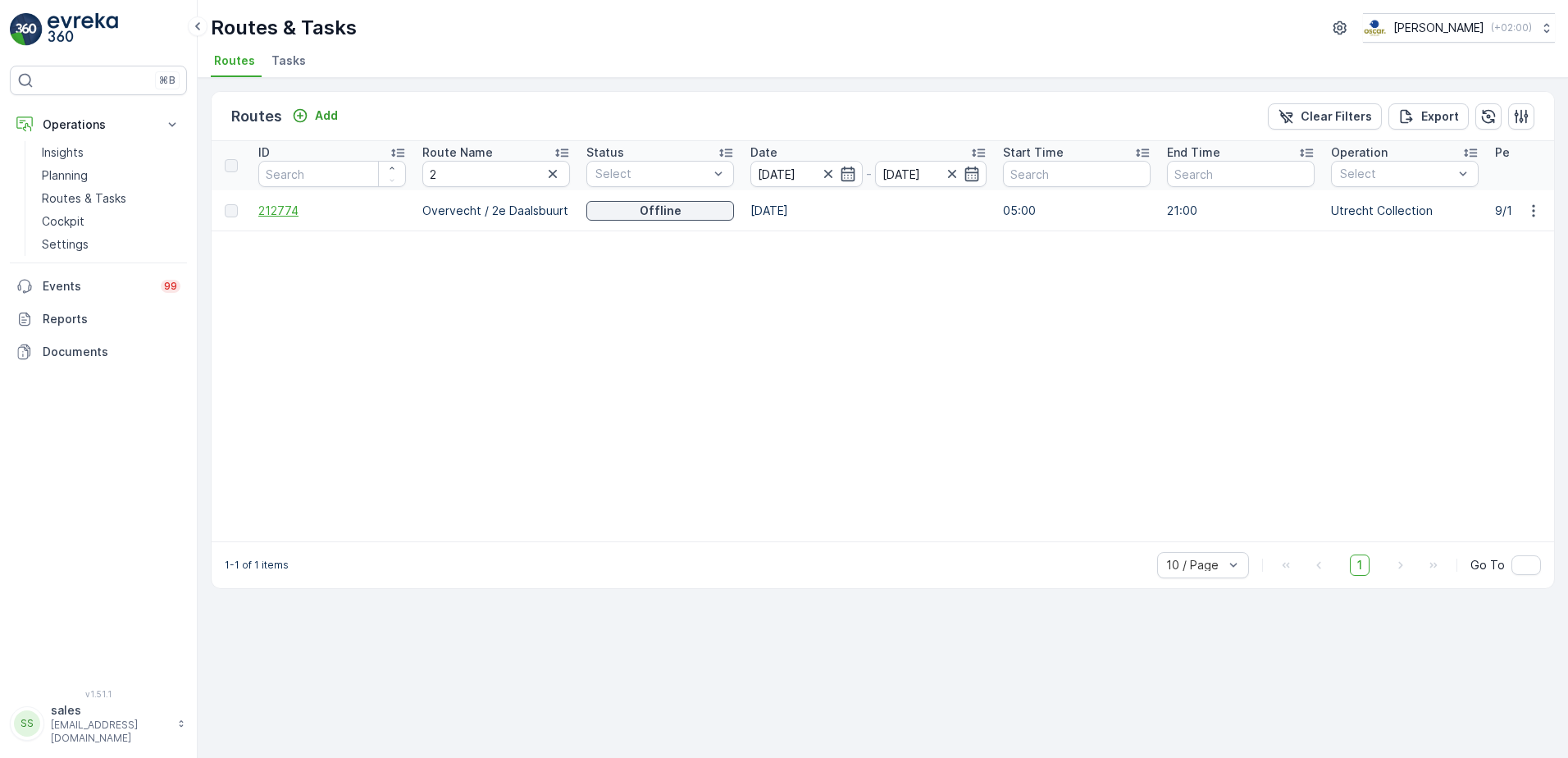
click at [280, 215] on span "212774" at bounding box center [332, 210] width 148 height 16
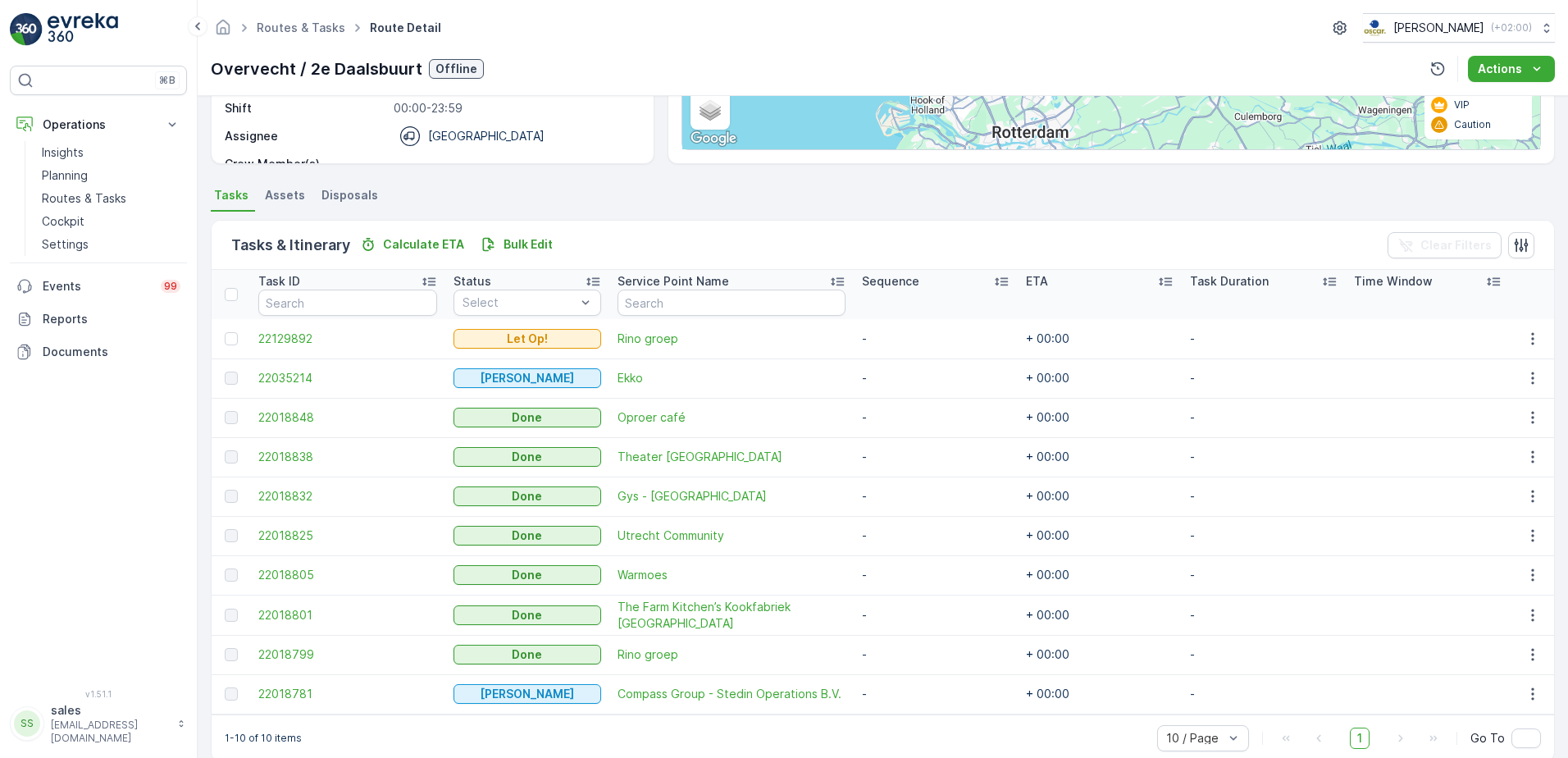
scroll to position [298, 0]
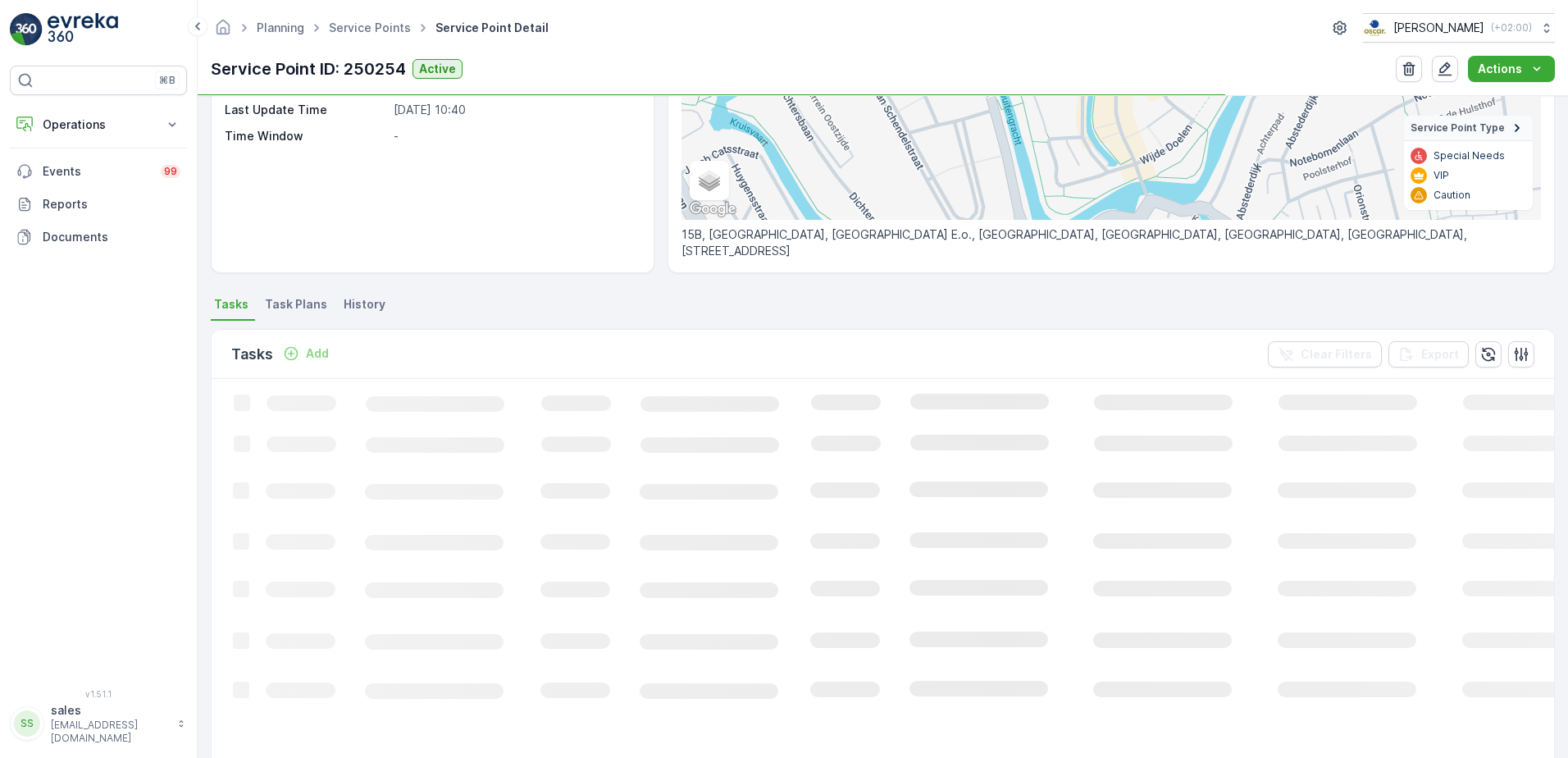
scroll to position [328, 0]
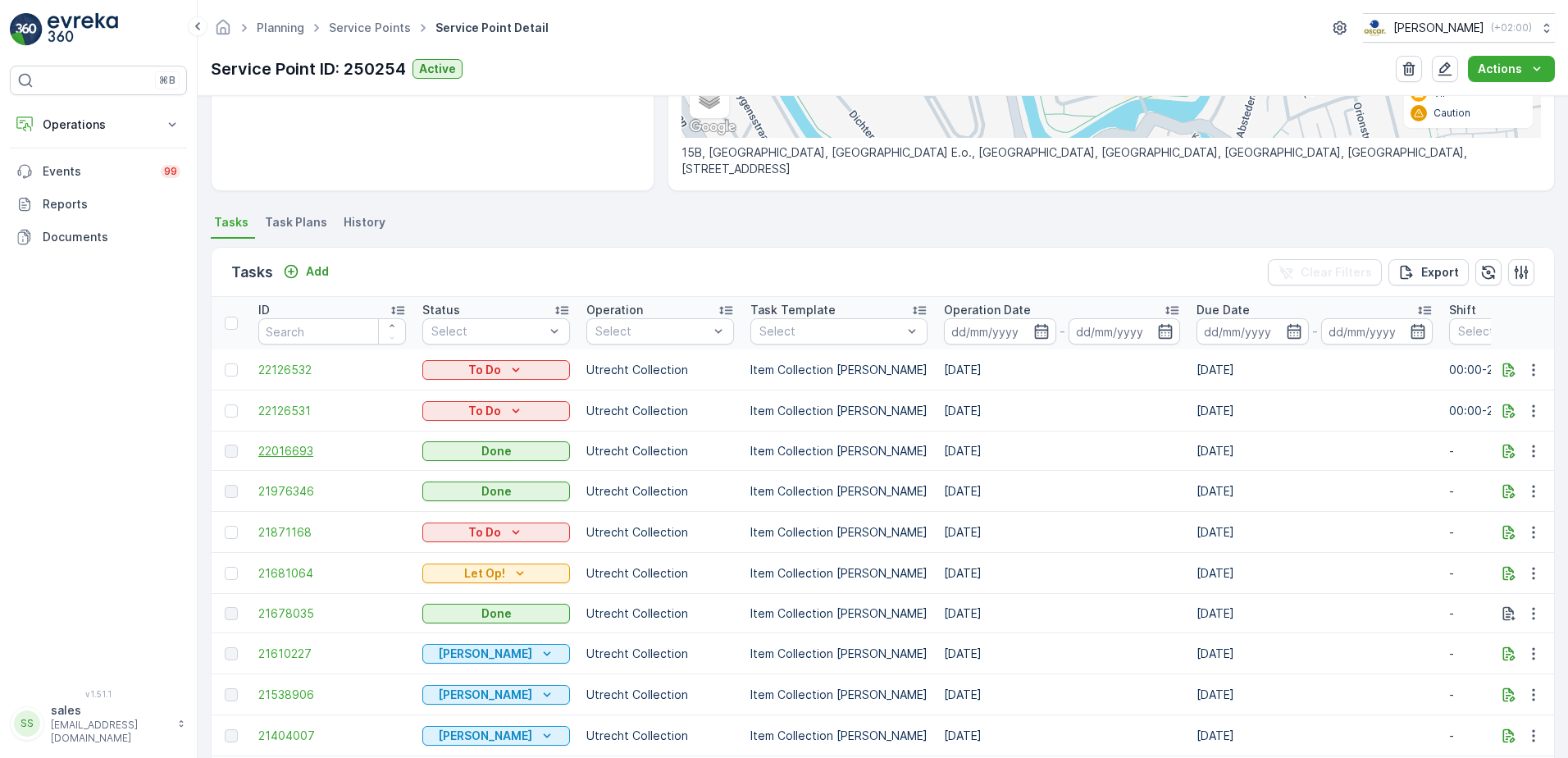
click at [294, 454] on span "22016693" at bounding box center [332, 450] width 148 height 16
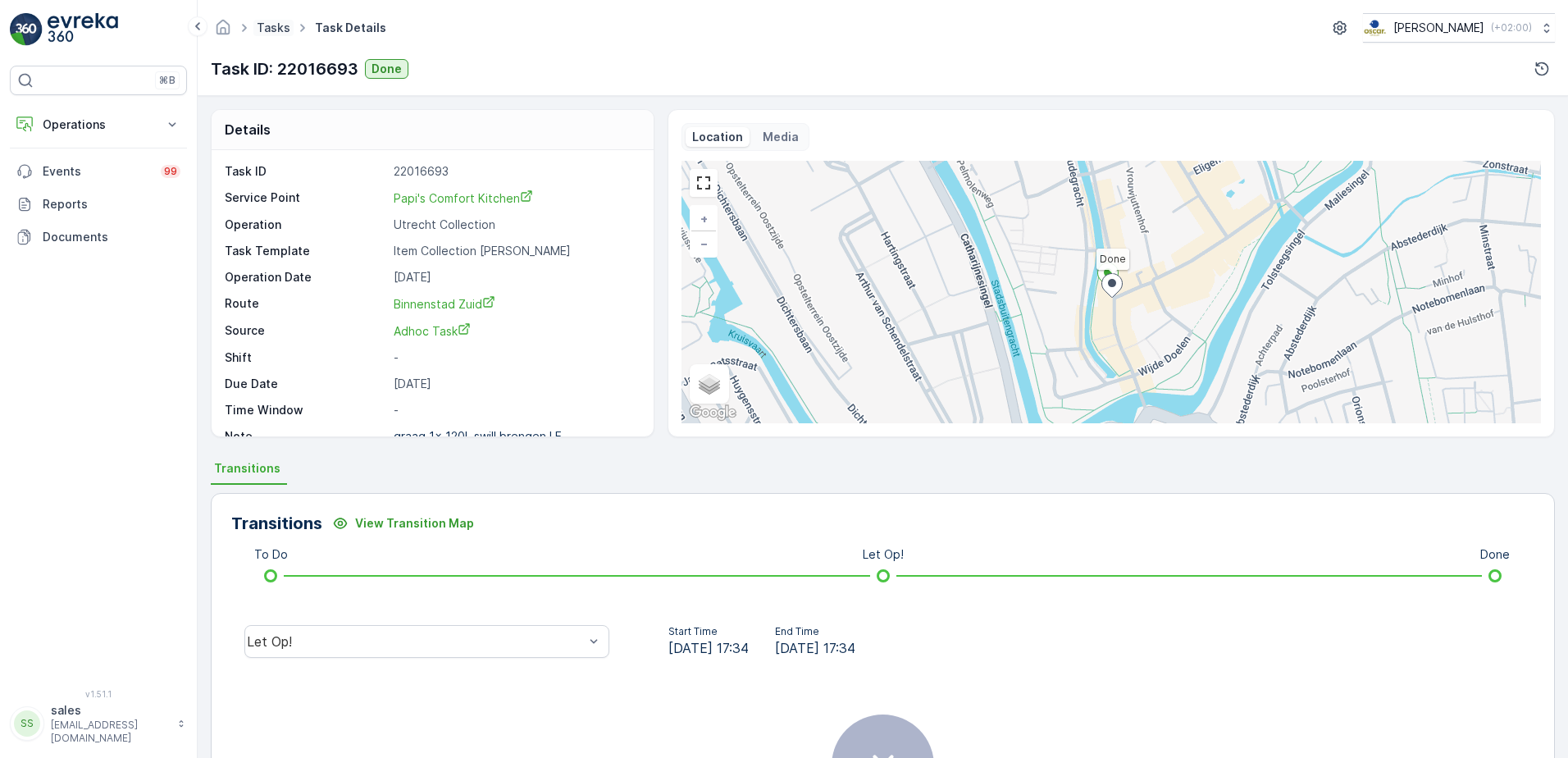
click at [269, 29] on link "Tasks" at bounding box center [273, 27] width 34 height 14
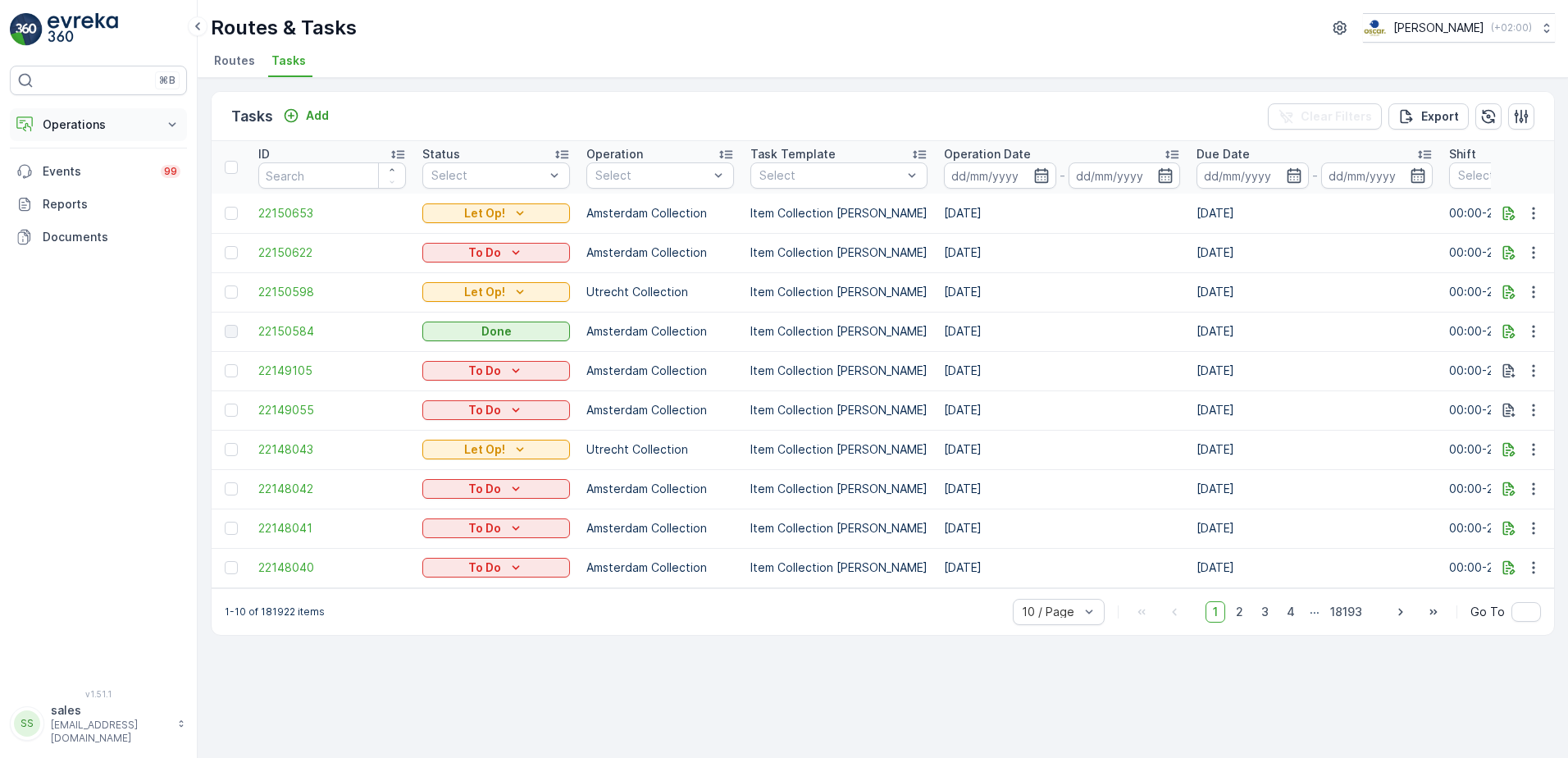
click at [91, 129] on p "Operations" at bounding box center [98, 124] width 112 height 16
click at [67, 182] on p "Planning" at bounding box center [64, 175] width 46 height 16
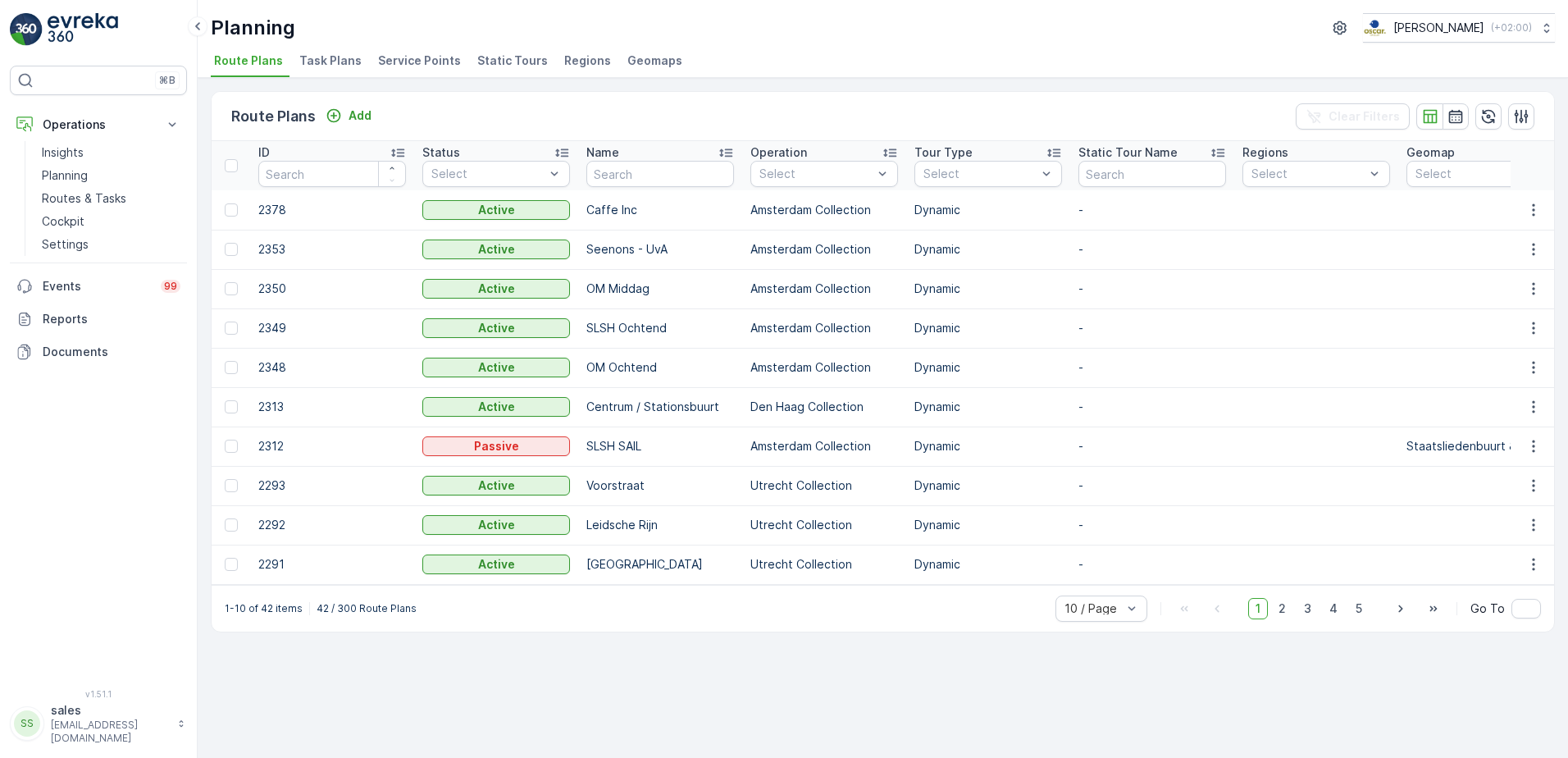
click at [338, 64] on span "Task Plans" at bounding box center [330, 60] width 62 height 16
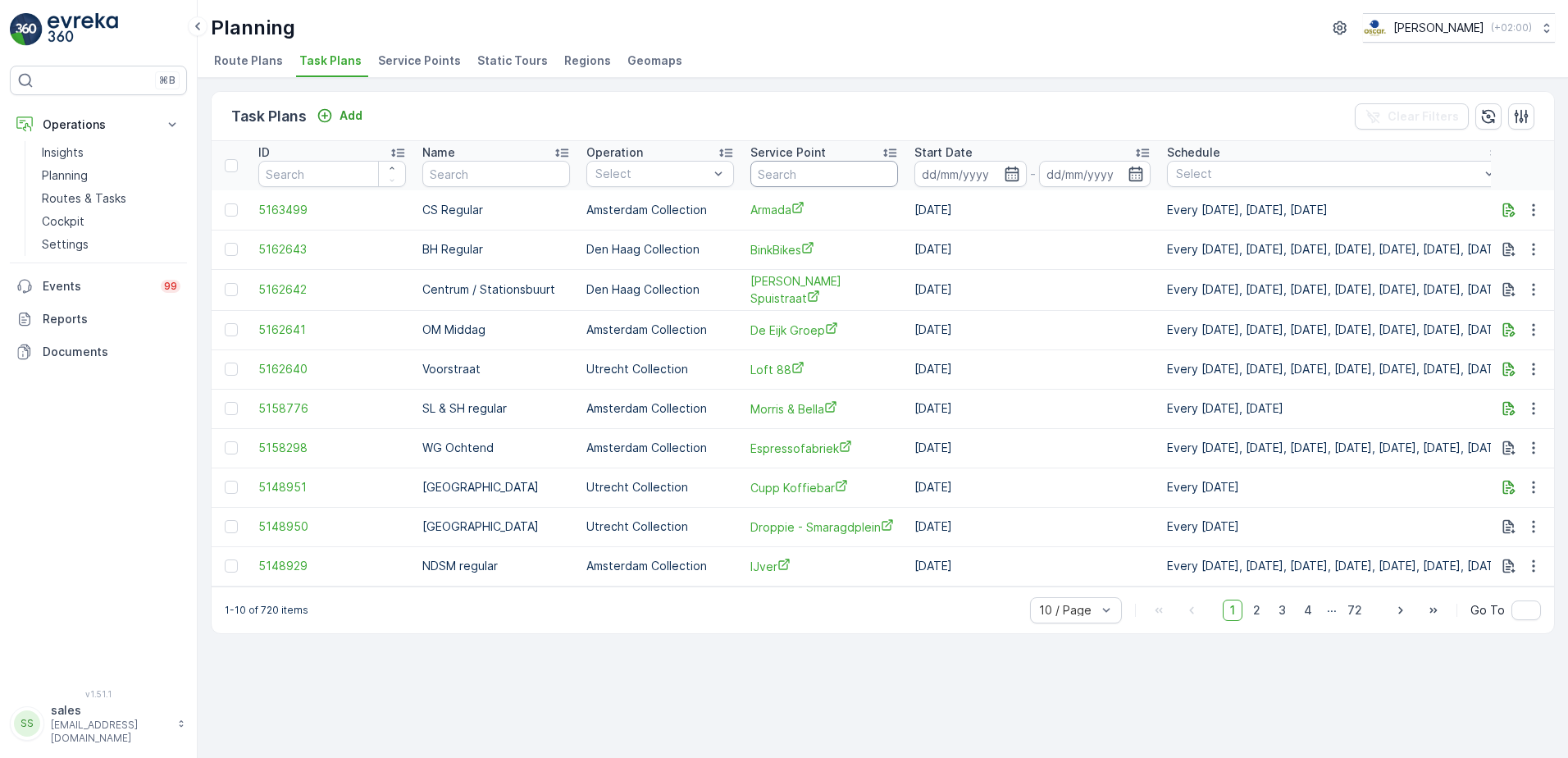
click at [776, 174] on input "text" at bounding box center [824, 174] width 148 height 26
type input "papi"
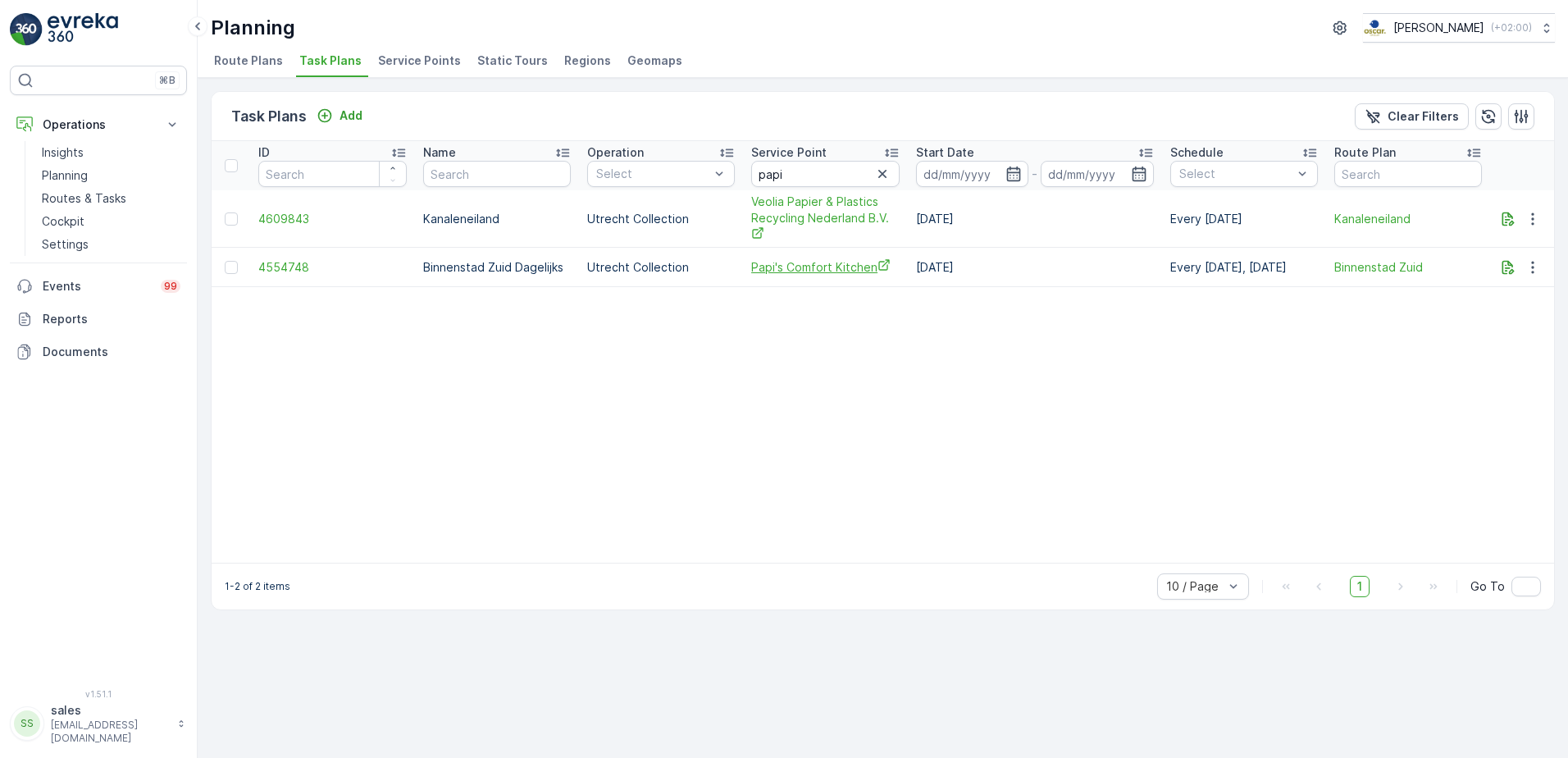
click at [801, 258] on span "Papi's Comfort Kitchen" at bounding box center [825, 267] width 149 height 17
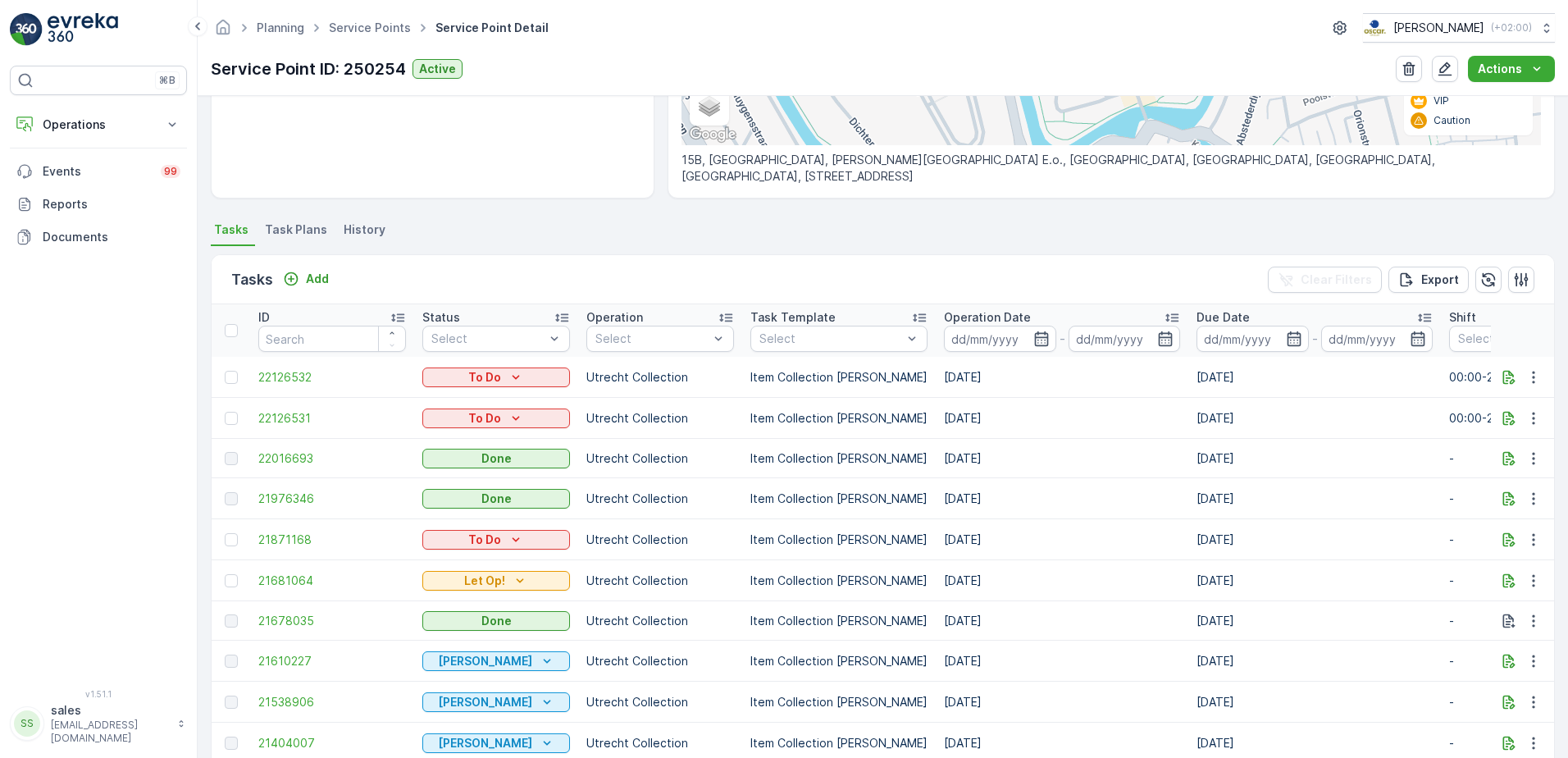
scroll to position [328, 0]
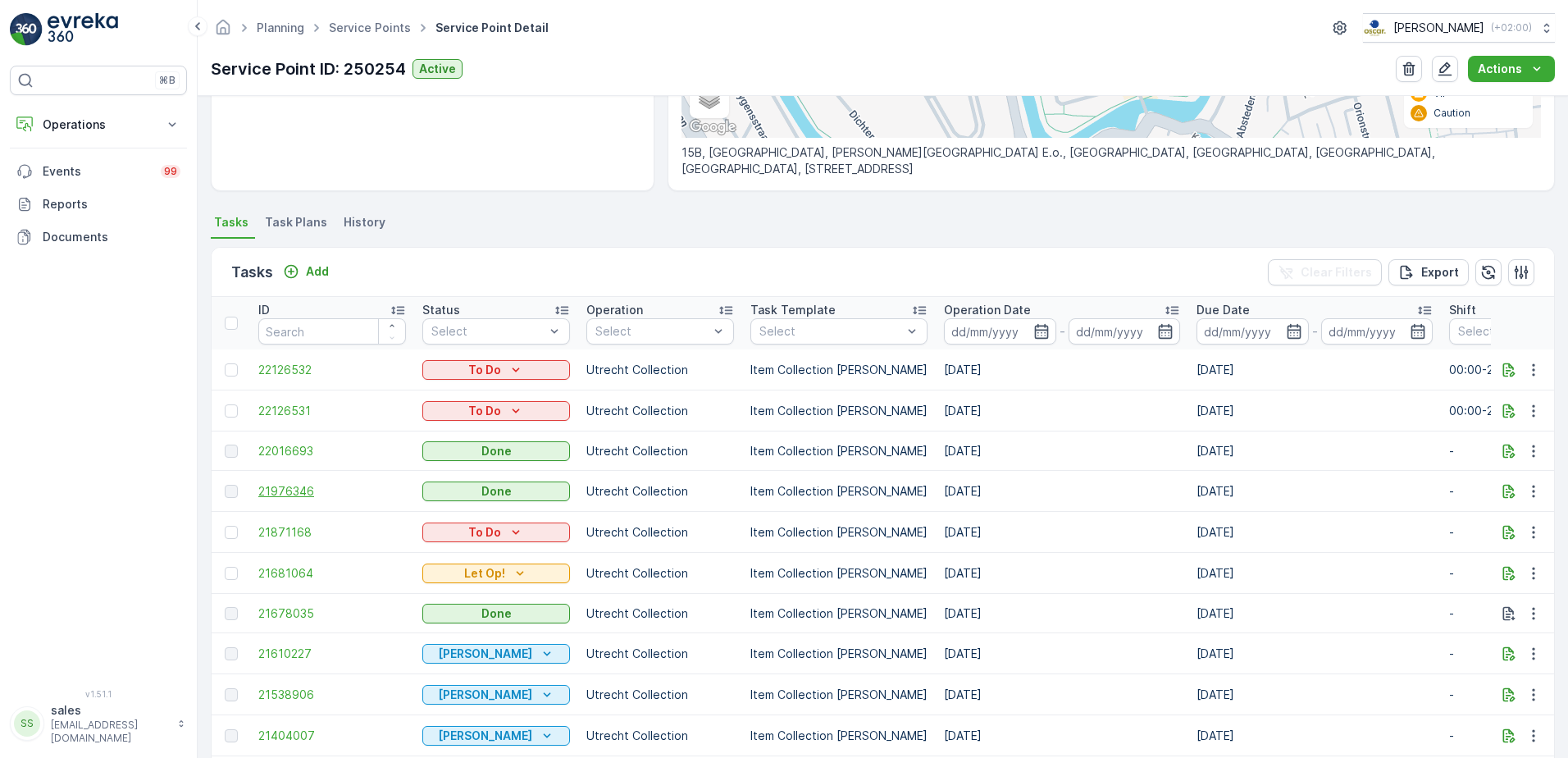
click at [293, 490] on span "21976346" at bounding box center [332, 490] width 148 height 16
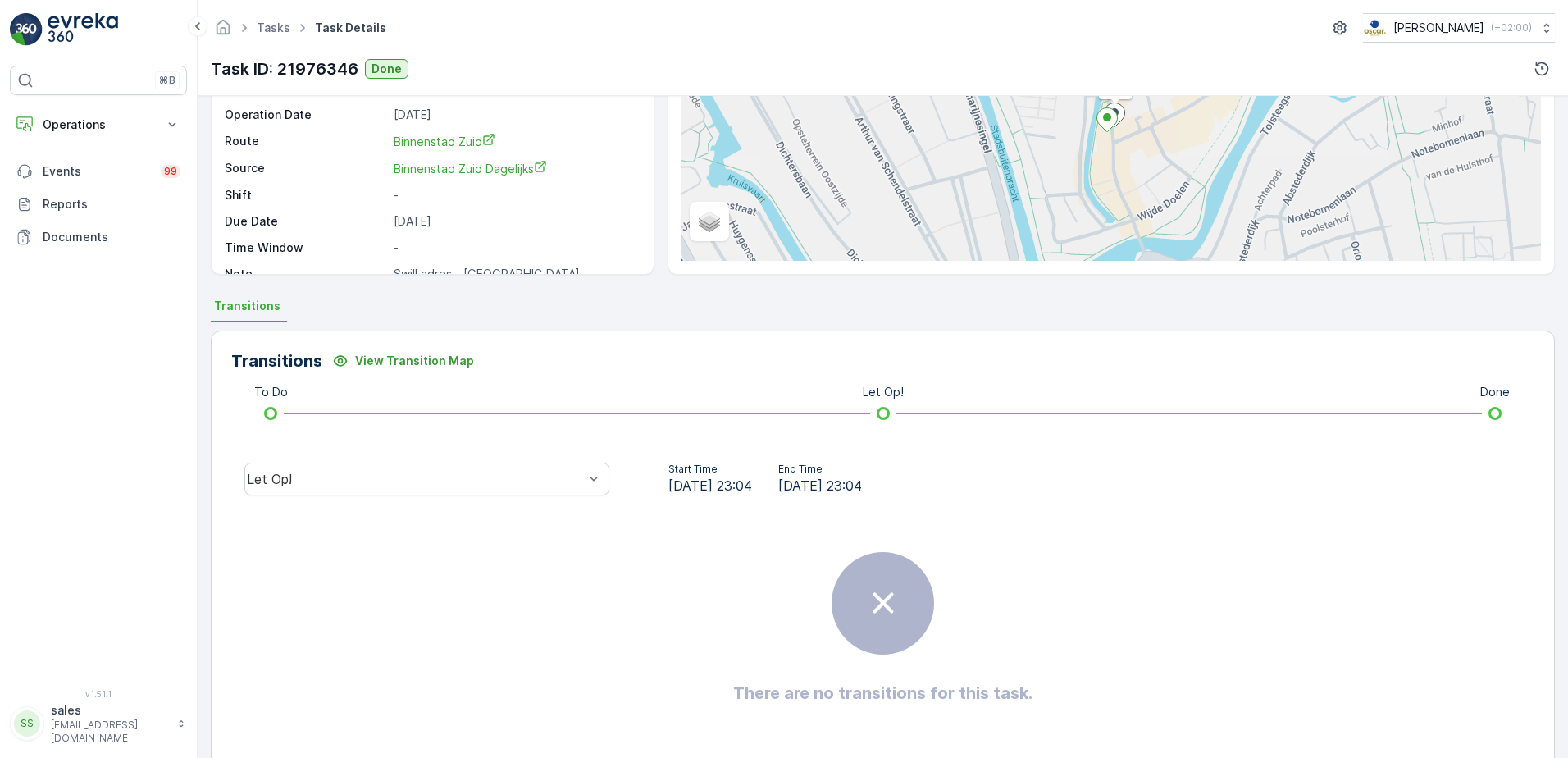
scroll to position [164, 0]
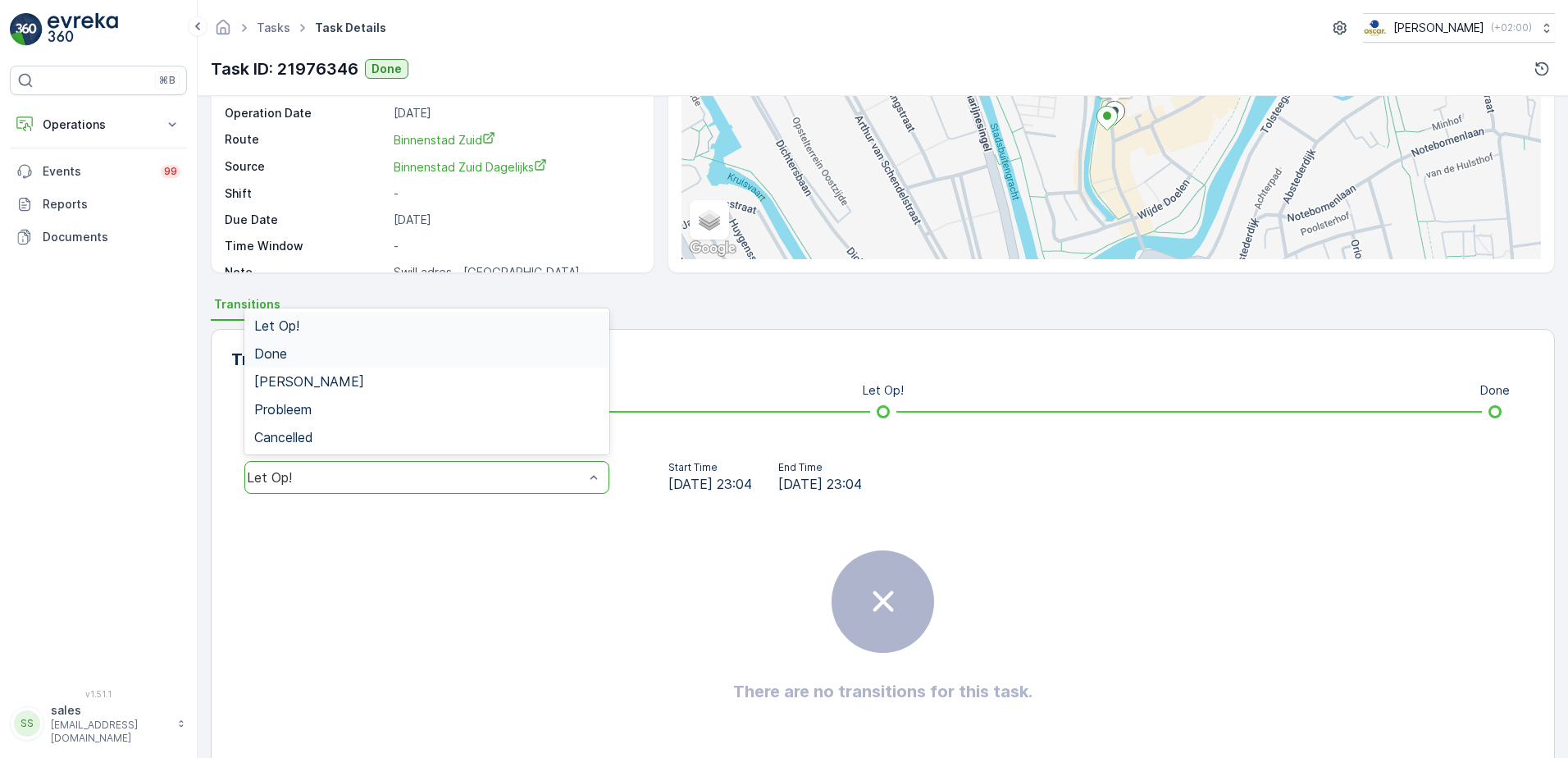
click at [350, 353] on div "Done" at bounding box center [427, 354] width 345 height 15
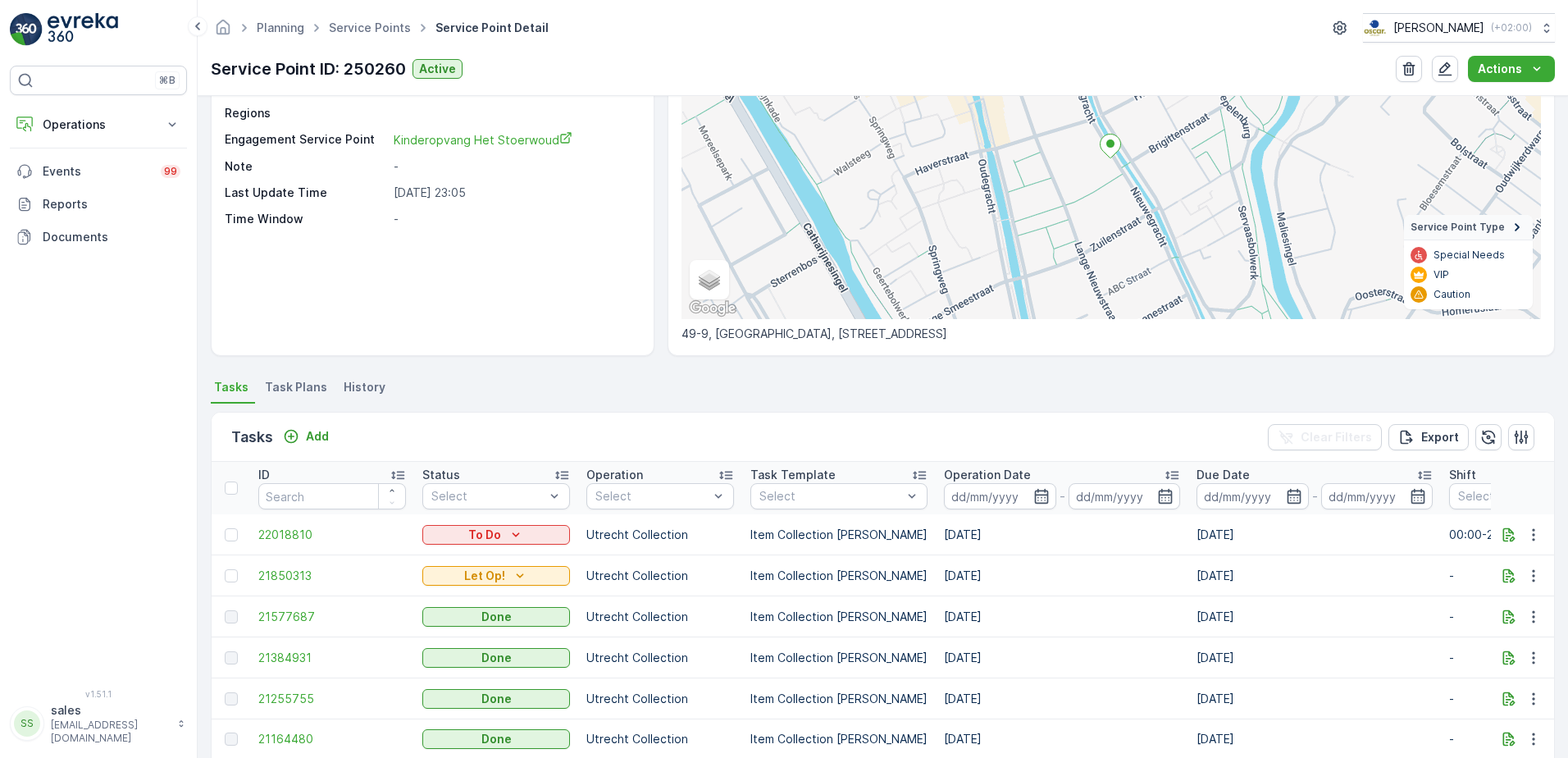
scroll to position [164, 0]
click at [280, 27] on link "Planning" at bounding box center [280, 27] width 47 height 14
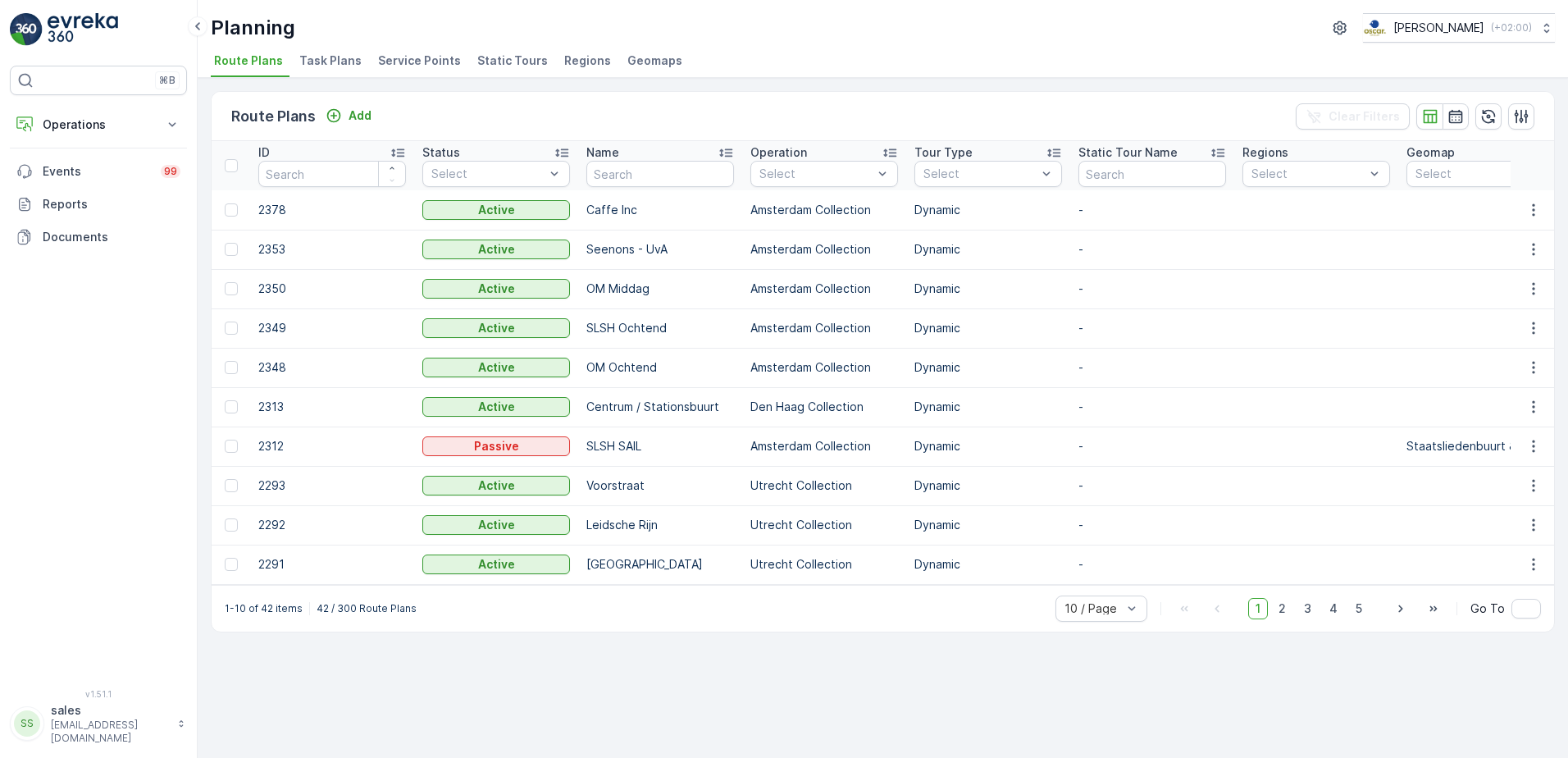
click at [343, 62] on span "Task Plans" at bounding box center [330, 60] width 62 height 16
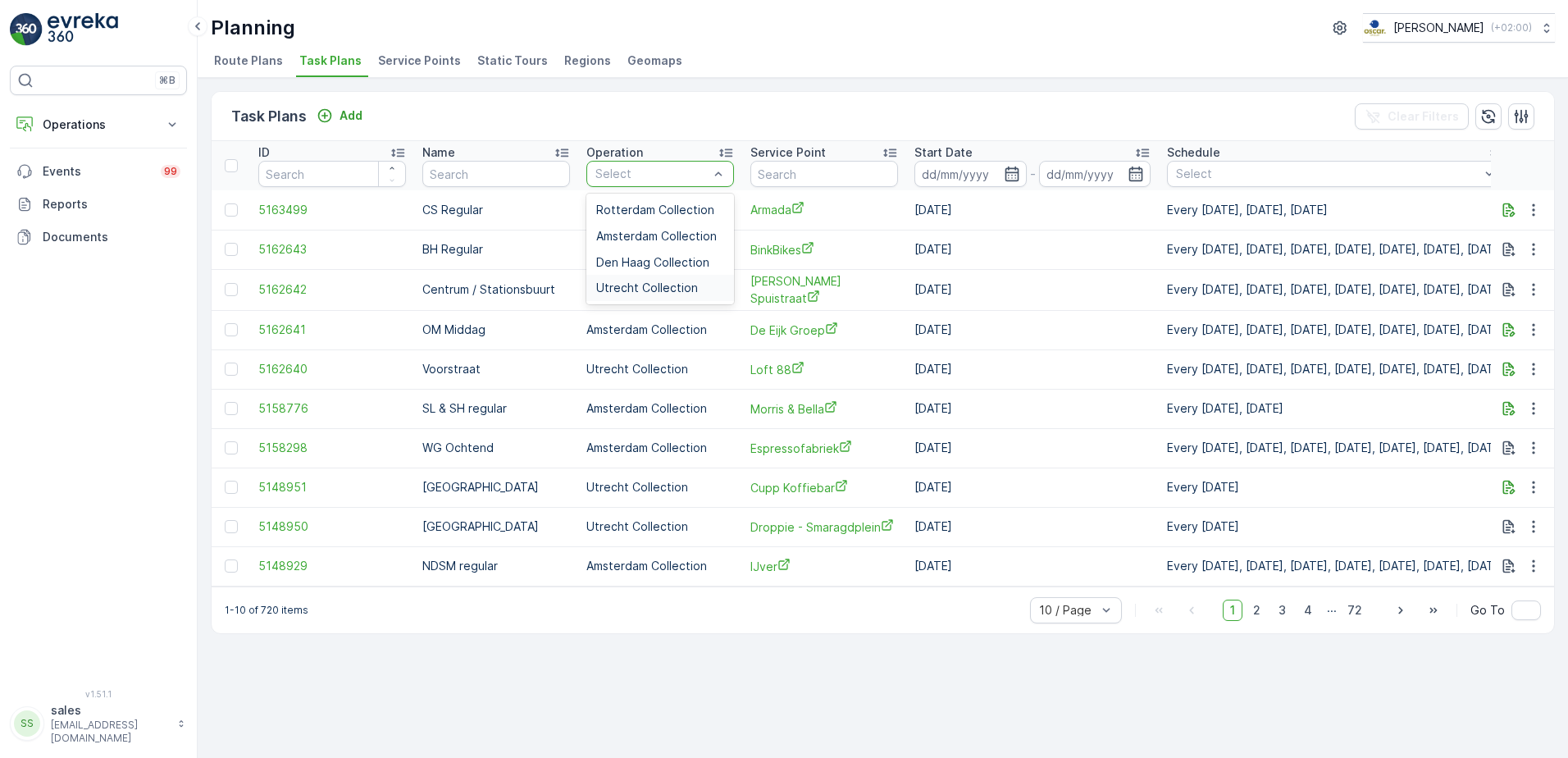
click at [630, 291] on span "Utrecht Collection" at bounding box center [646, 288] width 101 height 13
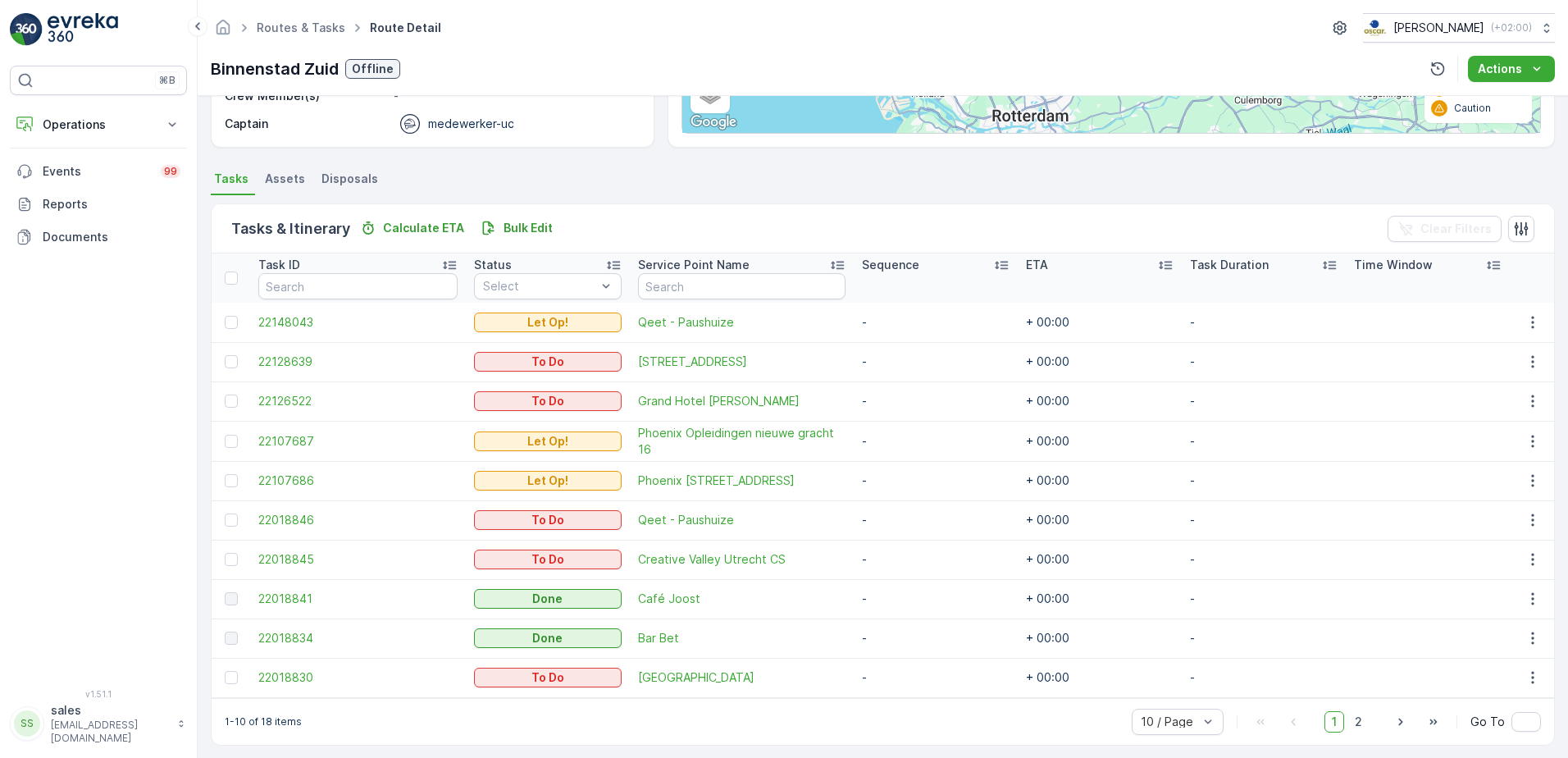
scroll to position [298, 0]
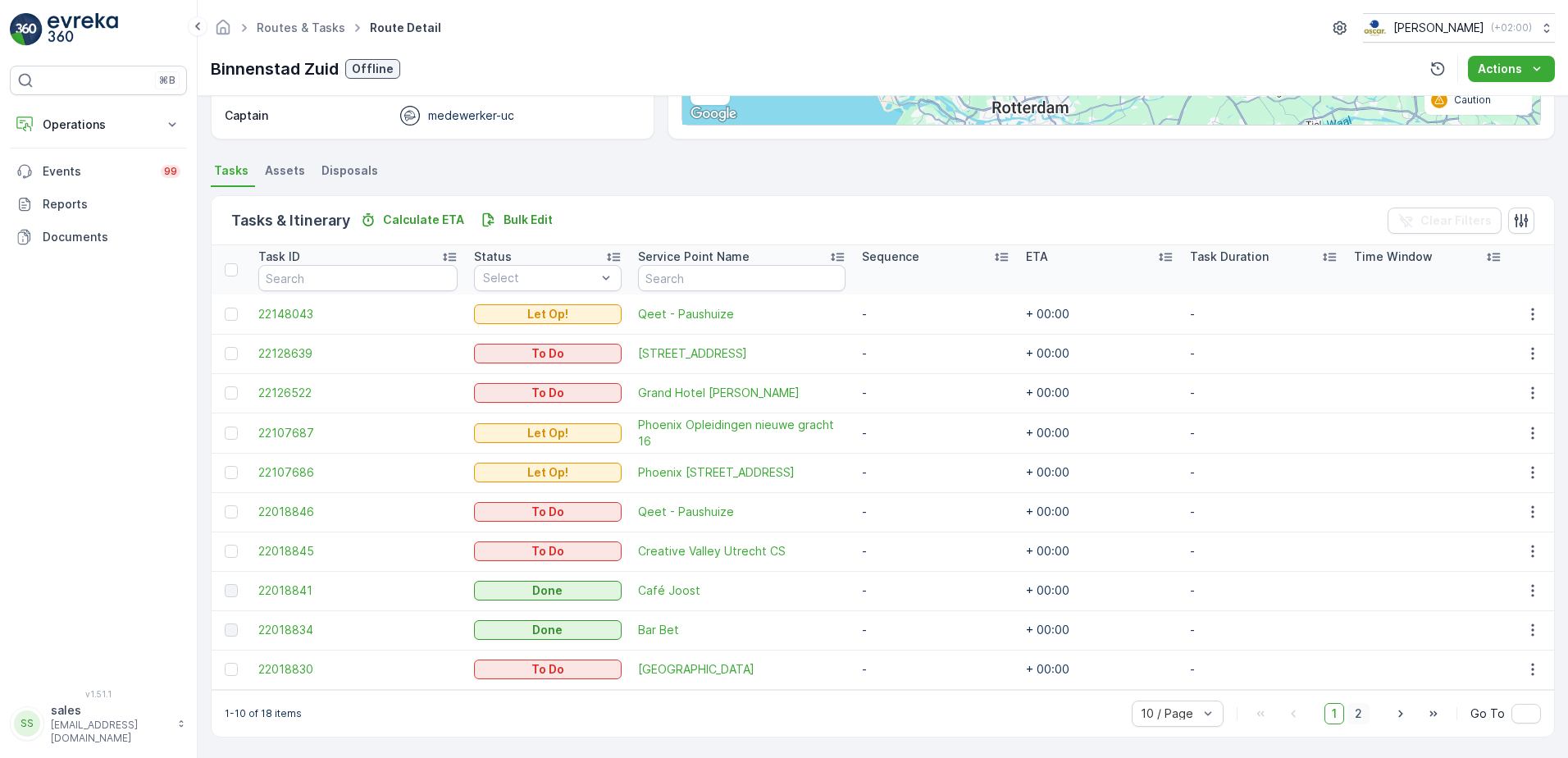
click at [1348, 712] on span "2" at bounding box center [1358, 714] width 22 height 22
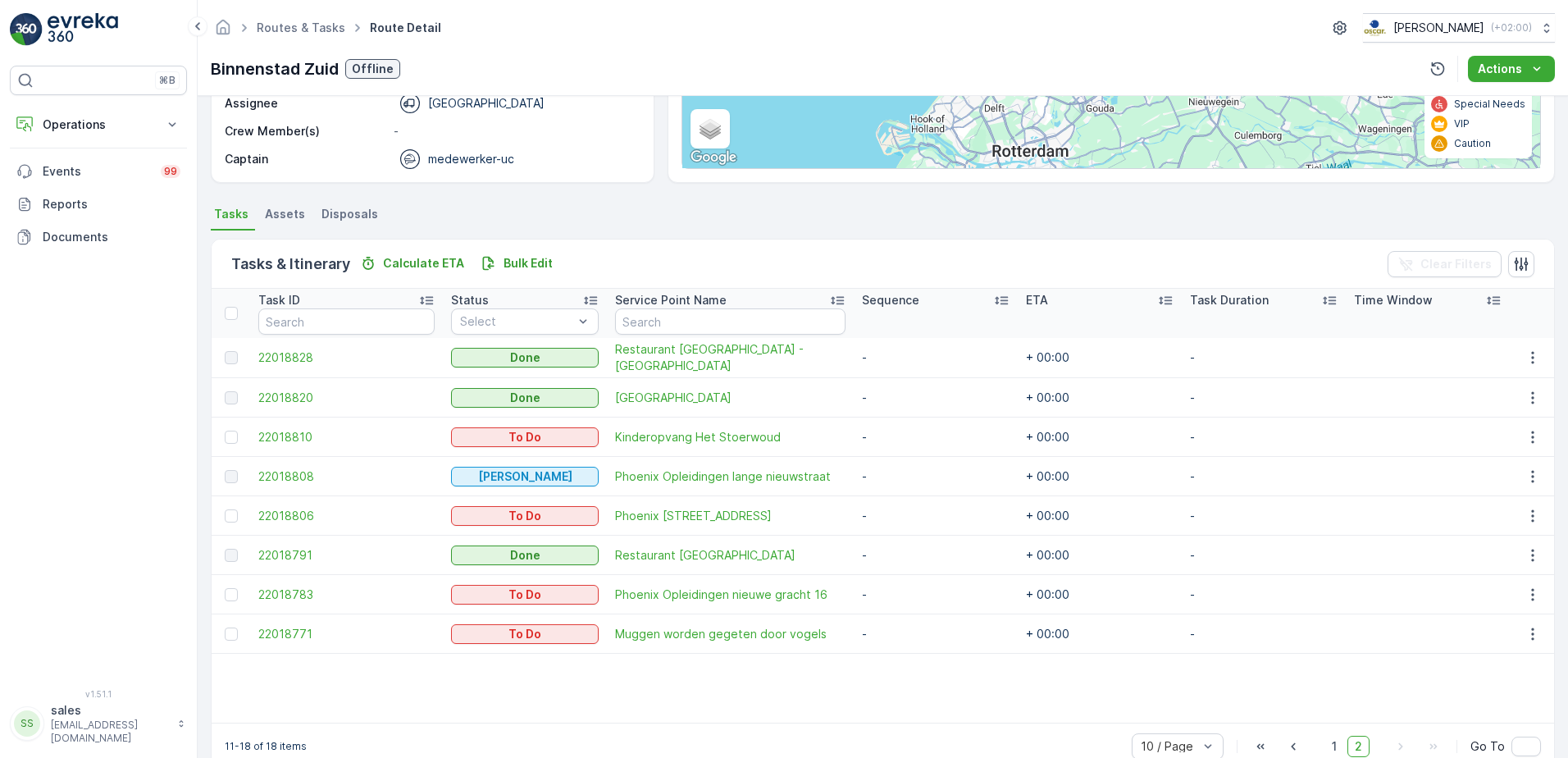
scroll to position [287, 0]
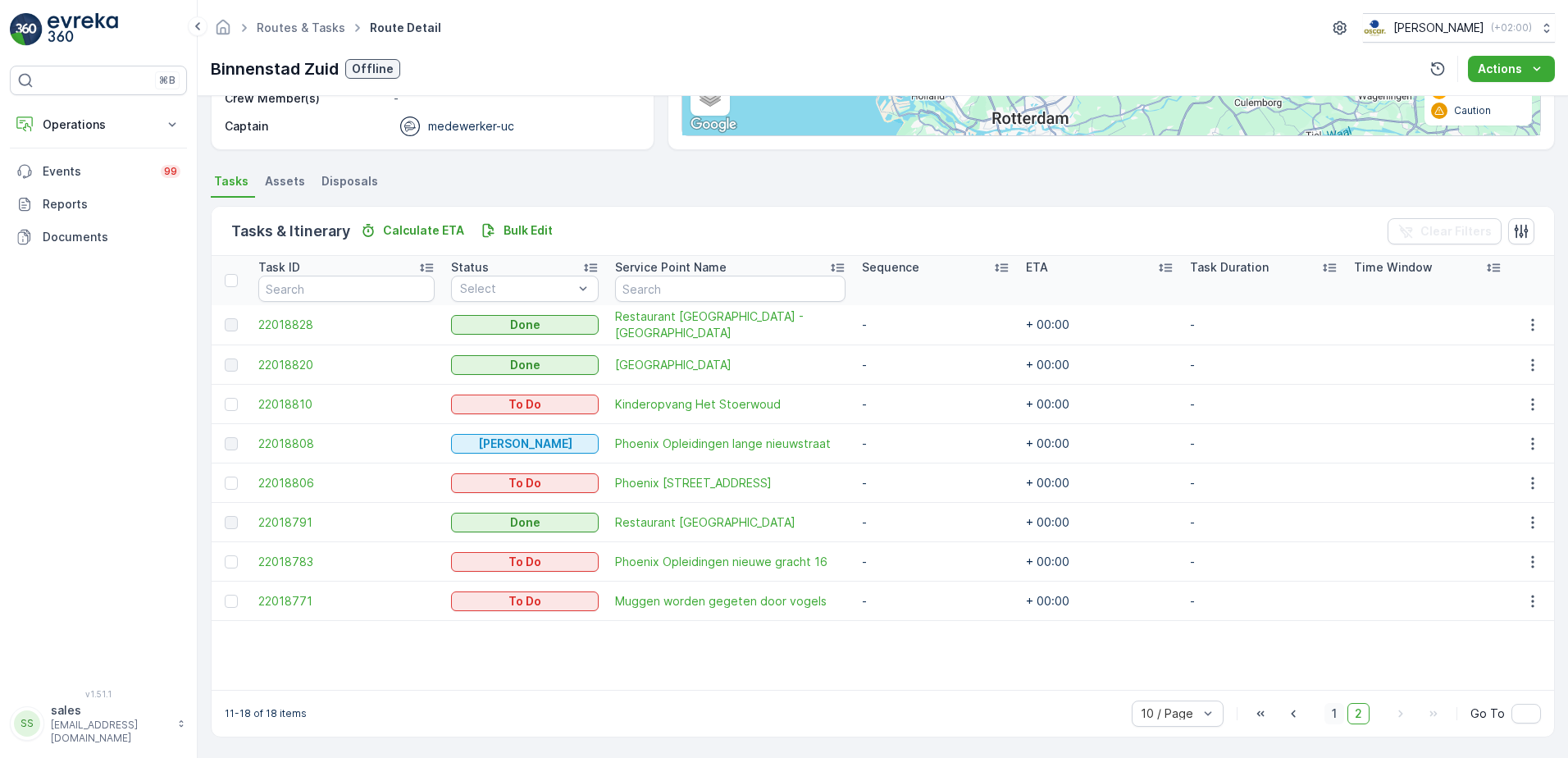
click at [1328, 716] on span "1" at bounding box center [1334, 714] width 20 height 22
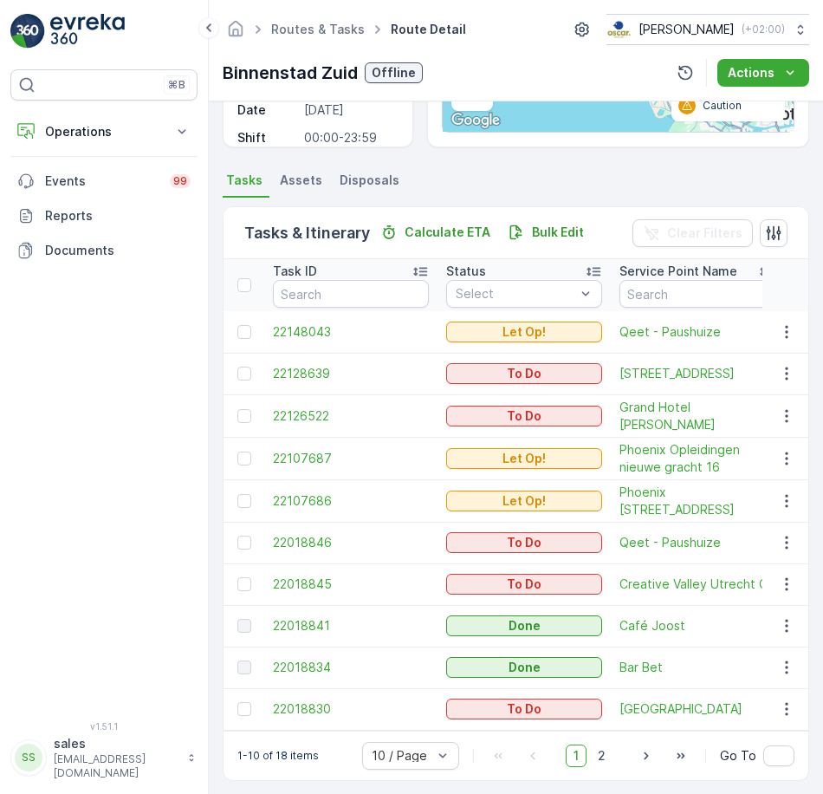
scroll to position [72, 0]
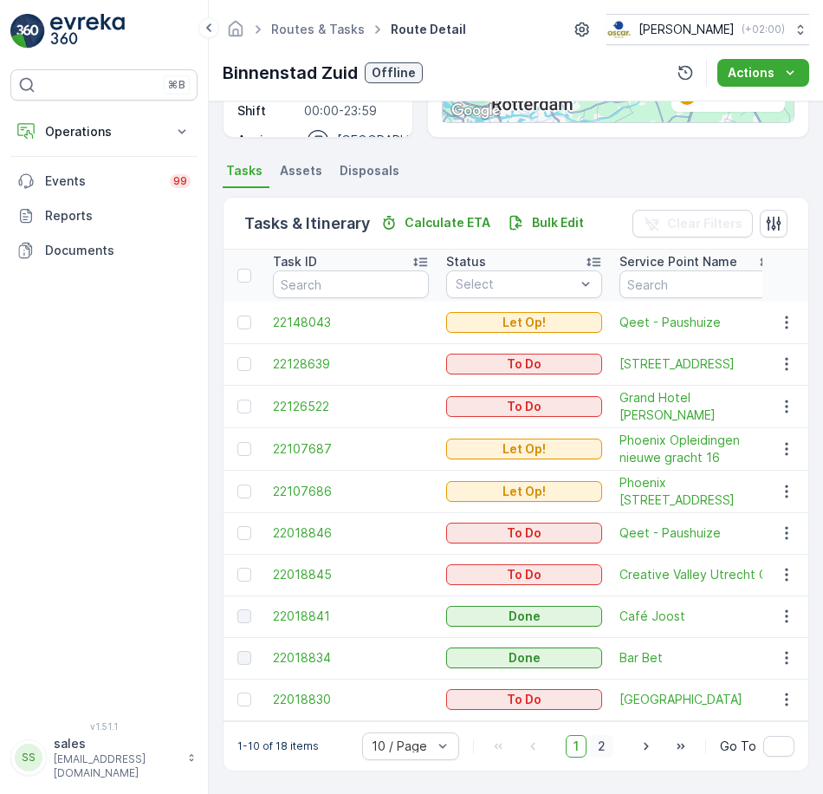
click at [601, 750] on span "2" at bounding box center [601, 746] width 23 height 23
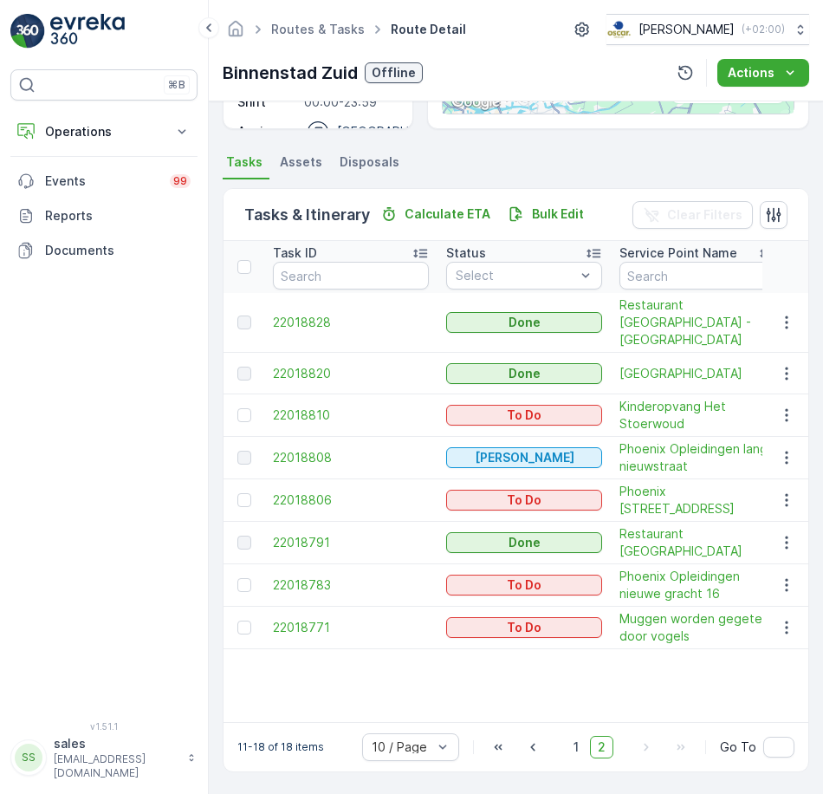
scroll to position [324, 0]
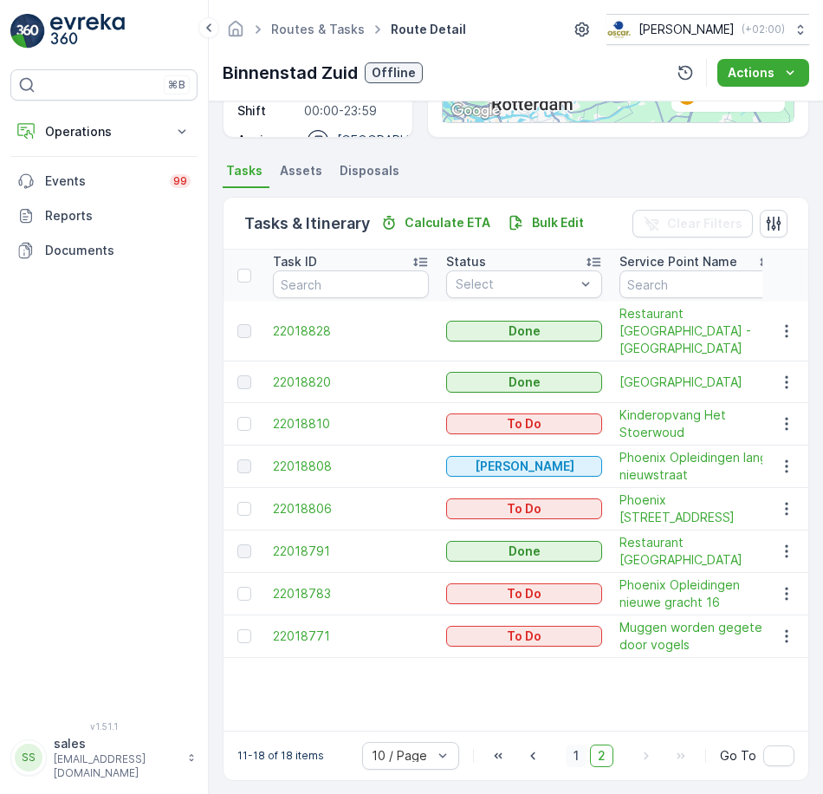
click at [576, 749] on span "1" at bounding box center [576, 755] width 21 height 23
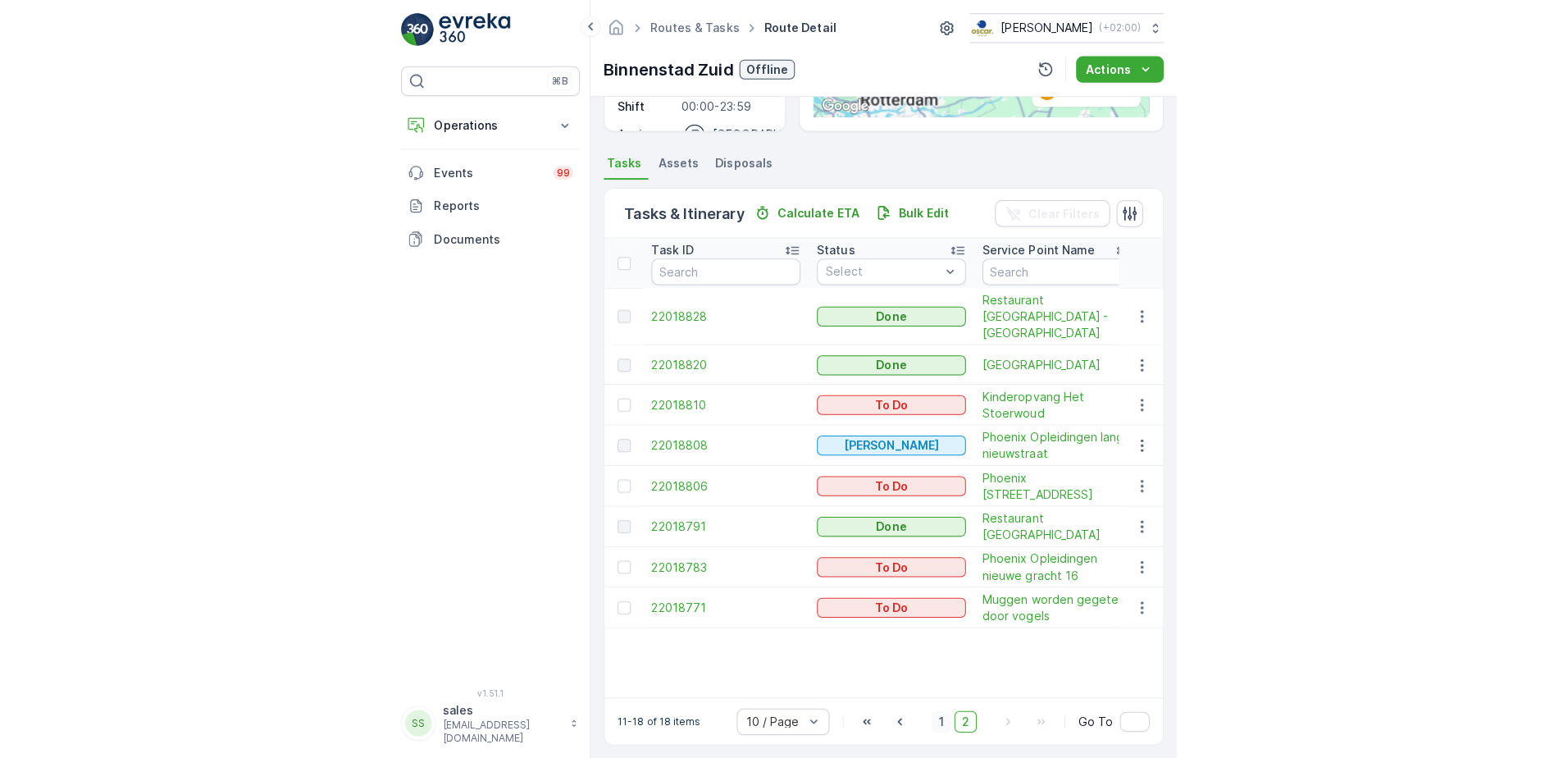
scroll to position [315, 0]
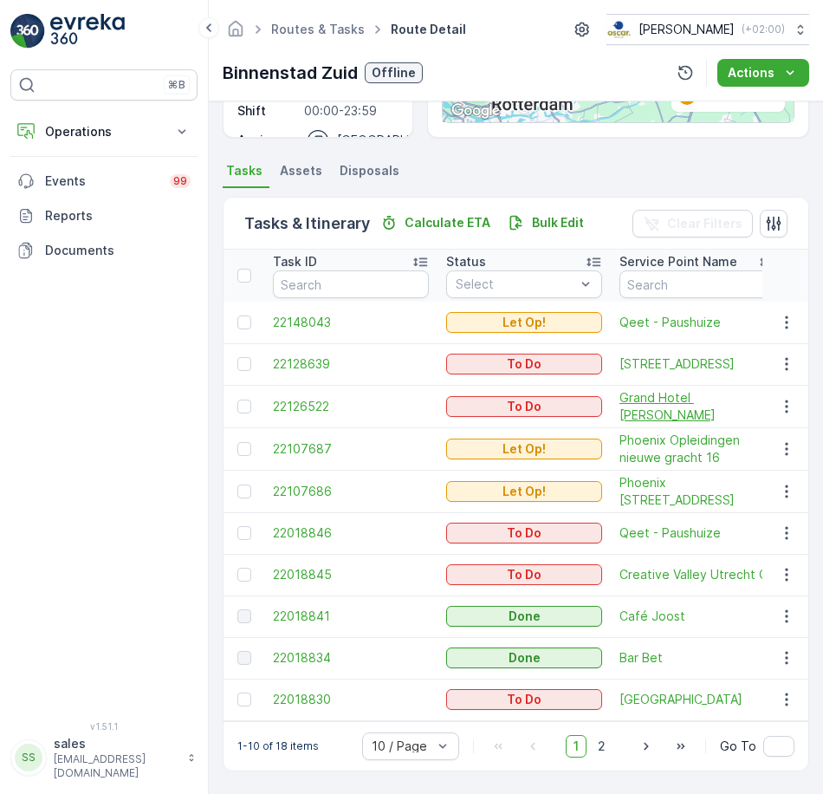
click at [649, 399] on span "Grand Hotel [PERSON_NAME]" at bounding box center [698, 406] width 156 height 35
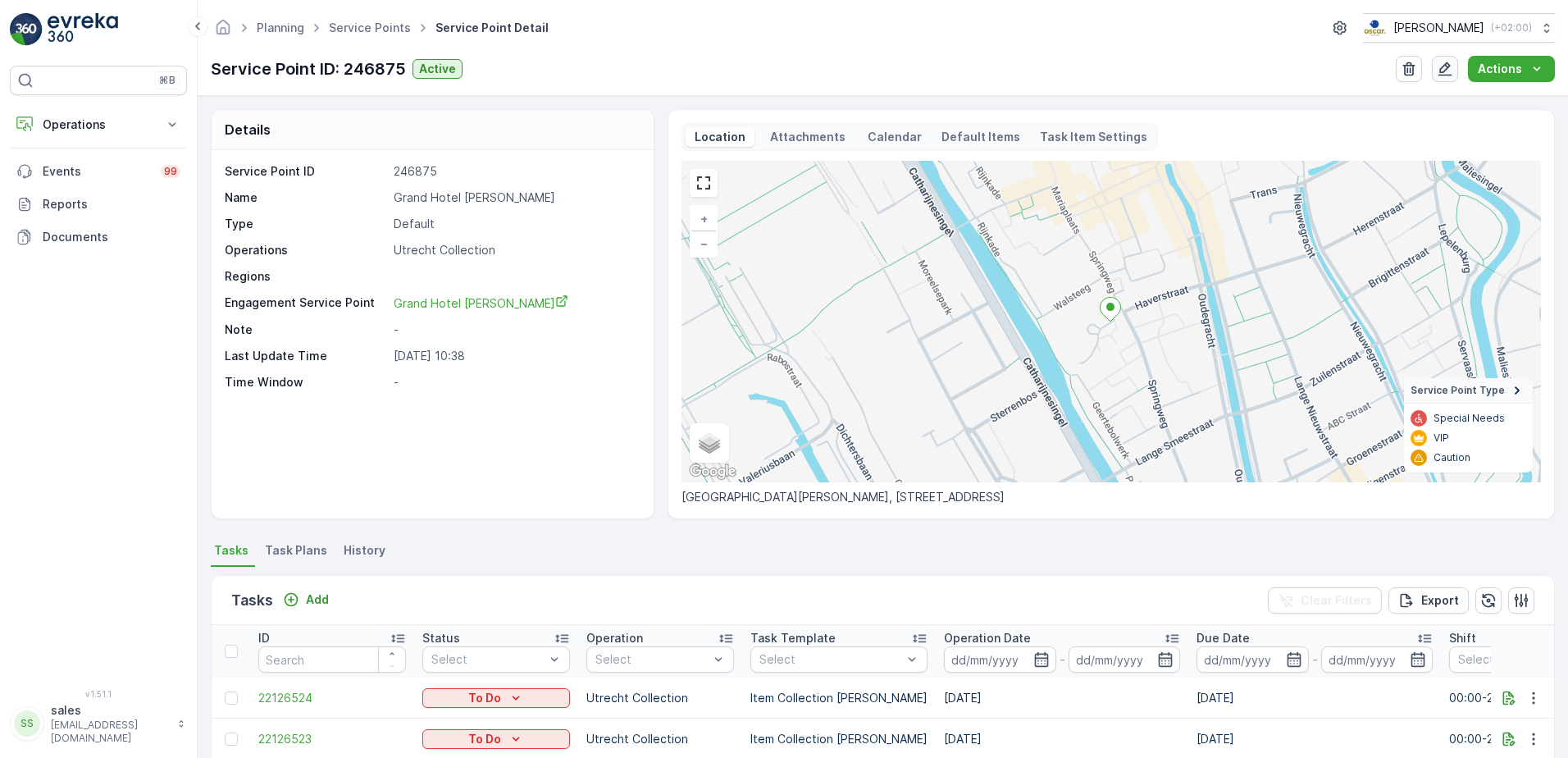
click at [1441, 73] on icon "button" at bounding box center [1444, 68] width 16 height 16
